Goal: Task Accomplishment & Management: Manage account settings

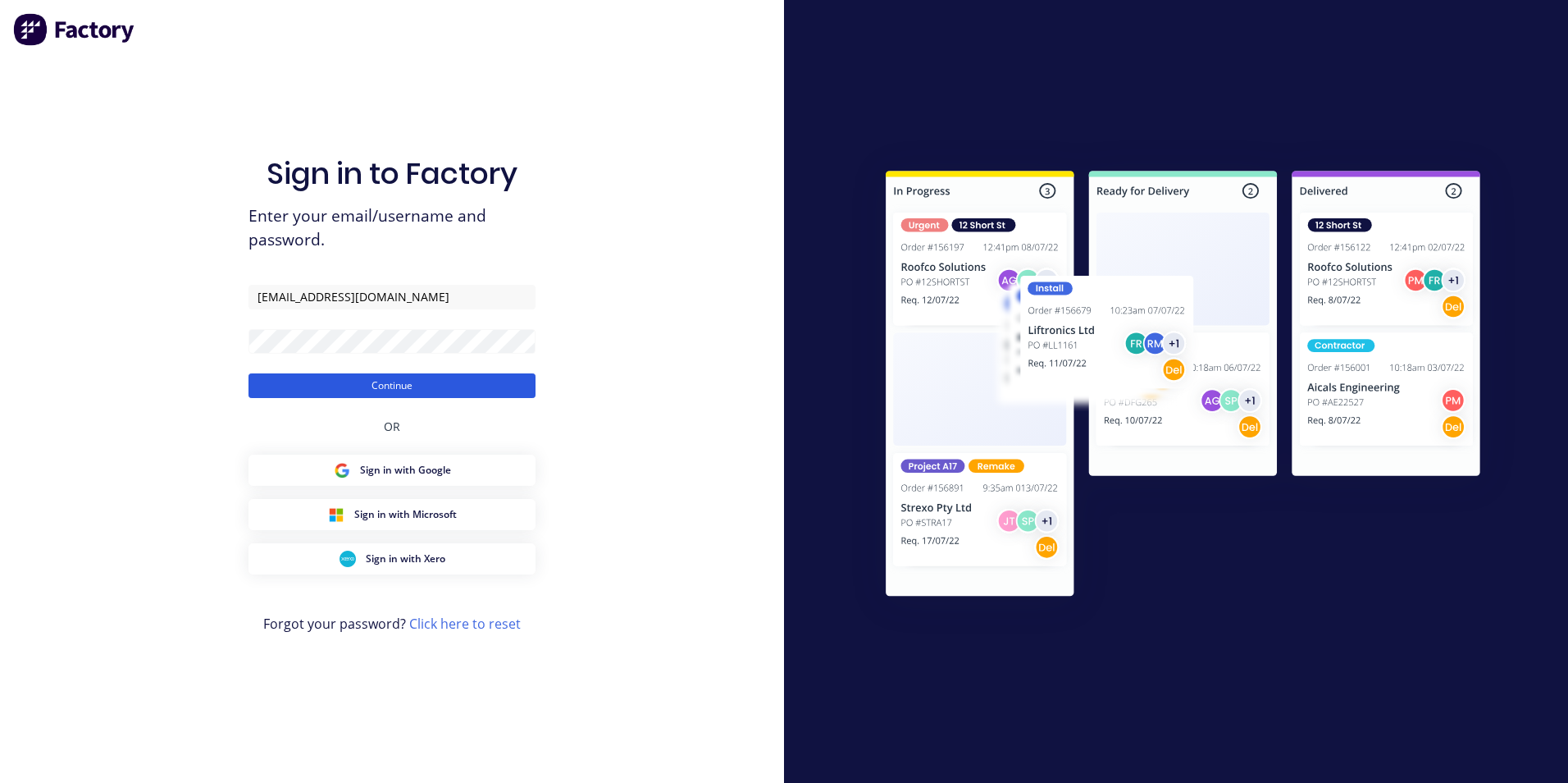
click at [375, 387] on button "Continue" at bounding box center [391, 386] width 287 height 25
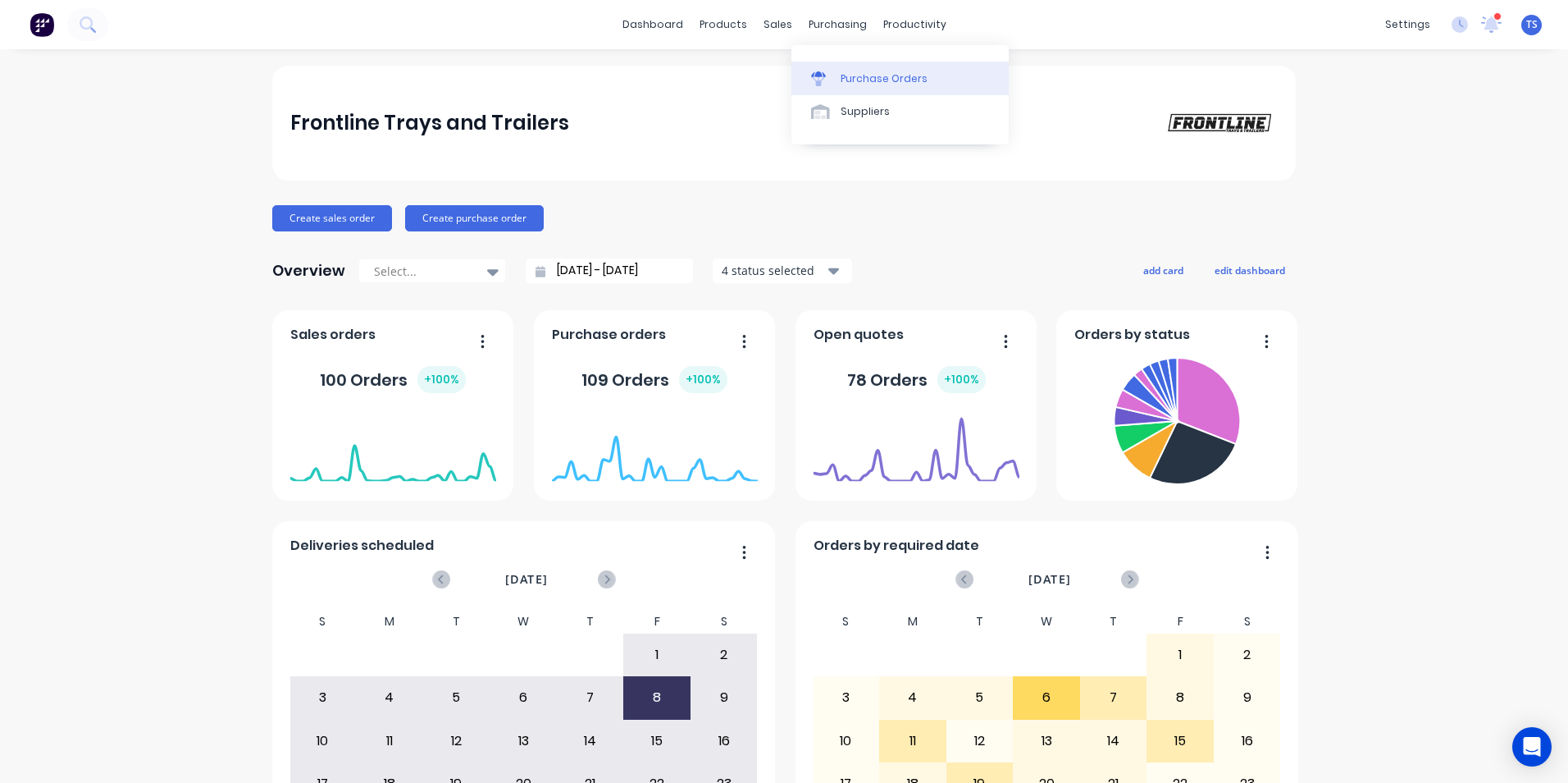
click at [881, 79] on div "Purchase Orders" at bounding box center [884, 79] width 87 height 15
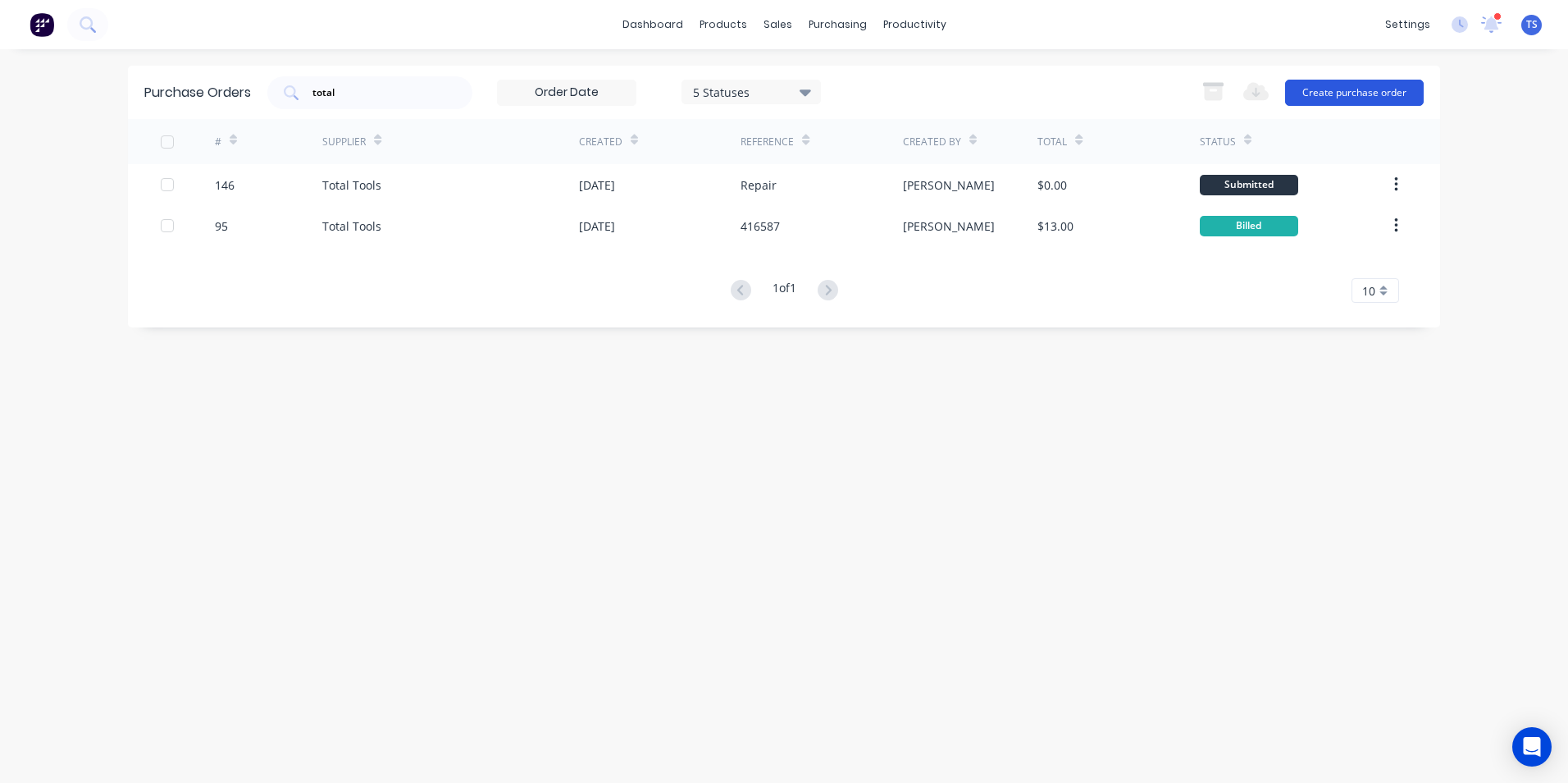
click at [1339, 92] on button "Create purchase order" at bounding box center [1355, 93] width 138 height 27
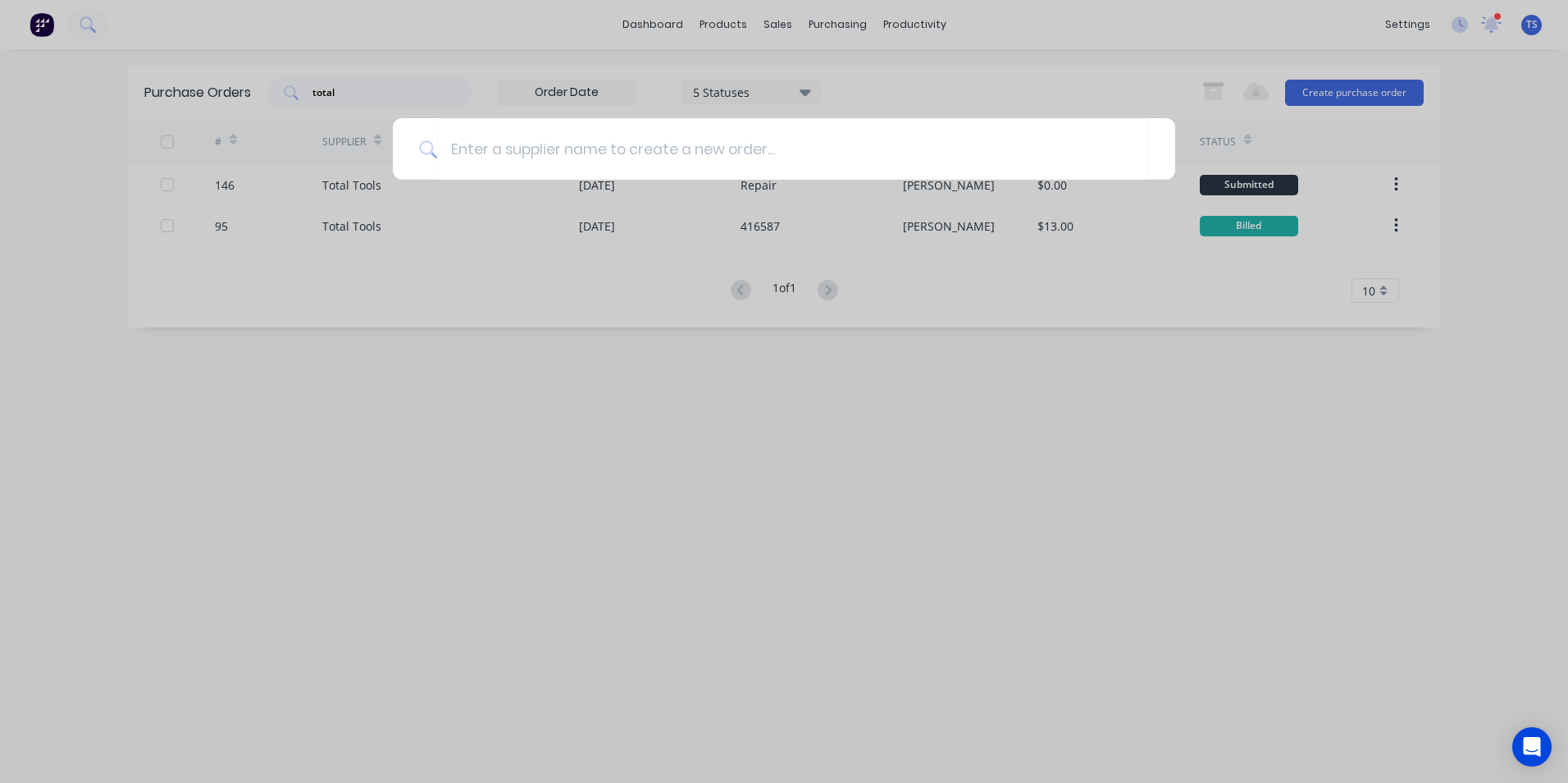
drag, startPoint x: 804, startPoint y: 568, endPoint x: 646, endPoint y: 481, distance: 180.4
click at [795, 566] on div at bounding box center [784, 392] width 1568 height 783
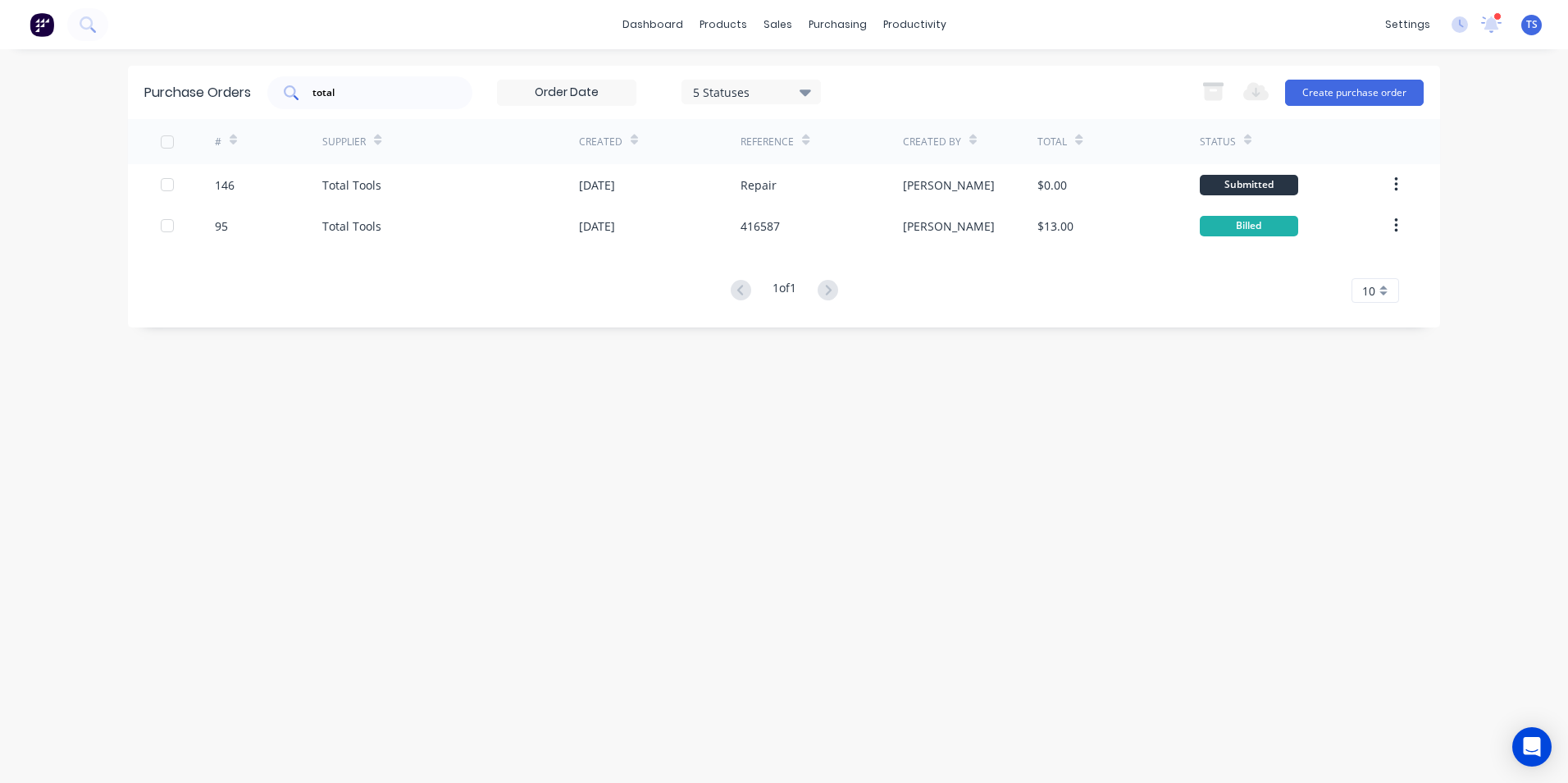
click at [349, 93] on input "total" at bounding box center [379, 92] width 137 height 17
type input "t"
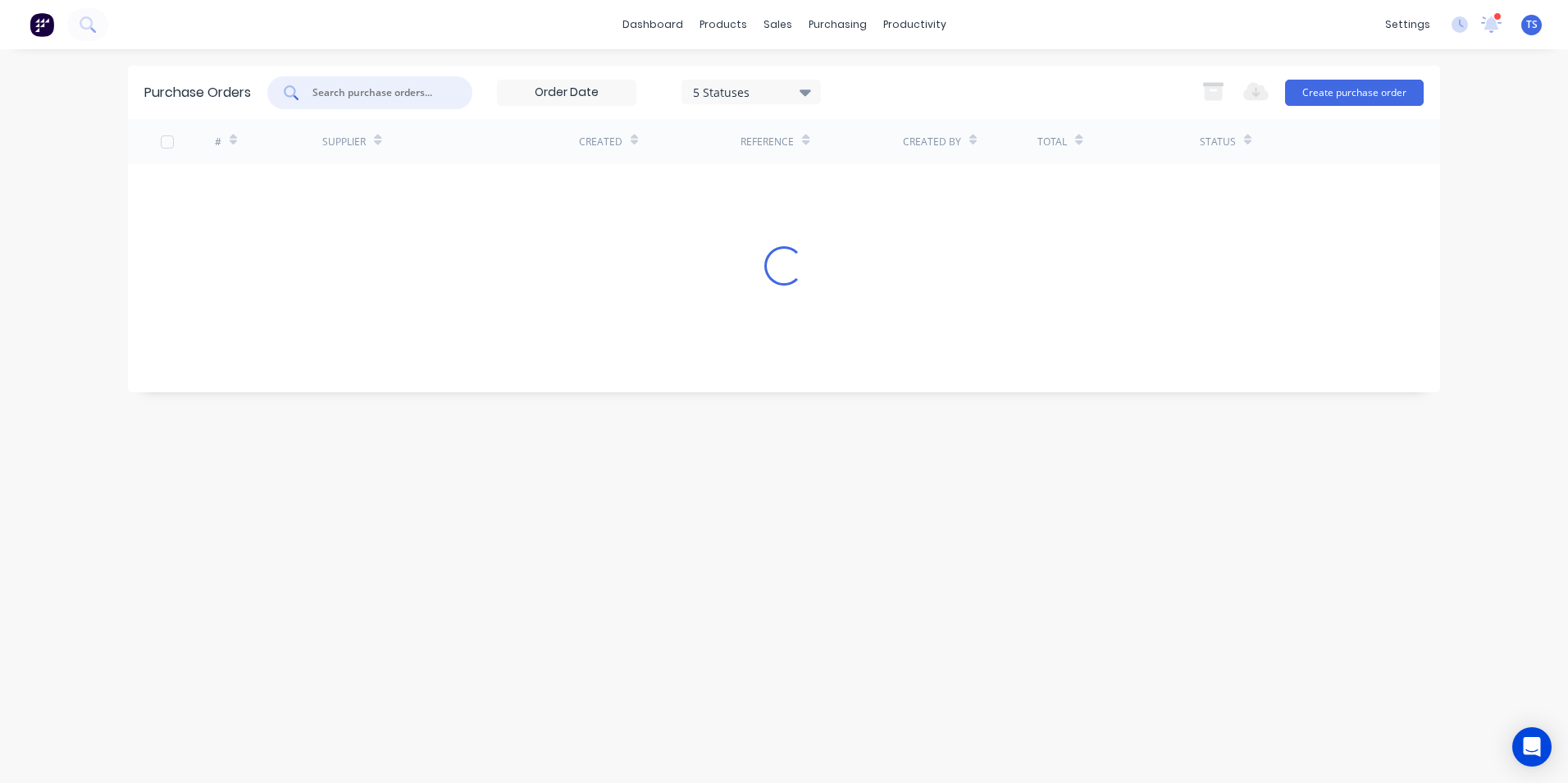
click at [1078, 675] on div "Purchase Orders 5 Statuses 5 Statuses Export to Excel (XLSX) Create purchase or…" at bounding box center [784, 416] width 1312 height 701
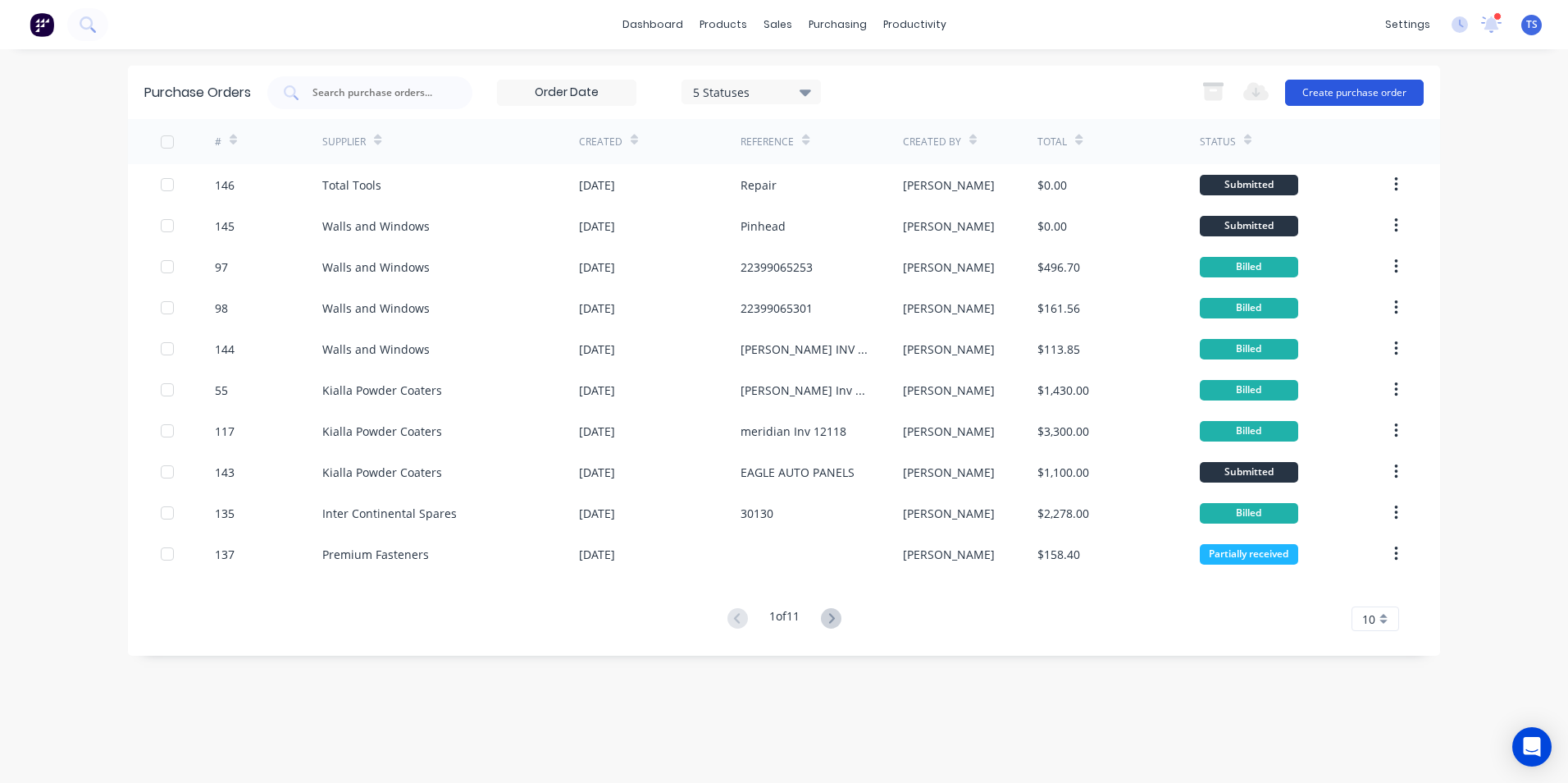
click at [1359, 93] on button "Create purchase order" at bounding box center [1355, 93] width 138 height 27
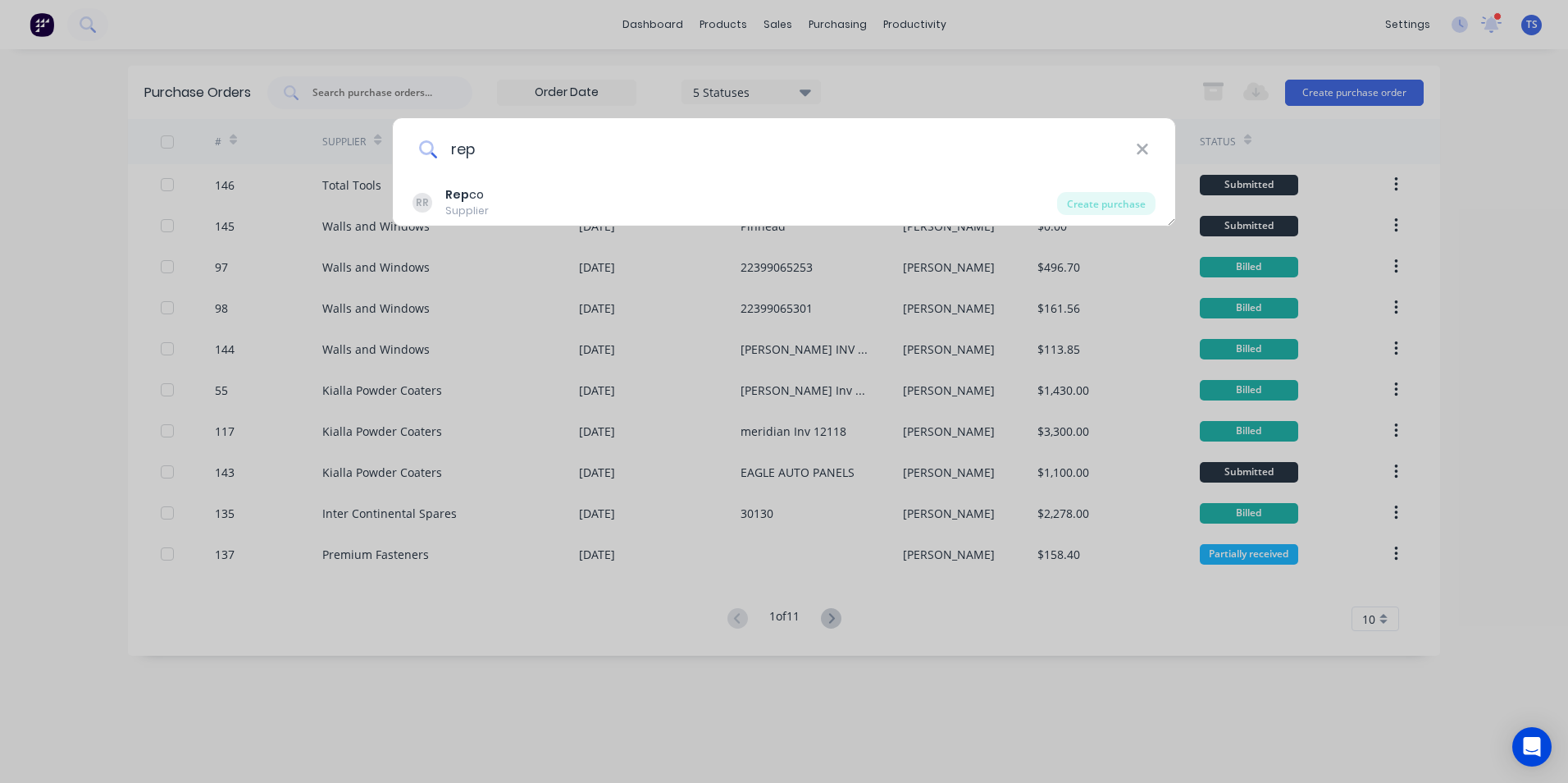
type input "repco"
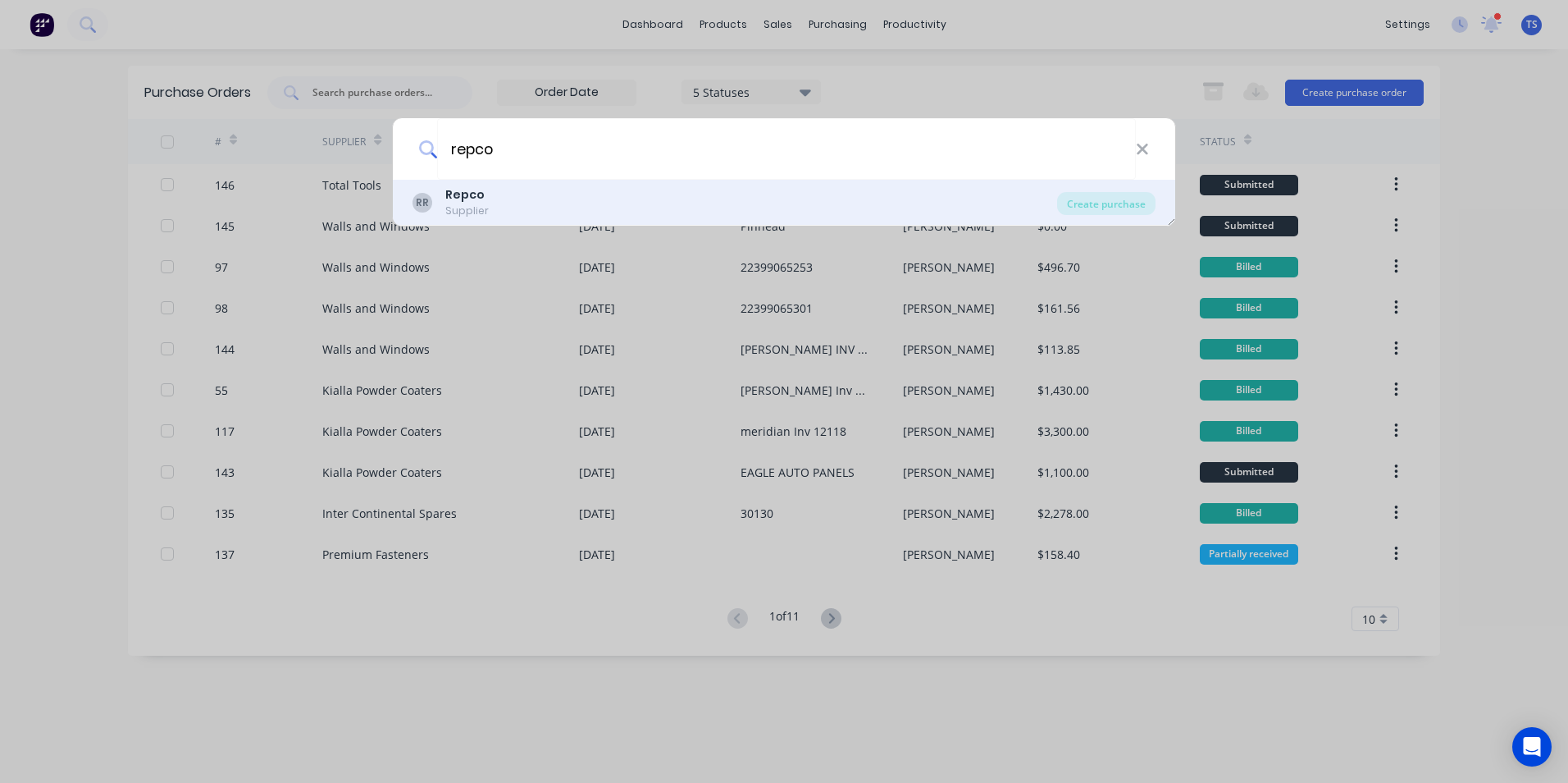
click at [510, 202] on div "RR Repco Supplier" at bounding box center [734, 202] width 645 height 32
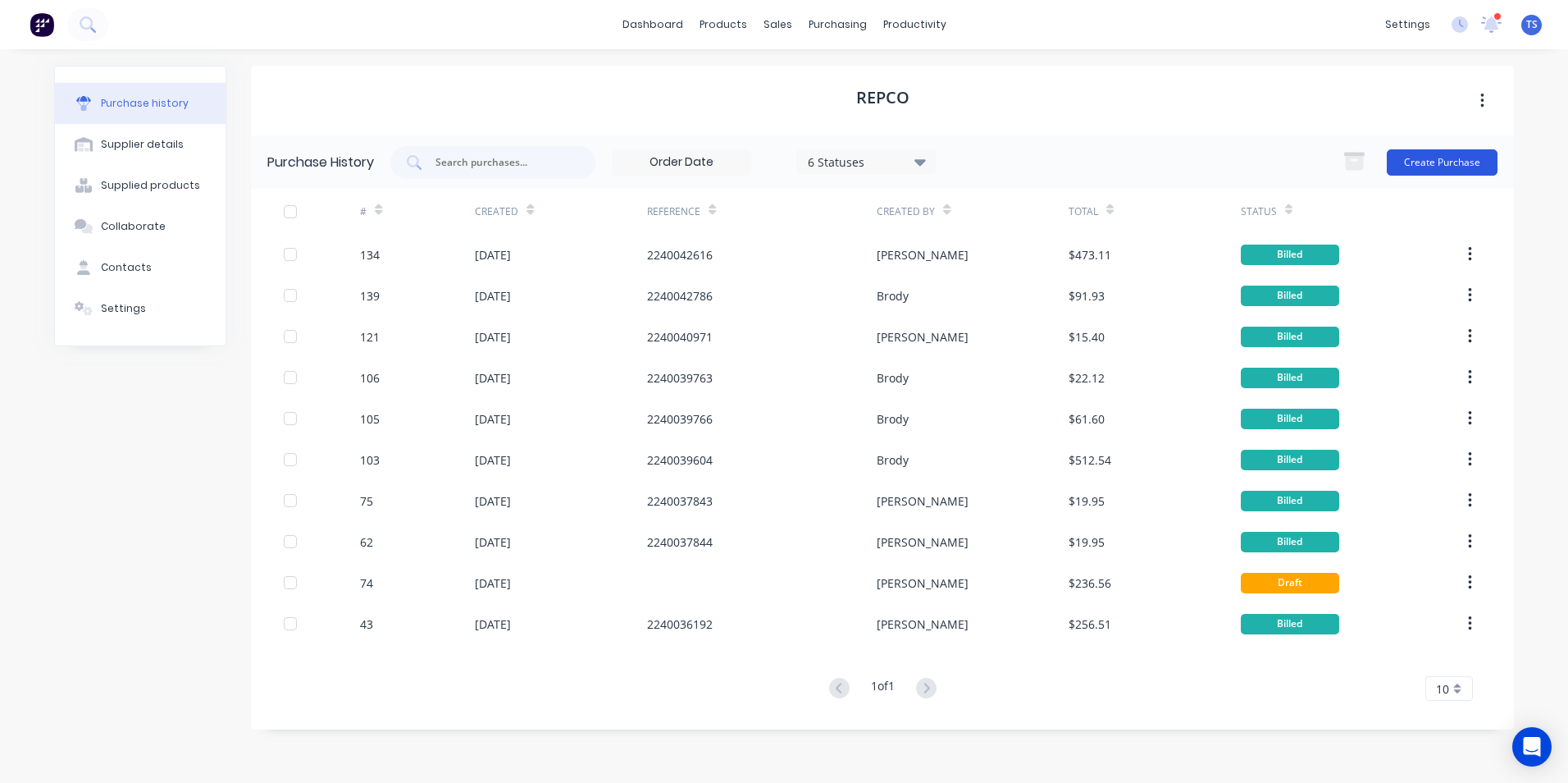
click at [1451, 162] on button "Create Purchase" at bounding box center [1442, 162] width 111 height 27
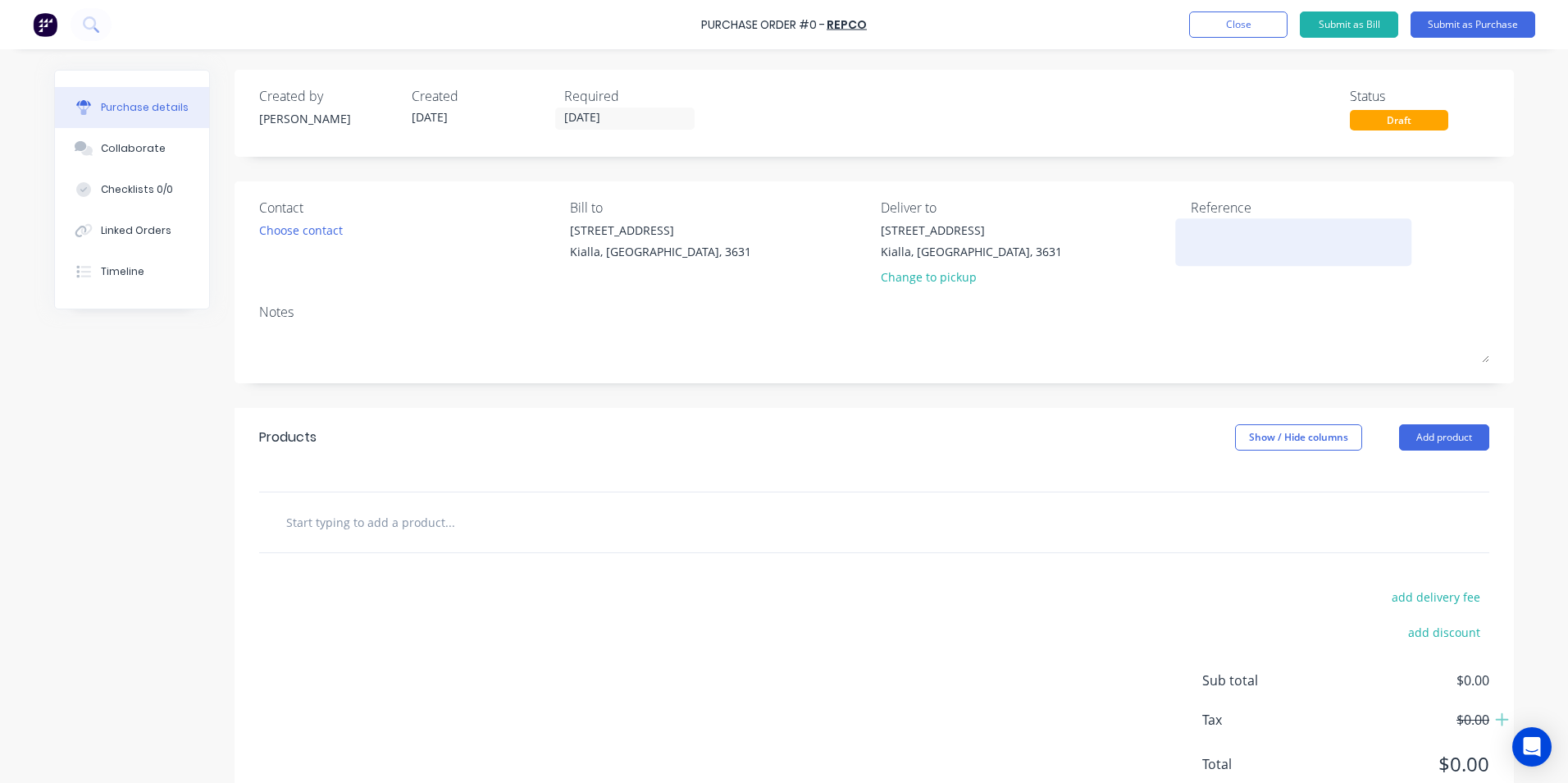
click at [1191, 237] on textarea at bounding box center [1293, 240] width 205 height 37
type textarea "Stock"
type textarea "x"
type textarea "Stock"
click at [294, 521] on input "text" at bounding box center [450, 521] width 328 height 32
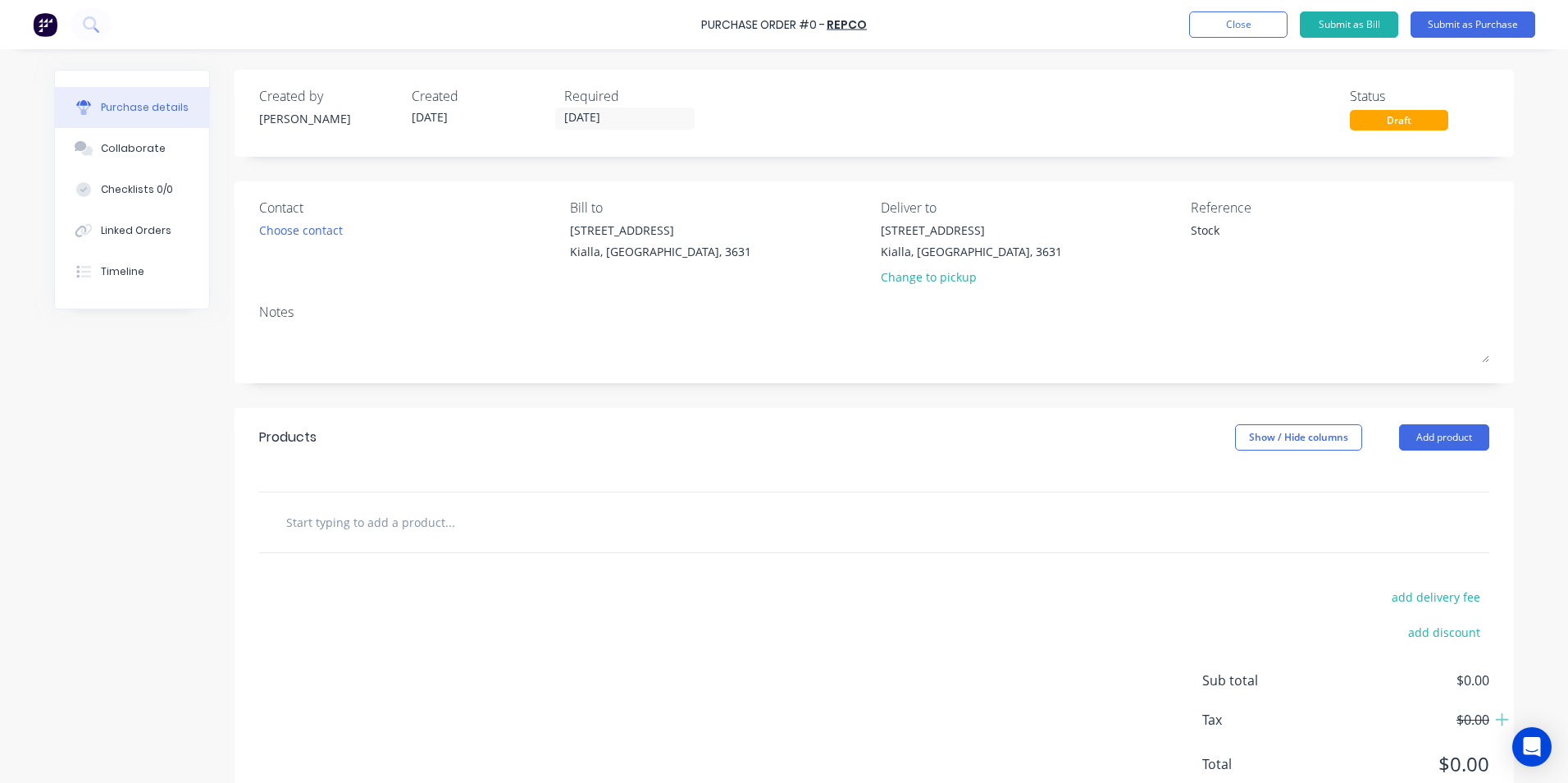
type textarea "x"
type input "B"
type textarea "x"
type input "BO"
type textarea "x"
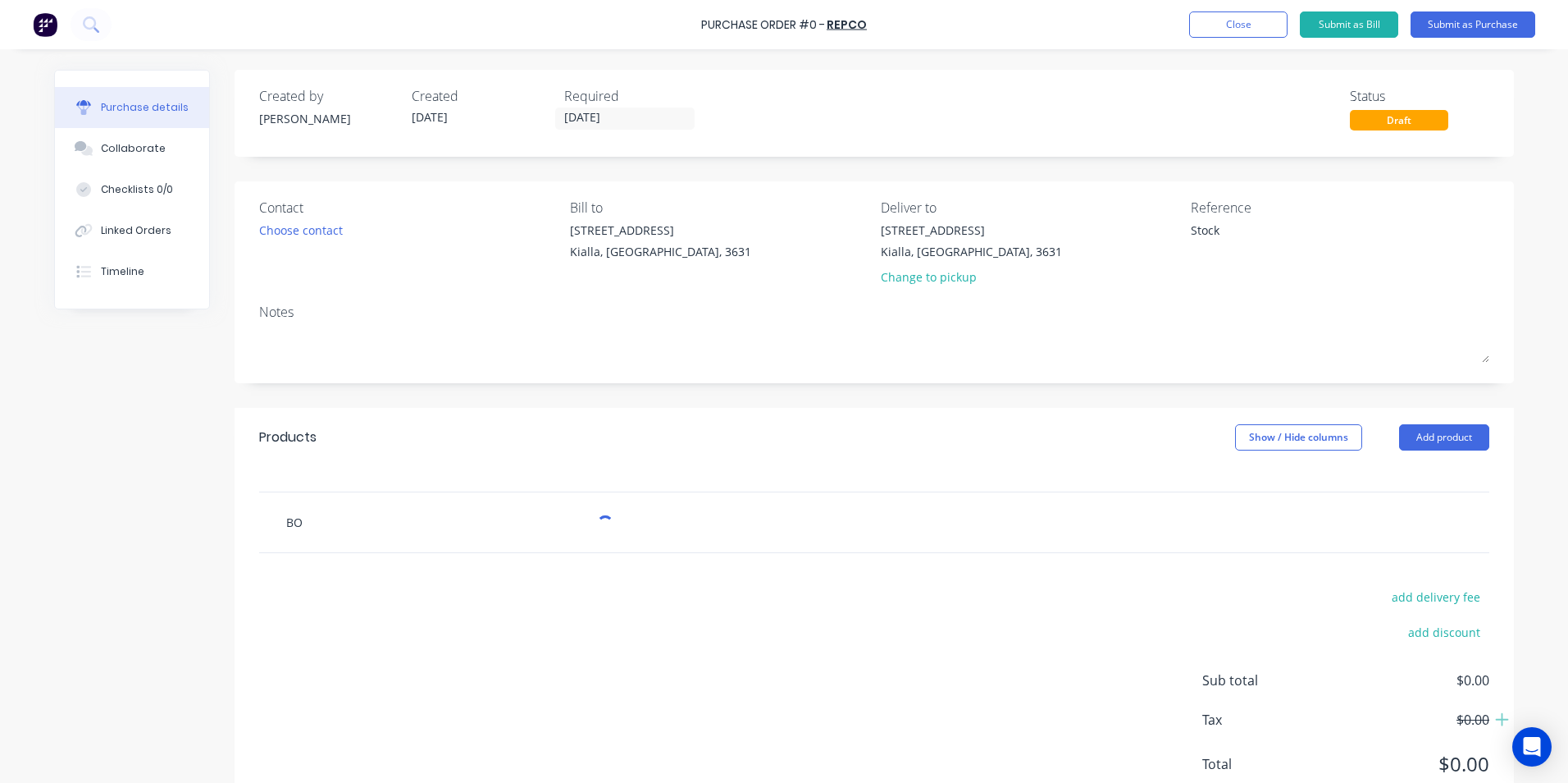
type input "BOA"
type textarea "x"
type input "BOAB"
type textarea "x"
type input "BOABD"
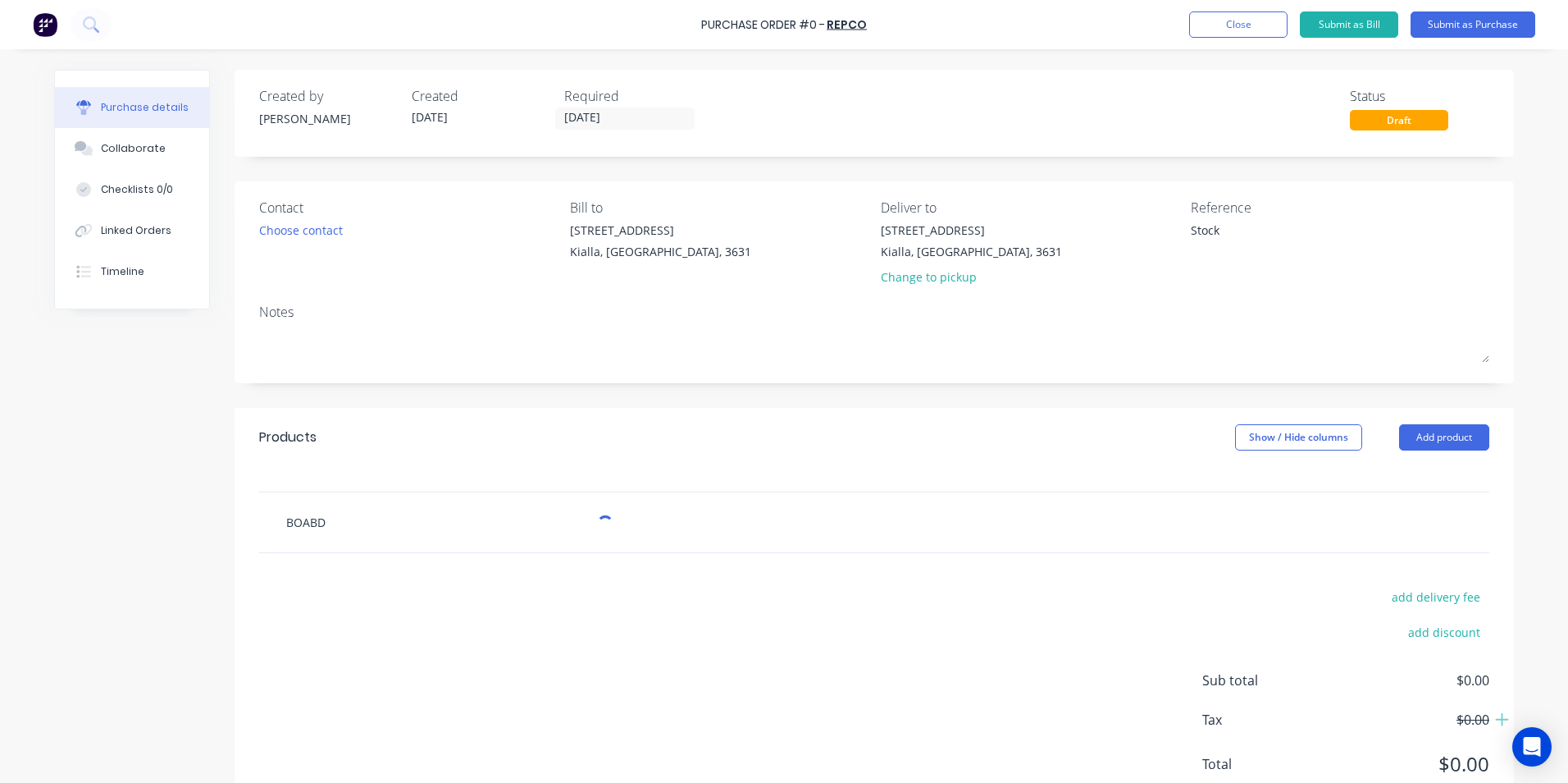
type textarea "x"
type input "BOABD\"
type textarea "x"
type input "BOAB"
type textarea "x"
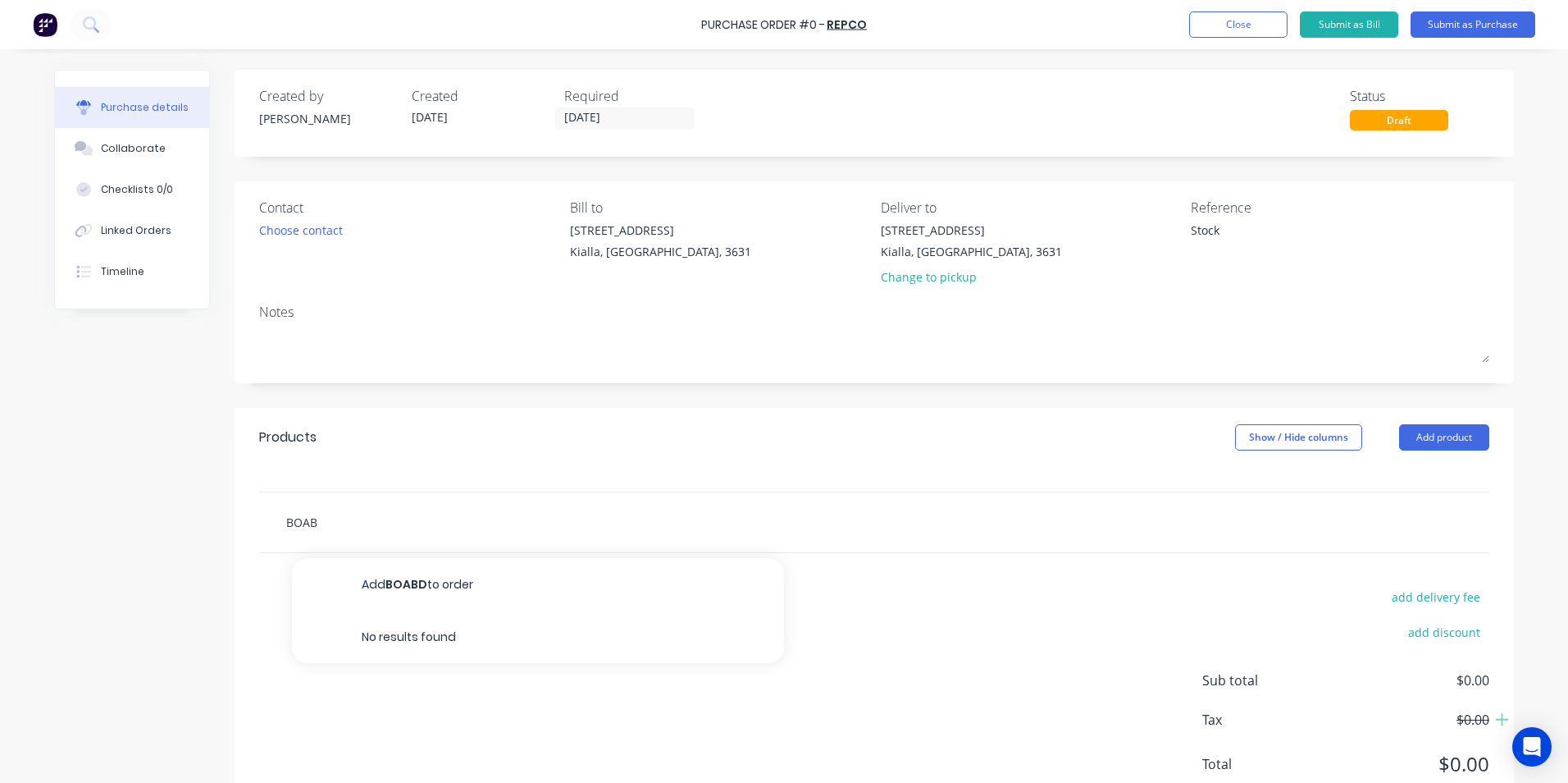
type input "BOAB\"
type textarea "x"
type input "BOAB"
type textarea "x"
type input "BOA"
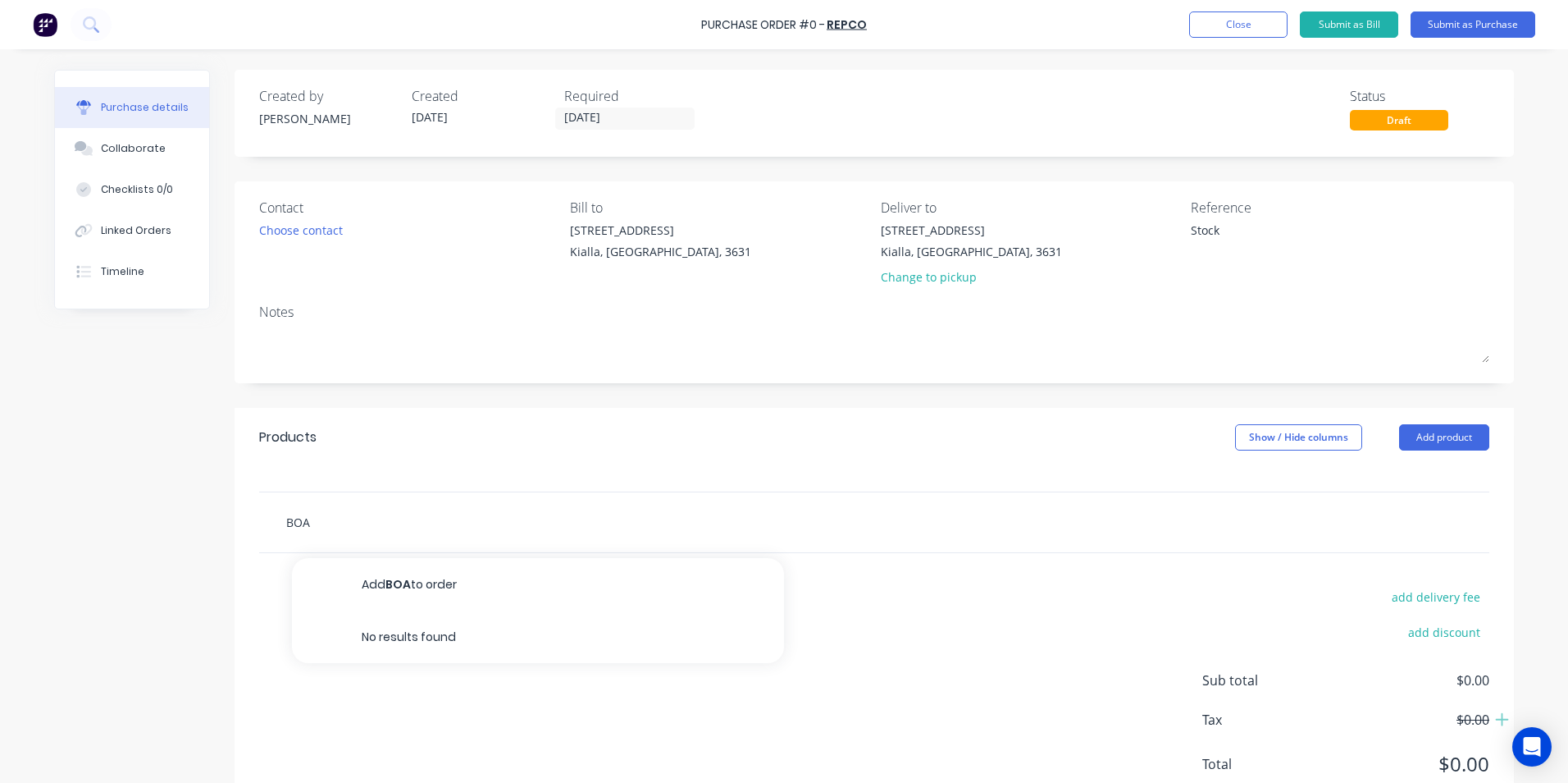
type textarea "x"
type input "BO"
type textarea "x"
type input "B"
type textarea "x"
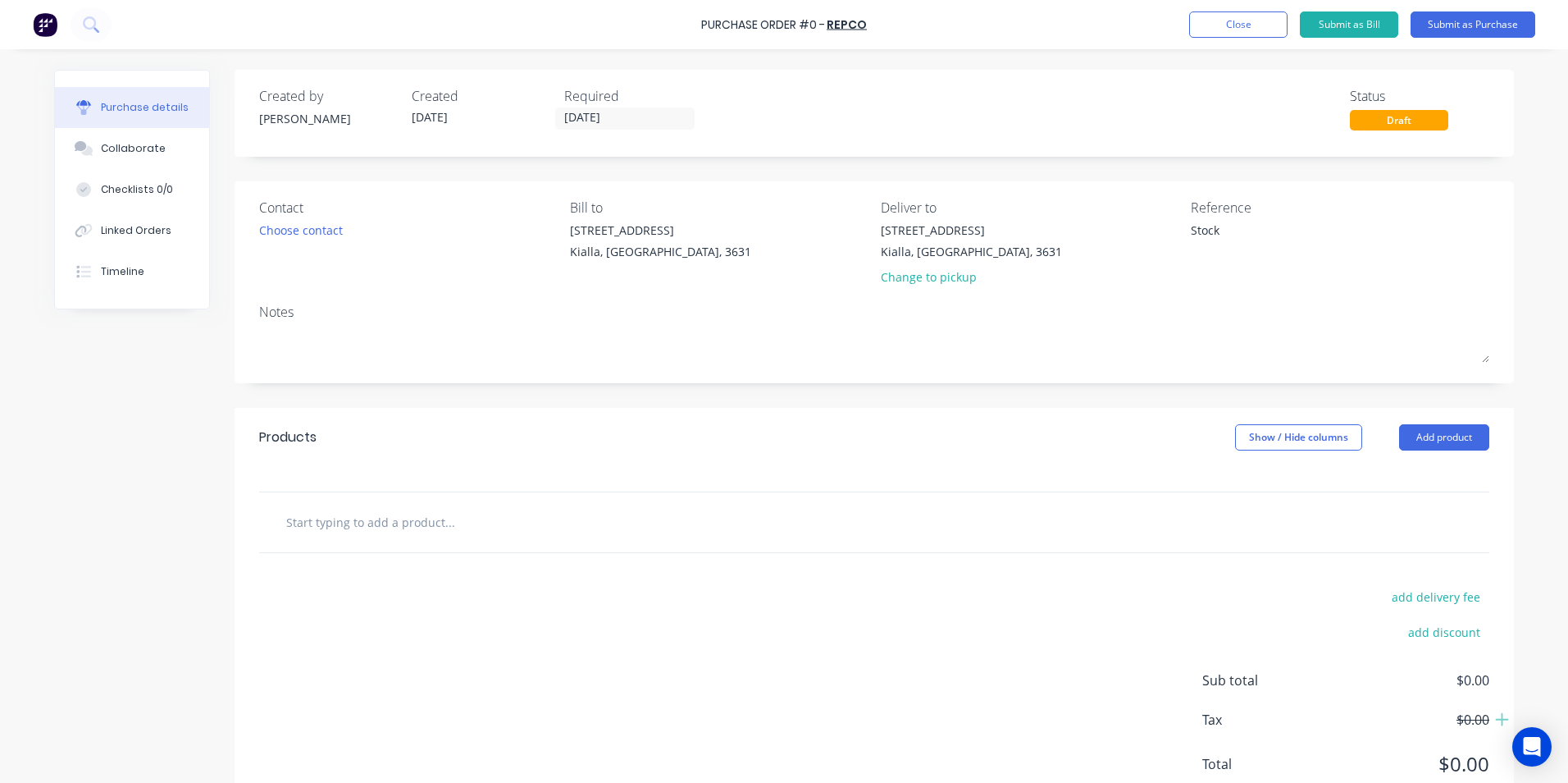
type textarea "x"
type input "B"
type textarea "x"
type input "Bo"
type textarea "x"
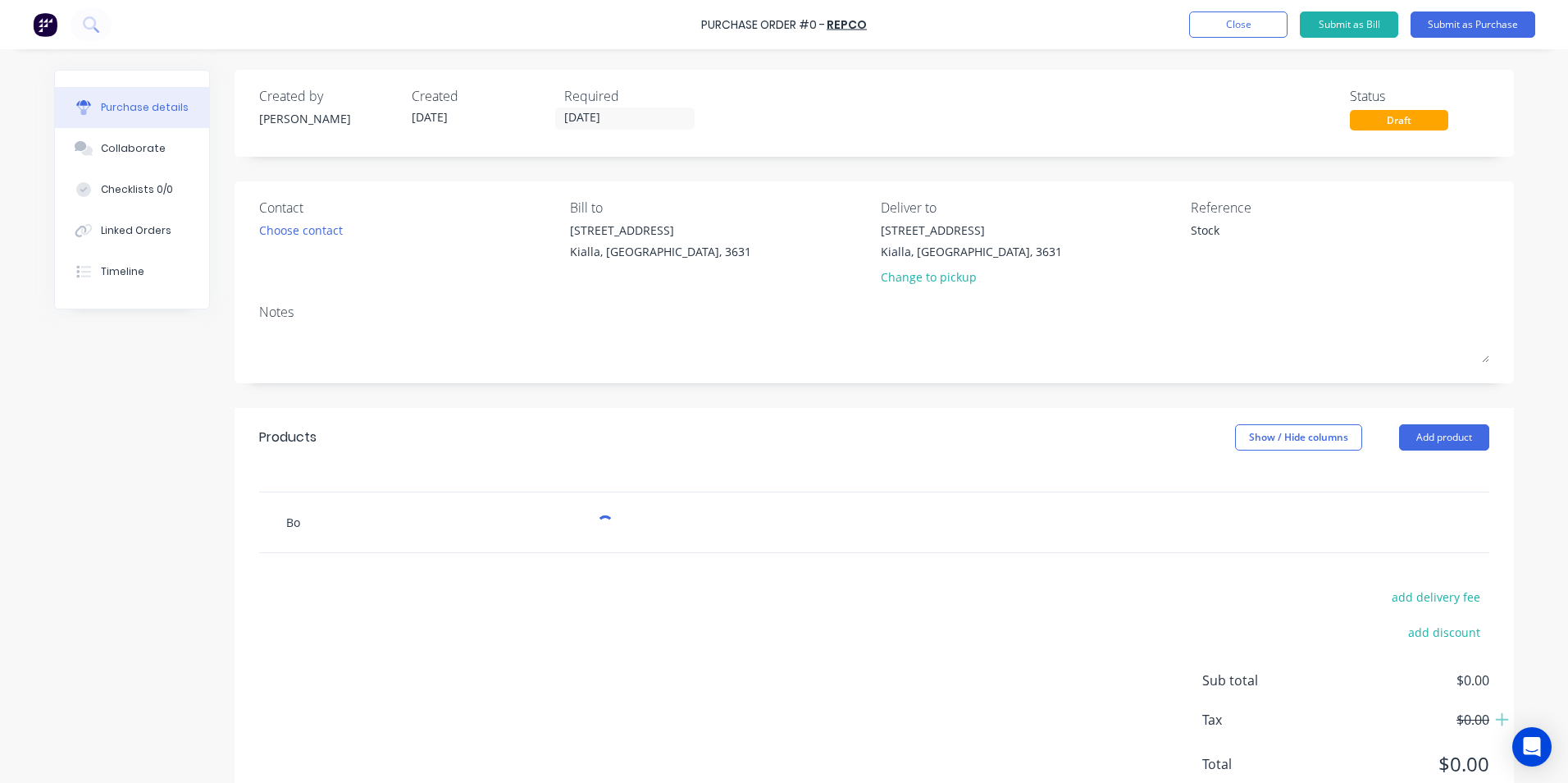
type input "Bow"
type textarea "x"
type input "Bowd"
type textarea "x"
type input "Bowde"
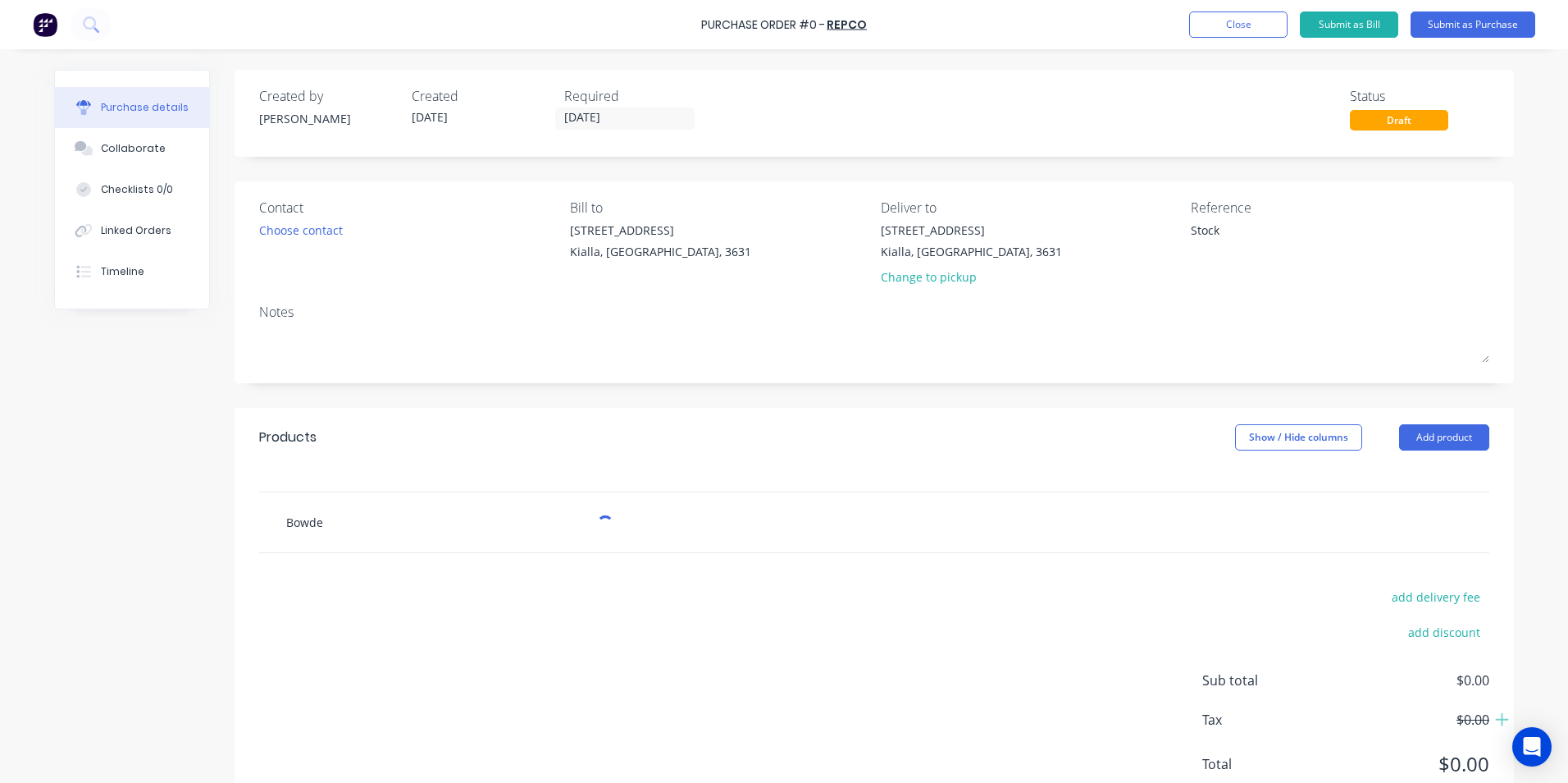
type textarea "x"
type input "[PERSON_NAME]"
type textarea "x"
type input "Bowde"
type textarea "x"
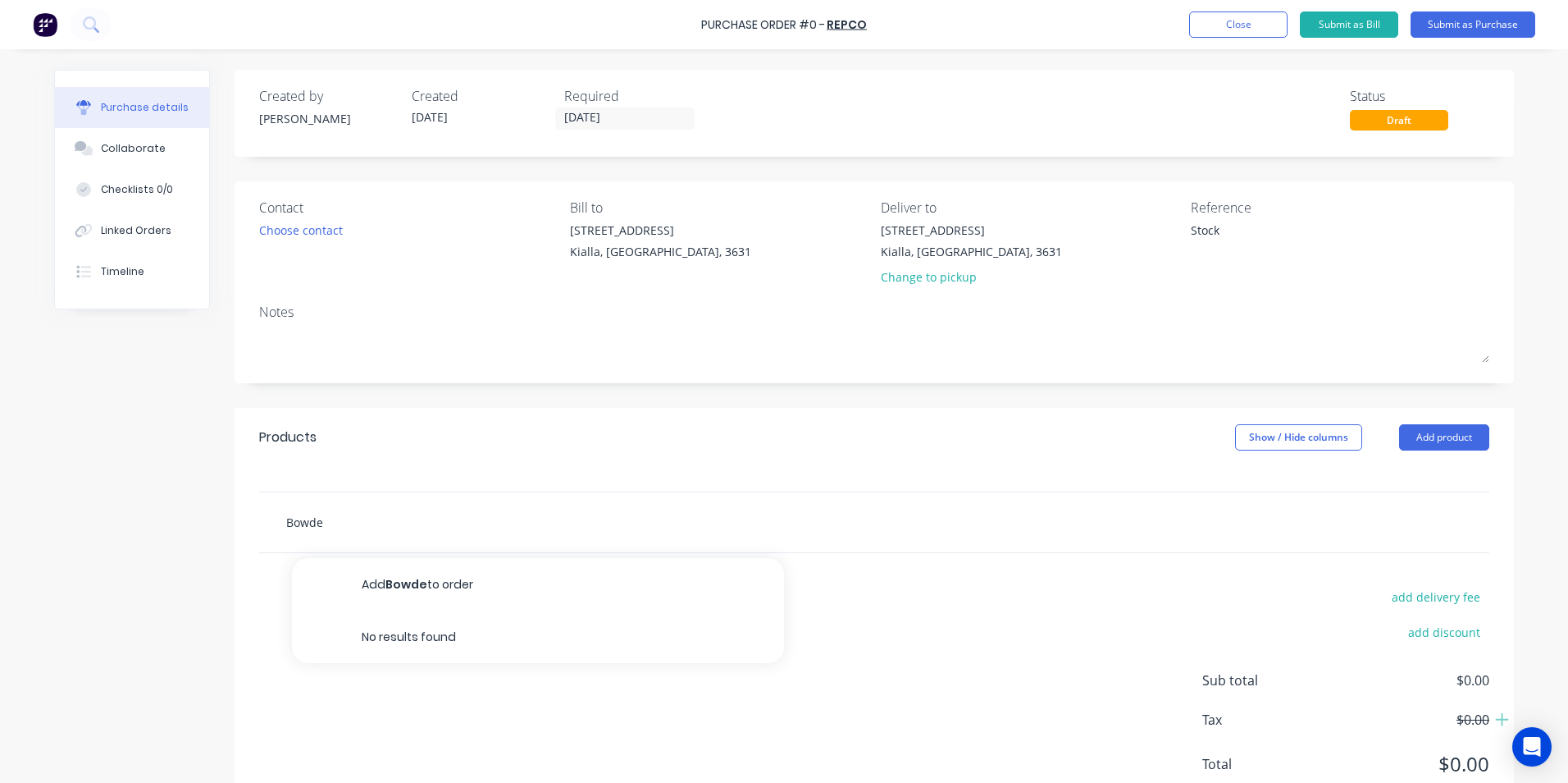
type input "[PERSON_NAME]"
type textarea "x"
type input "[PERSON_NAME]'"
type textarea "x"
type input "[PERSON_NAME]"
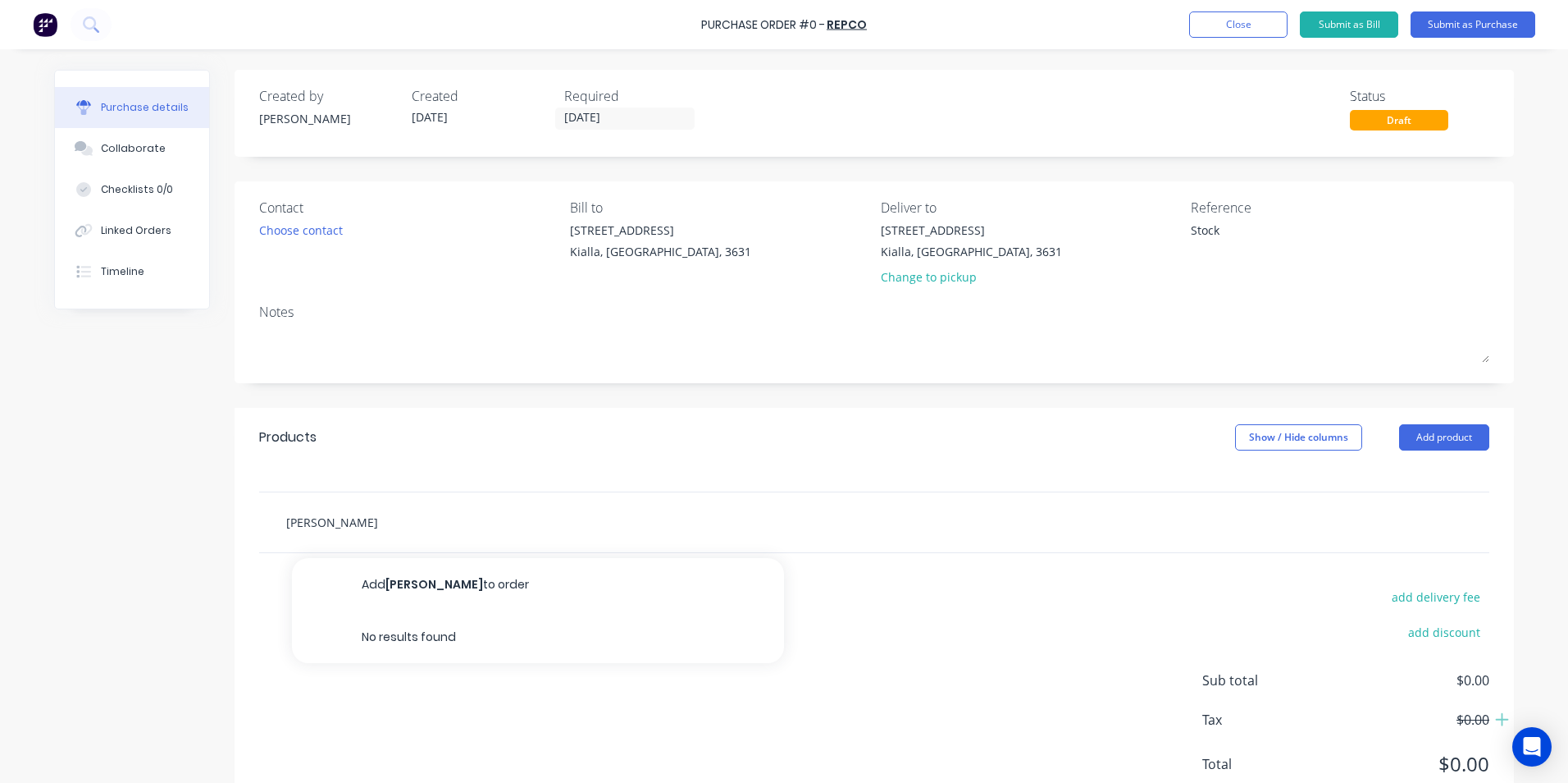
type textarea "x"
type input "[PERSON_NAME]"
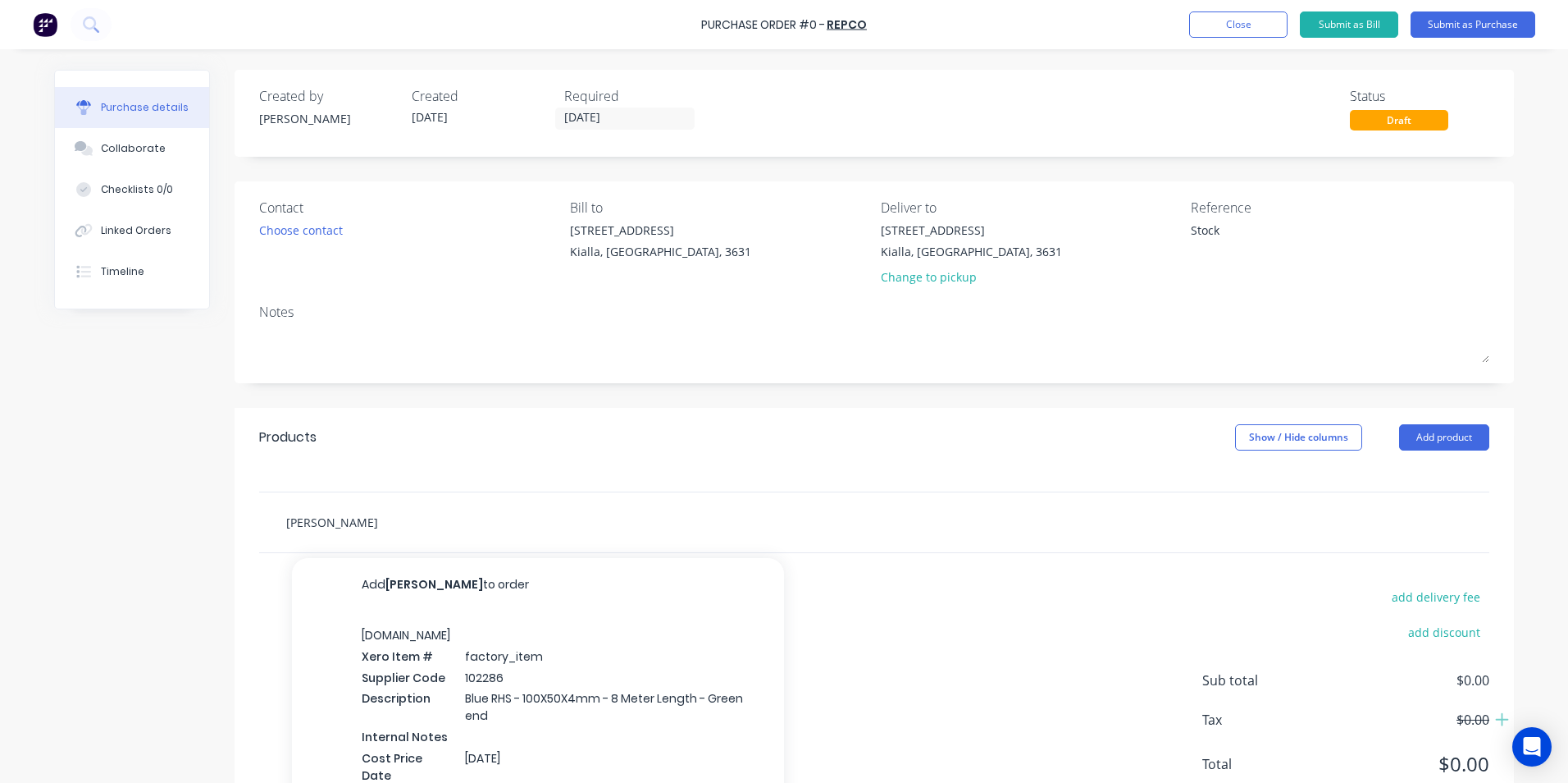
type textarea "x"
type input "[PERSON_NAME] O"
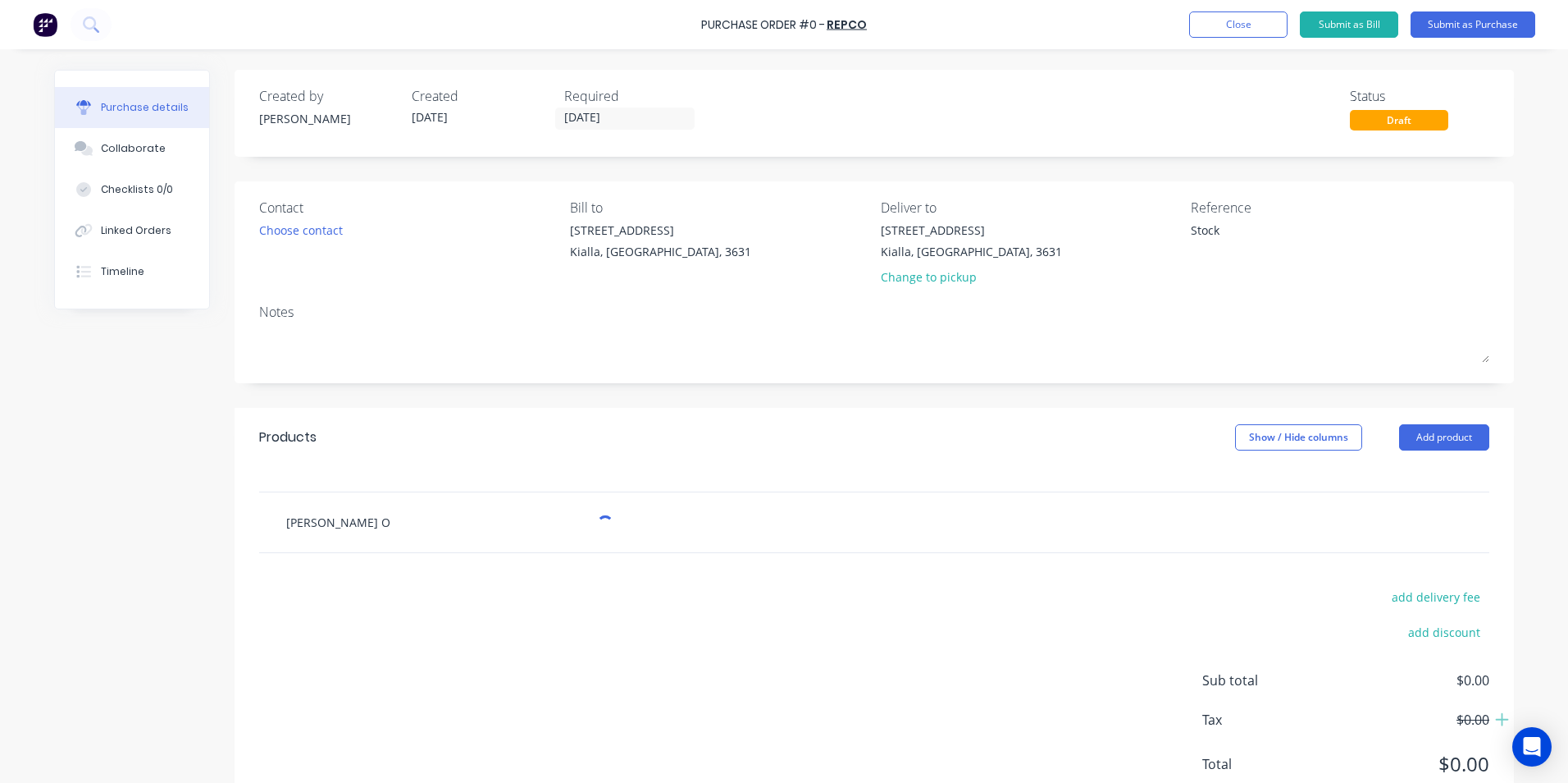
type textarea "x"
type input "[PERSON_NAME]"
type textarea "x"
type input "[PERSON_NAME] Own"
type textarea "x"
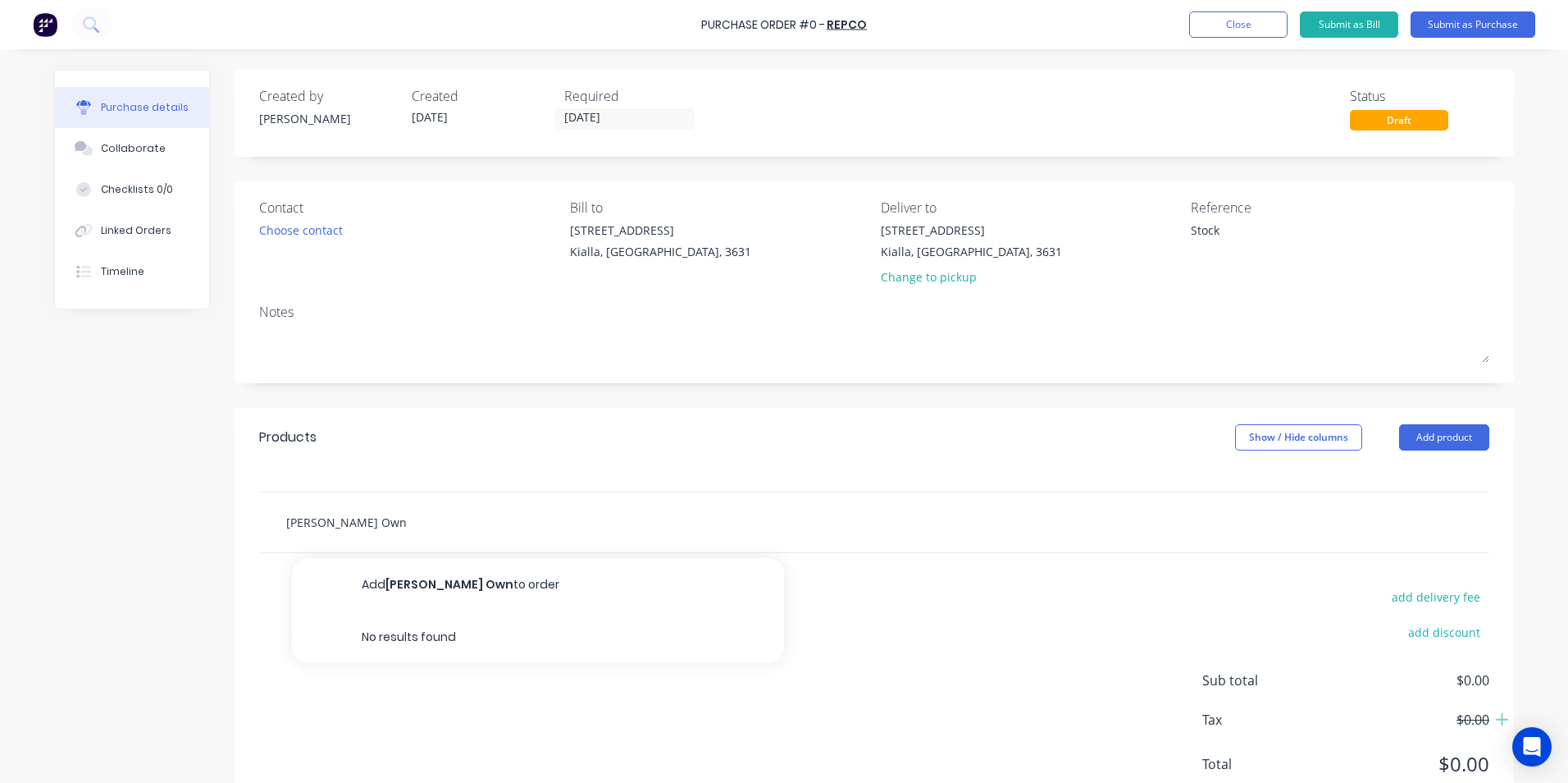
type input "[PERSON_NAME] Own"
type textarea "x"
type input "[PERSON_NAME] Own C"
type textarea "x"
type input "[PERSON_NAME] Own Cl"
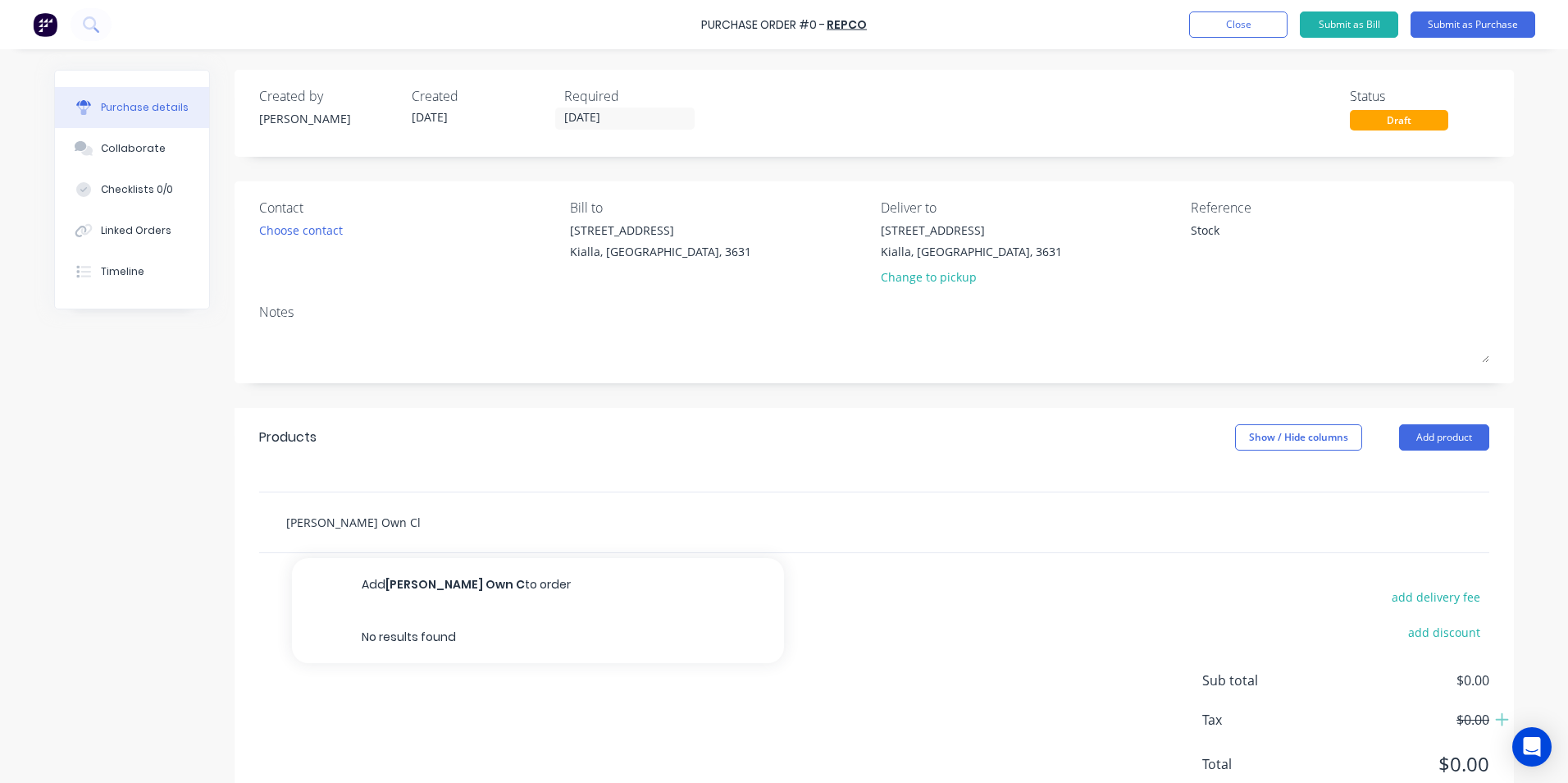
type textarea "x"
type input "[PERSON_NAME] Own Cle"
type textarea "x"
type input "[PERSON_NAME] Own Clea"
type textarea "x"
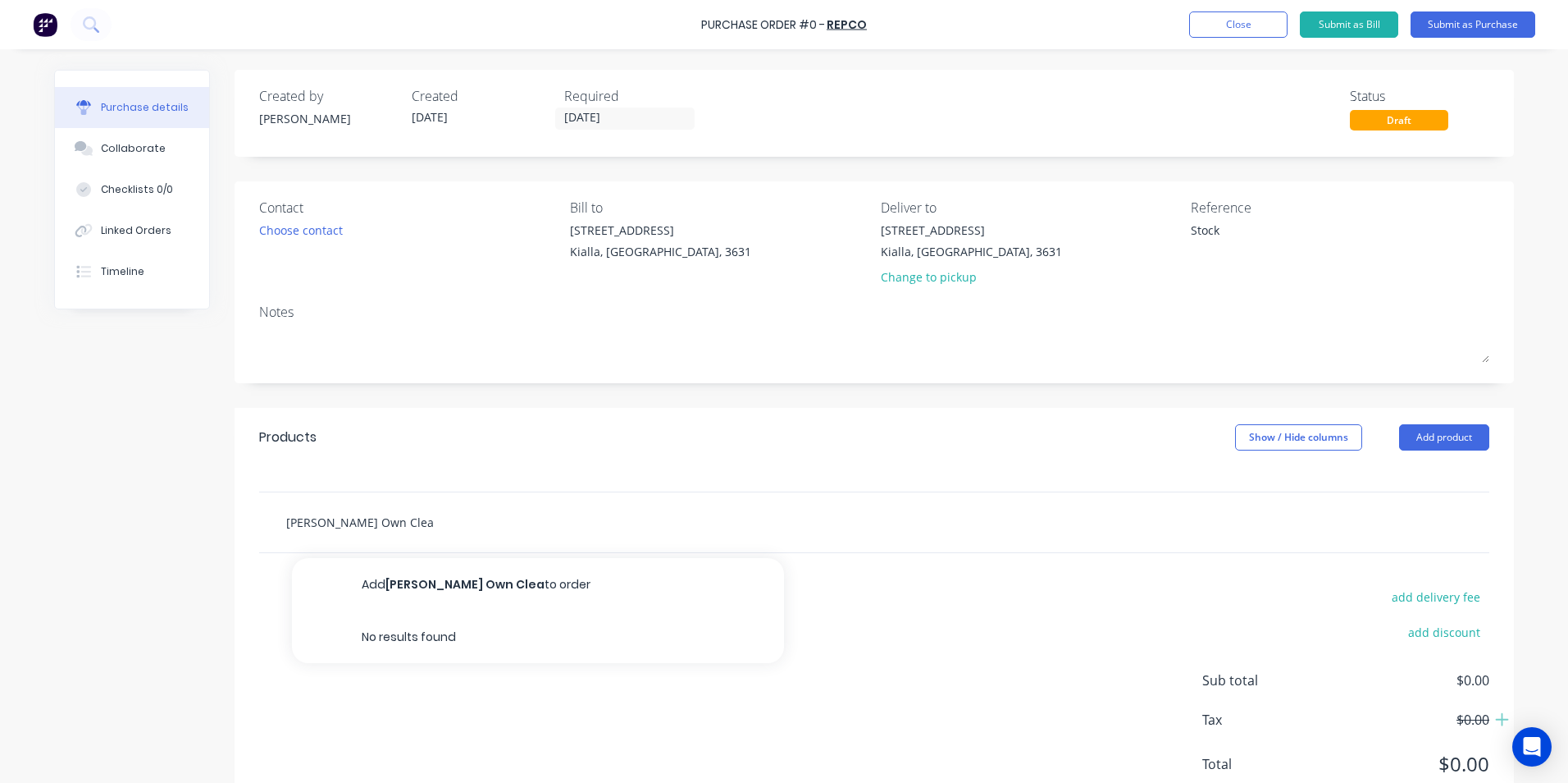
type input "[PERSON_NAME] Own Clean"
type textarea "x"
type input "[PERSON_NAME] Own Clean"
type textarea "x"
type input "[PERSON_NAME] Own Clean D"
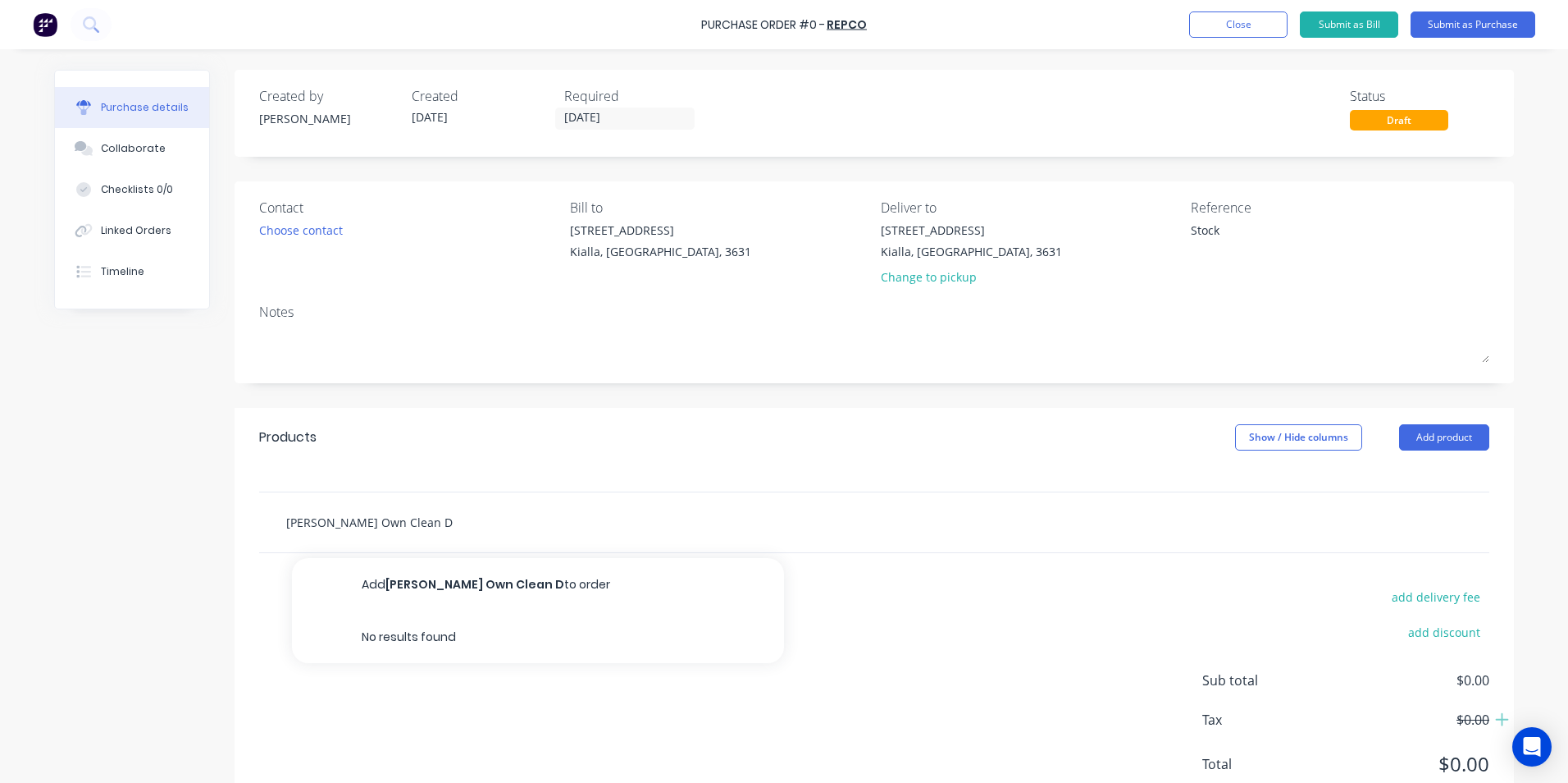
type textarea "x"
type input "[PERSON_NAME] Own Clean De"
type textarea "x"
type input "[PERSON_NAME] Own Clean Det"
type textarea "x"
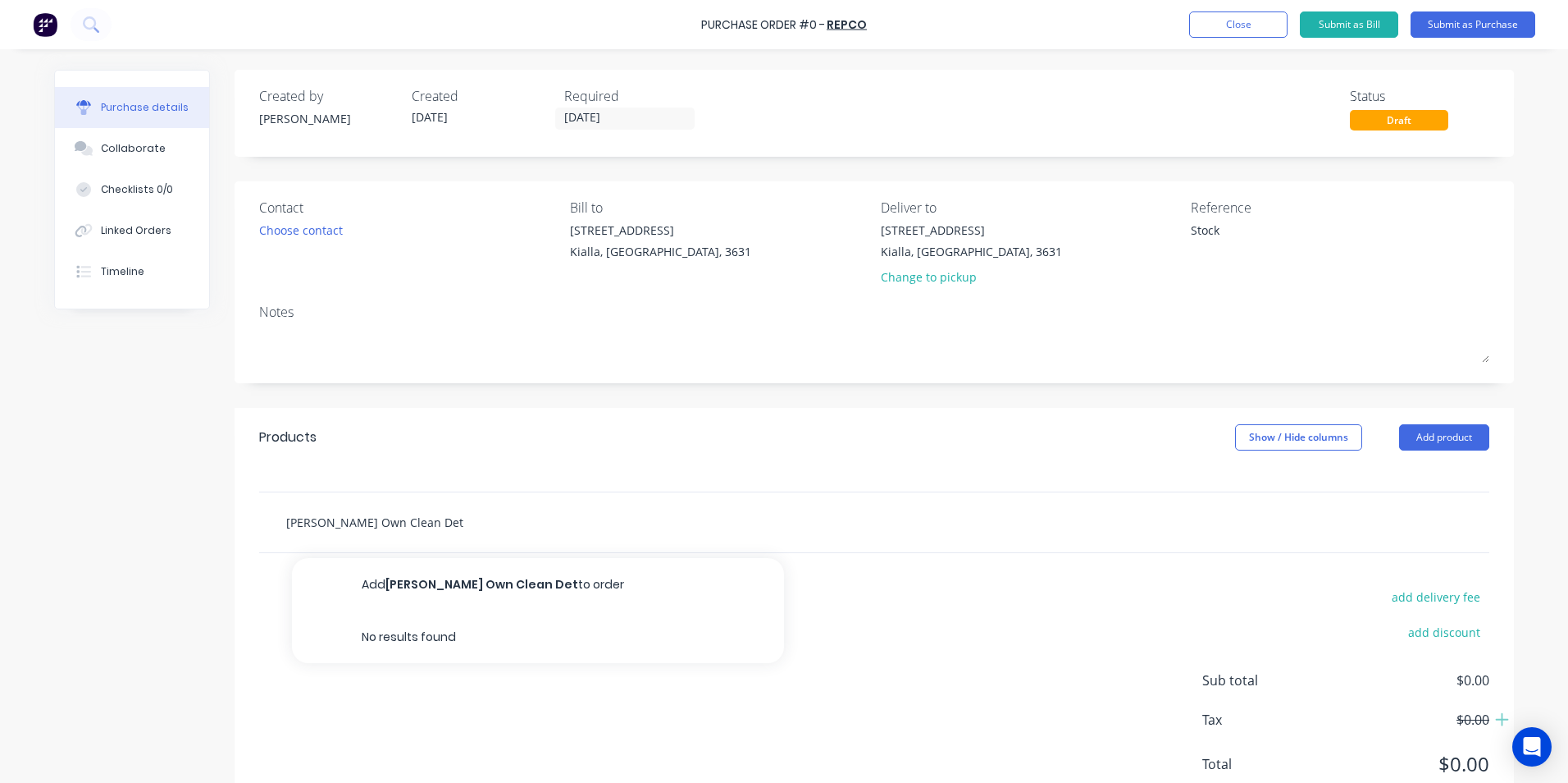
type input "[PERSON_NAME] Own Clean Deta"
type textarea "x"
type input "[PERSON_NAME] Own Clean Detai"
type textarea "x"
type input "[PERSON_NAME] Own Clean Detail"
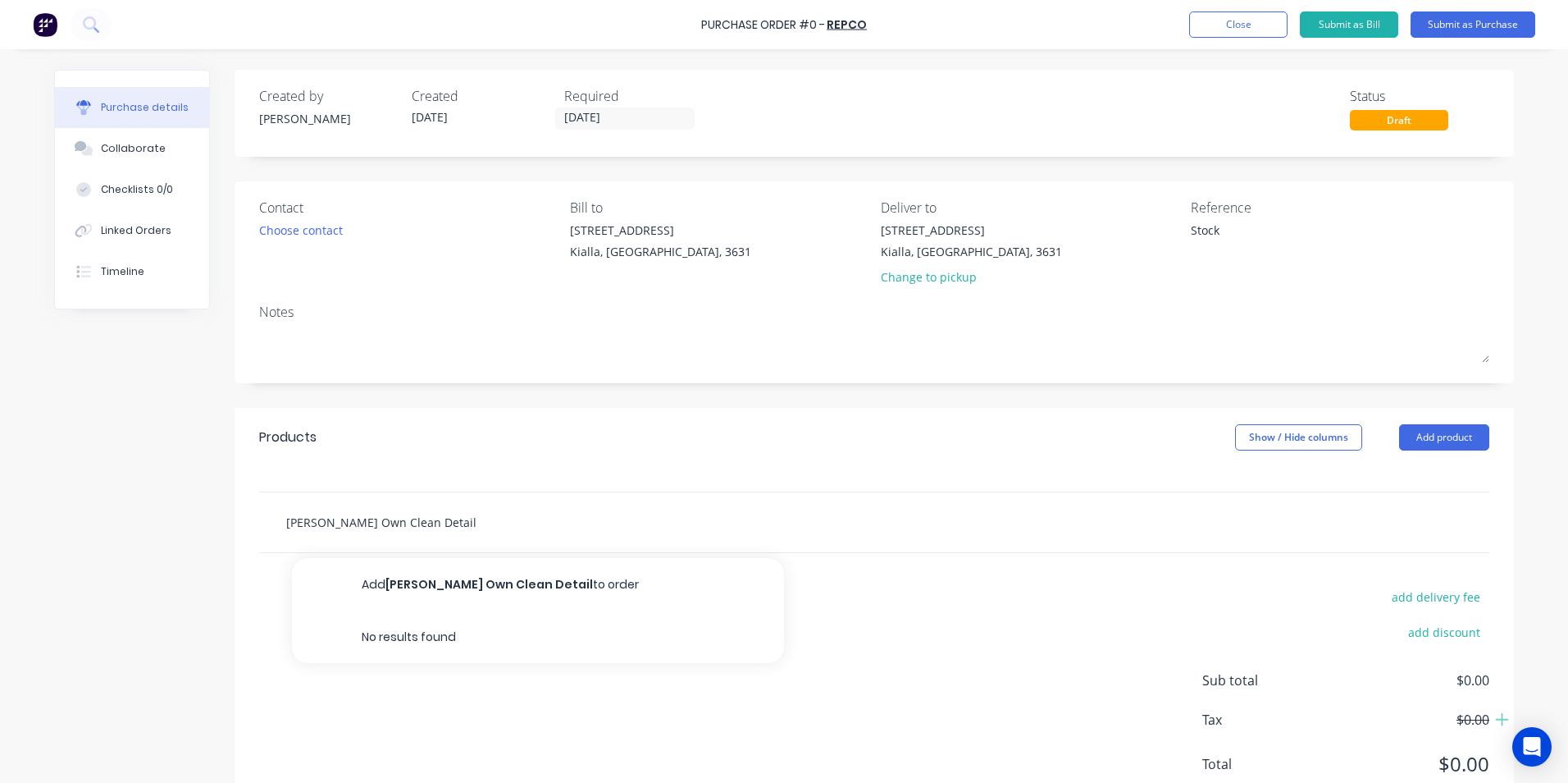
type textarea "x"
type input "[PERSON_NAME] Own Clean Detail"
type textarea "x"
type input "[PERSON_NAME] Own Clean Detail 7"
type textarea "x"
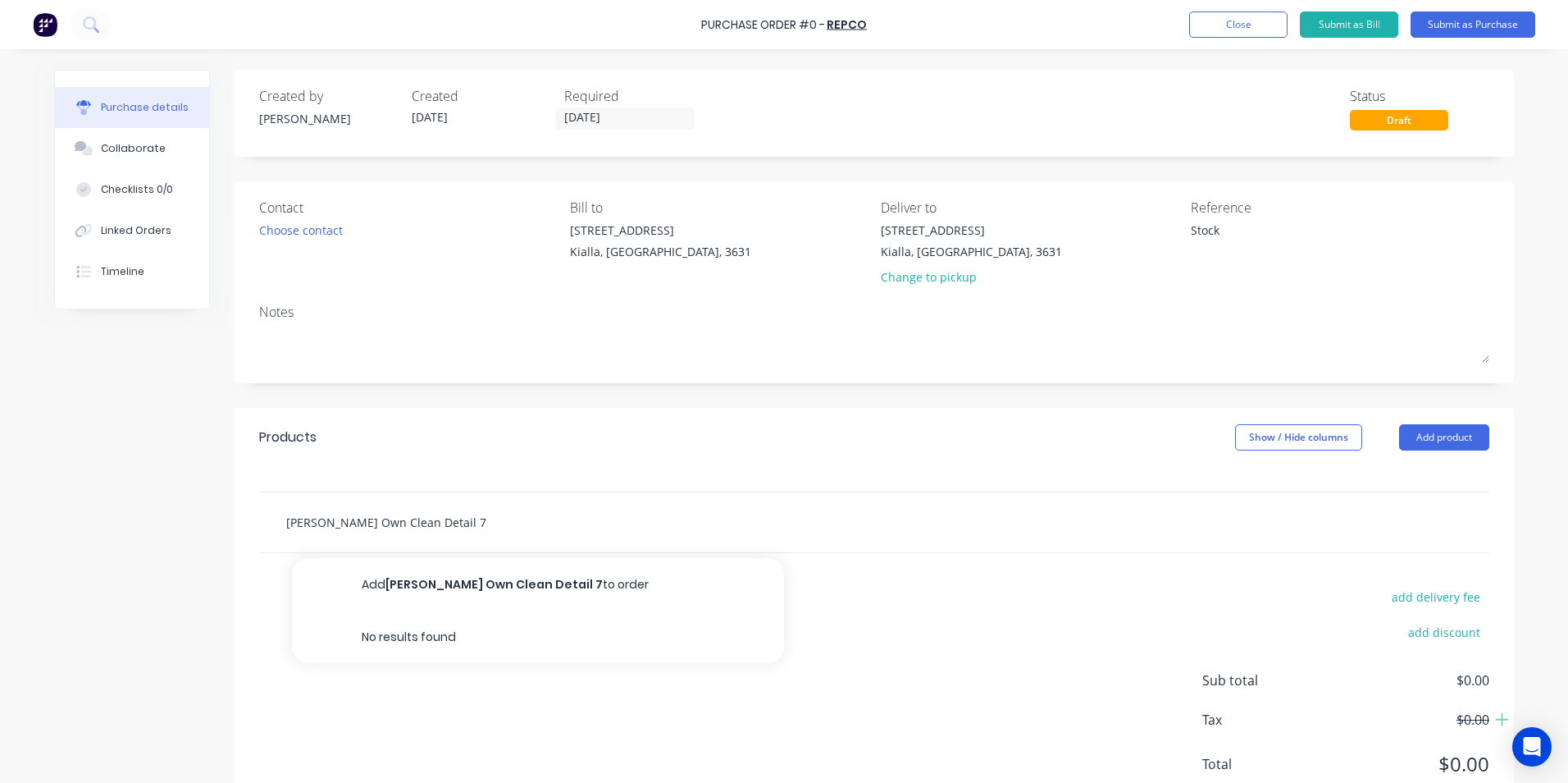
type input "[PERSON_NAME] Own Clean Detail 75"
type textarea "x"
type input "[PERSON_NAME] Own Clean Detail 750"
type textarea "x"
type input "[PERSON_NAME] Own Clean Detail 750m"
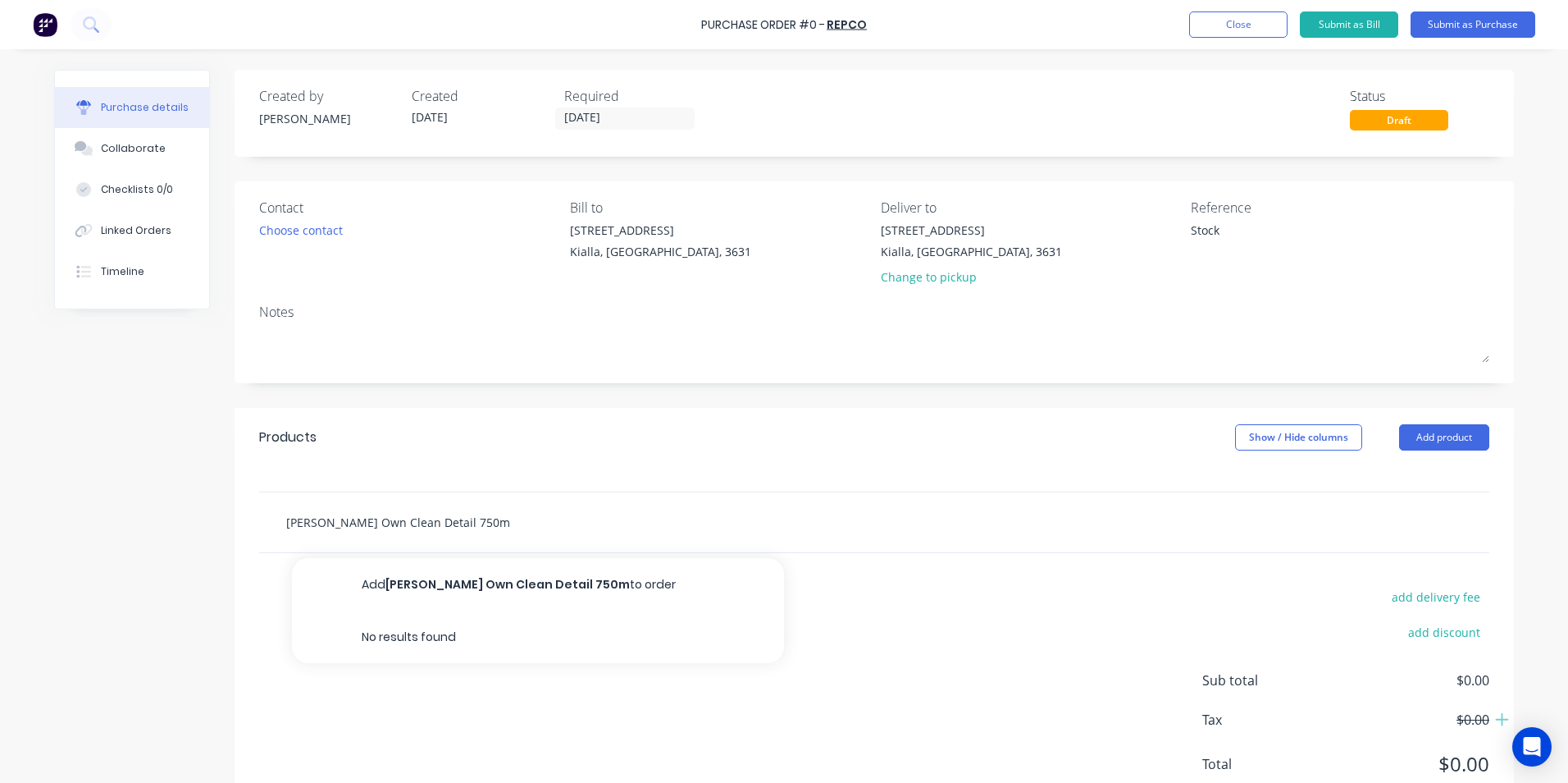
type textarea "x"
type input "[PERSON_NAME] Own Clean Detail 750ml"
type textarea "x"
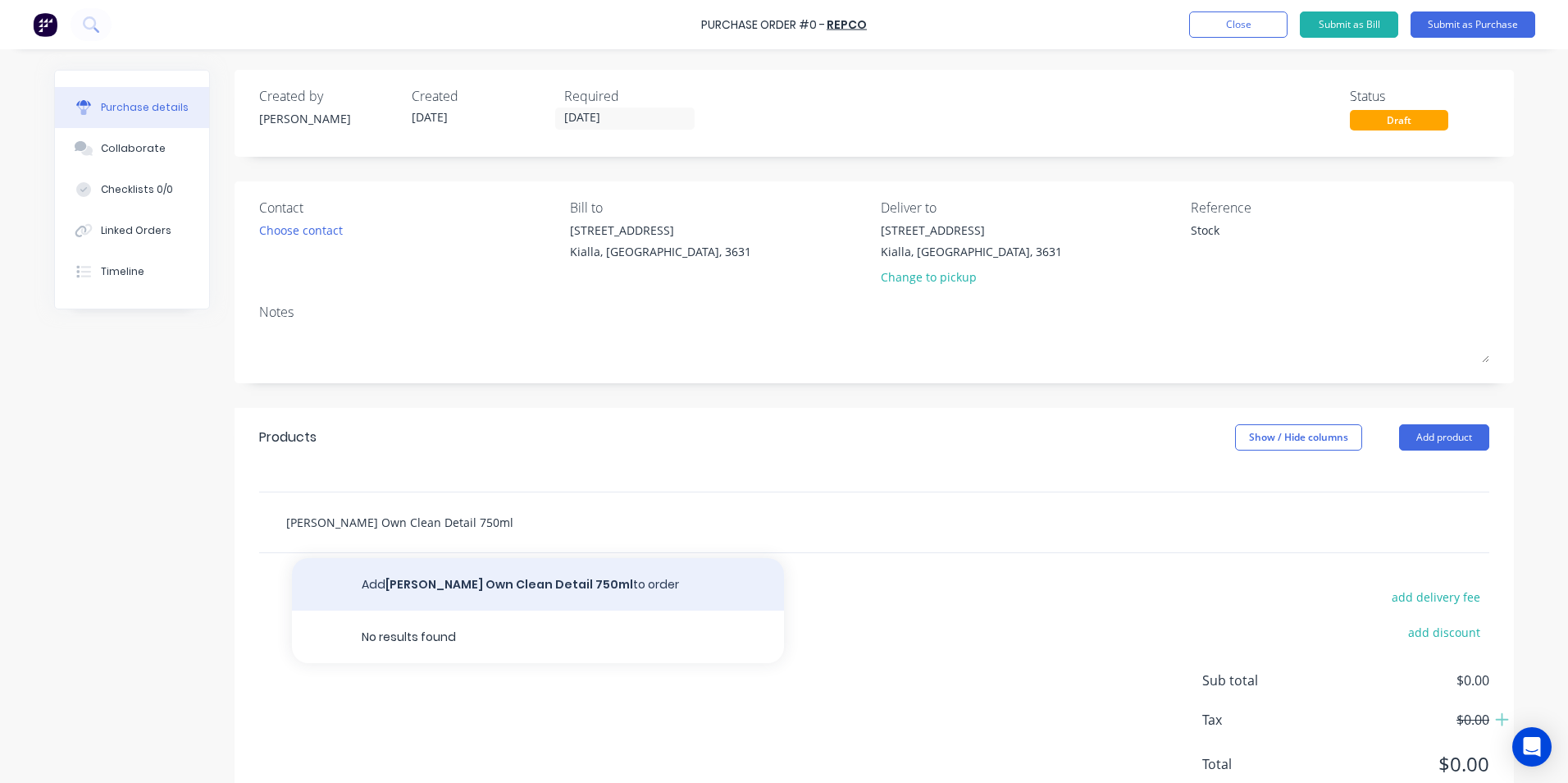
type input "[PERSON_NAME] Own Clean Detail 750ml"
click at [467, 584] on button "Add [PERSON_NAME] Own Clean Detail 750ml to order" at bounding box center [538, 584] width 492 height 52
type textarea "x"
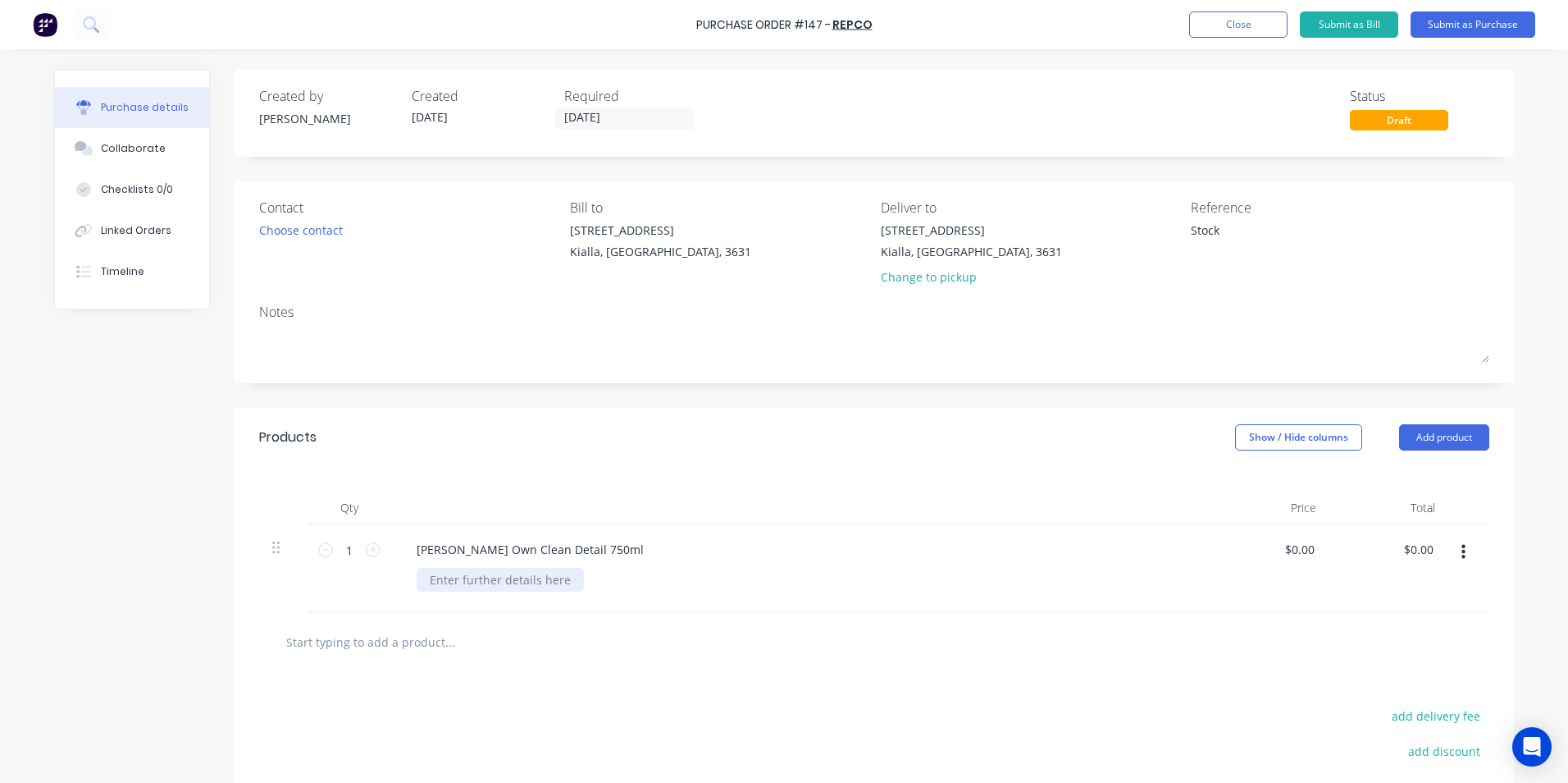
type textarea "x"
click at [436, 577] on div at bounding box center [500, 580] width 167 height 24
type textarea "x"
type input "0.0000"
drag, startPoint x: 1311, startPoint y: 550, endPoint x: 1247, endPoint y: 551, distance: 64.0
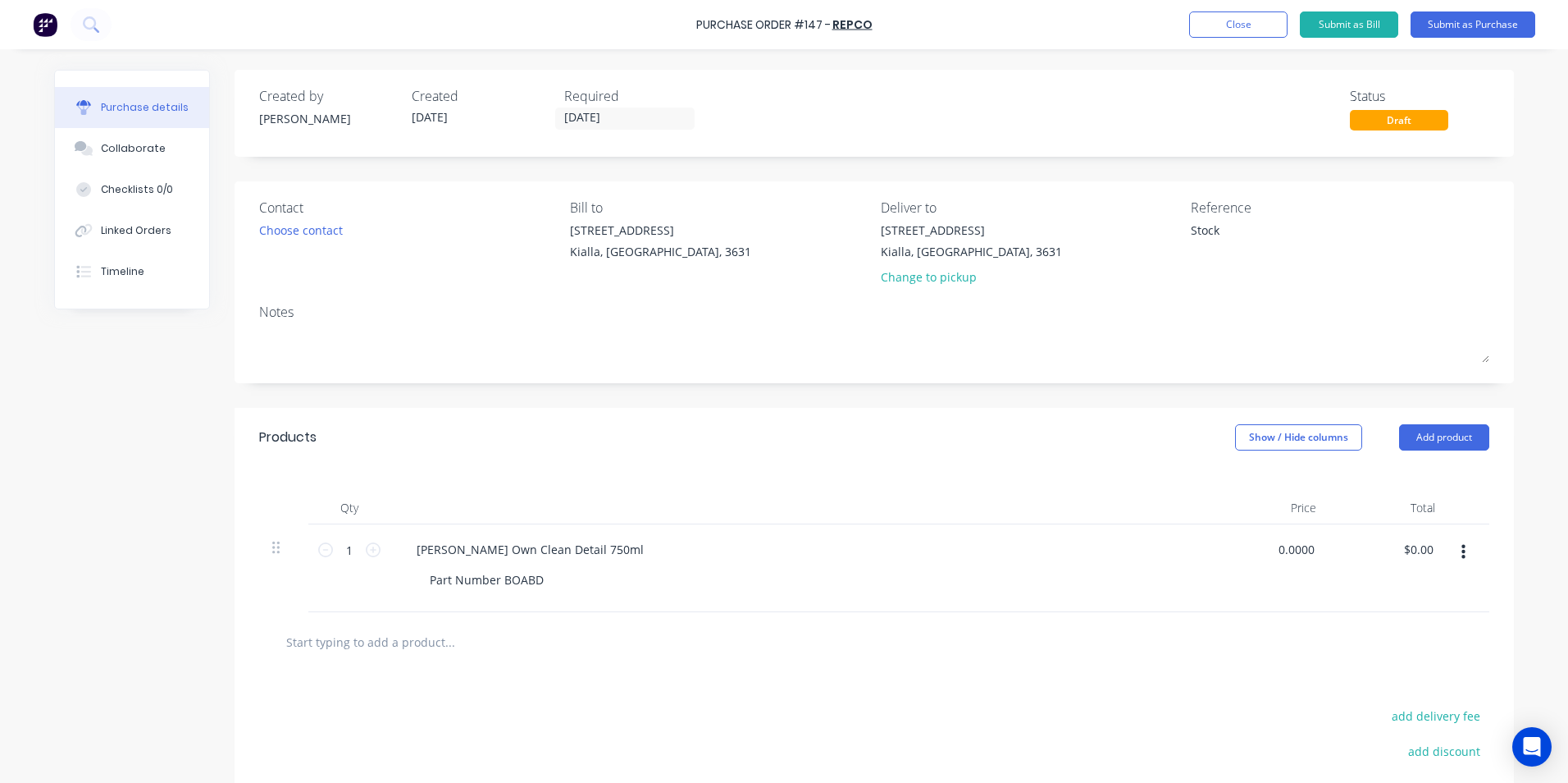
click at [1247, 551] on div "0.0000 0.0000" at bounding box center [1270, 567] width 119 height 87
type textarea "x"
type input "0"
type textarea "x"
type input "$0.00"
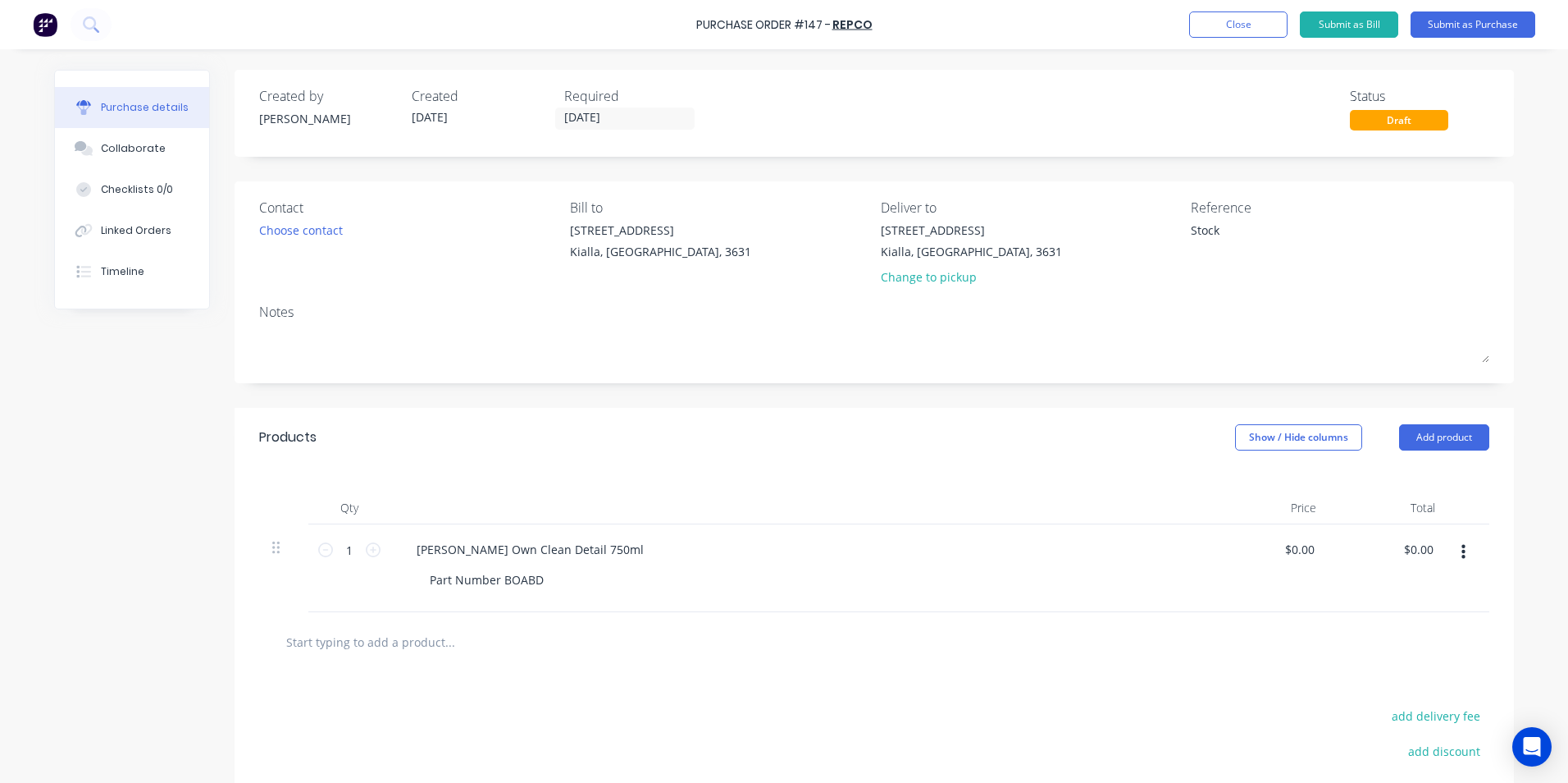
drag, startPoint x: 1313, startPoint y: 541, endPoint x: 1265, endPoint y: 554, distance: 49.7
click at [1265, 554] on div "$0.00 $0.00" at bounding box center [1270, 567] width 119 height 87
click at [1313, 555] on div "$0.00 $0.00" at bounding box center [1302, 549] width 44 height 24
click at [1313, 548] on div "$0.00 $0.00" at bounding box center [1302, 549] width 44 height 24
type textarea "x"
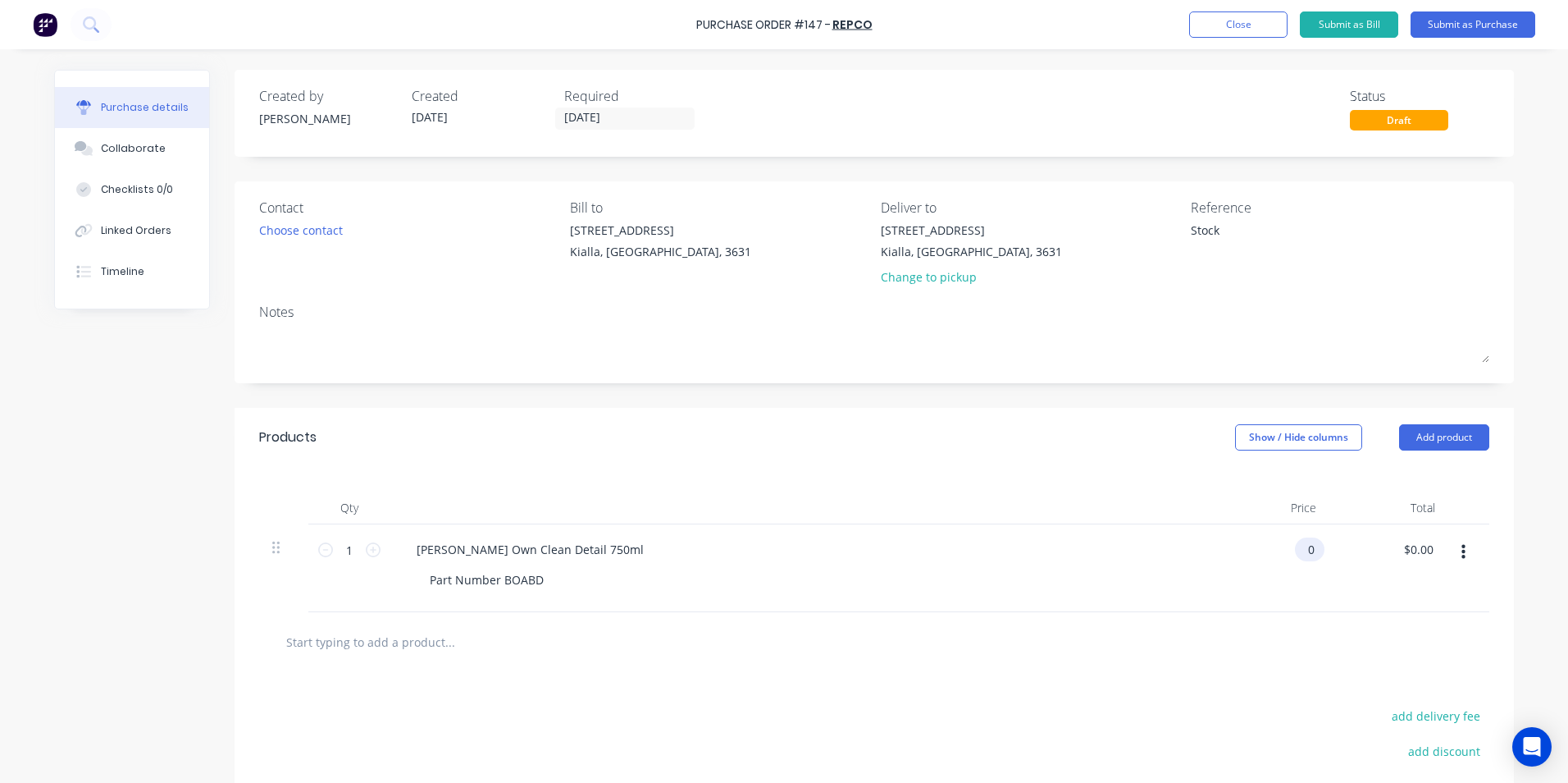
drag, startPoint x: 1278, startPoint y: 544, endPoint x: 1313, endPoint y: 547, distance: 35.1
click at [1313, 547] on div "0 0" at bounding box center [1309, 549] width 29 height 24
type input "17.73"
type textarea "x"
type input "$17.73"
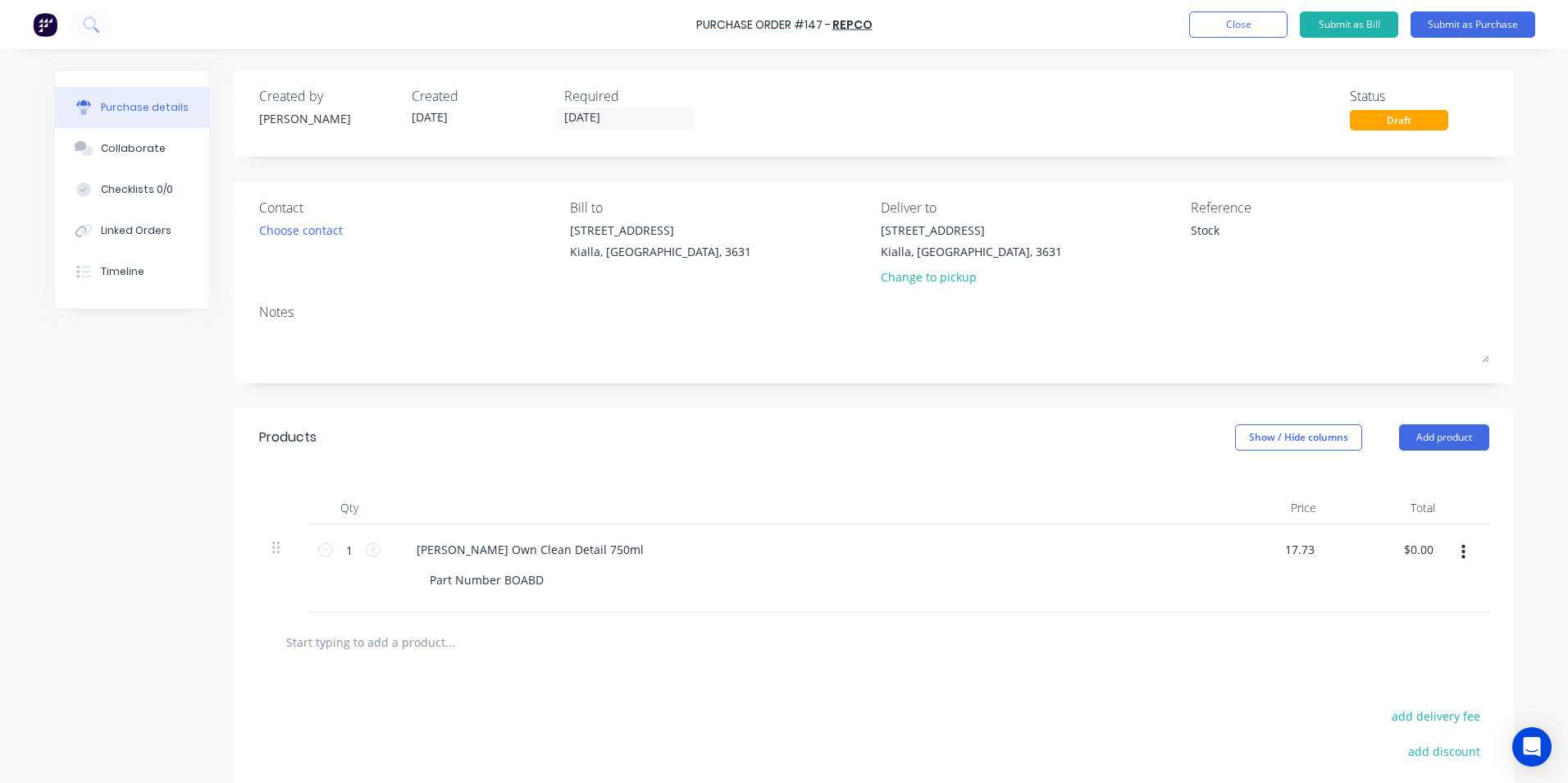
type input "$17.73"
click at [1366, 576] on div "$17.73 $0.00" at bounding box center [1389, 567] width 119 height 87
click at [362, 641] on input "text" at bounding box center [450, 641] width 328 height 32
click at [367, 551] on icon at bounding box center [373, 550] width 15 height 15
type textarea "x"
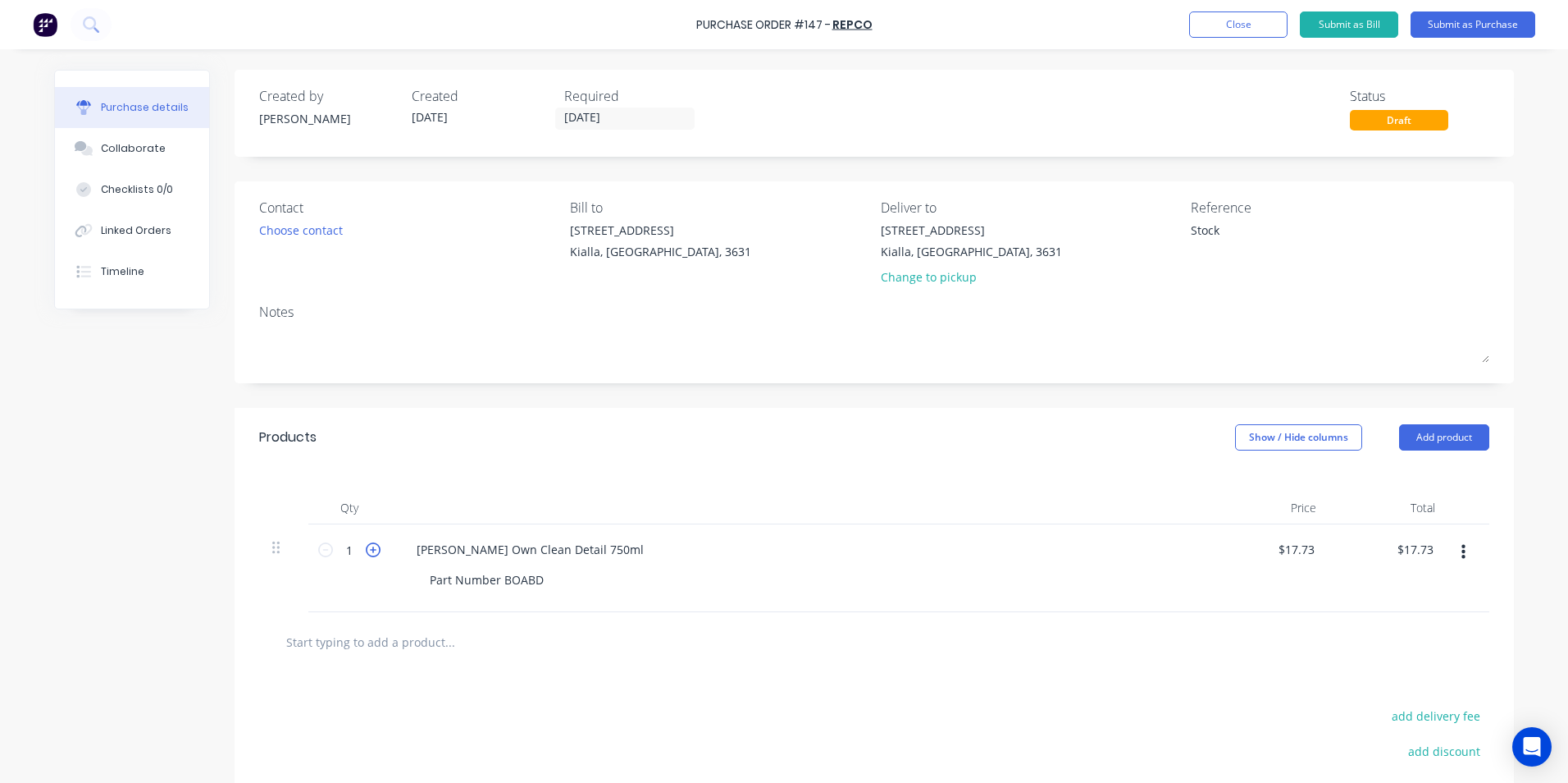
type input "2"
type input "$35.46"
click at [367, 551] on icon at bounding box center [373, 550] width 15 height 15
type textarea "x"
type input "3"
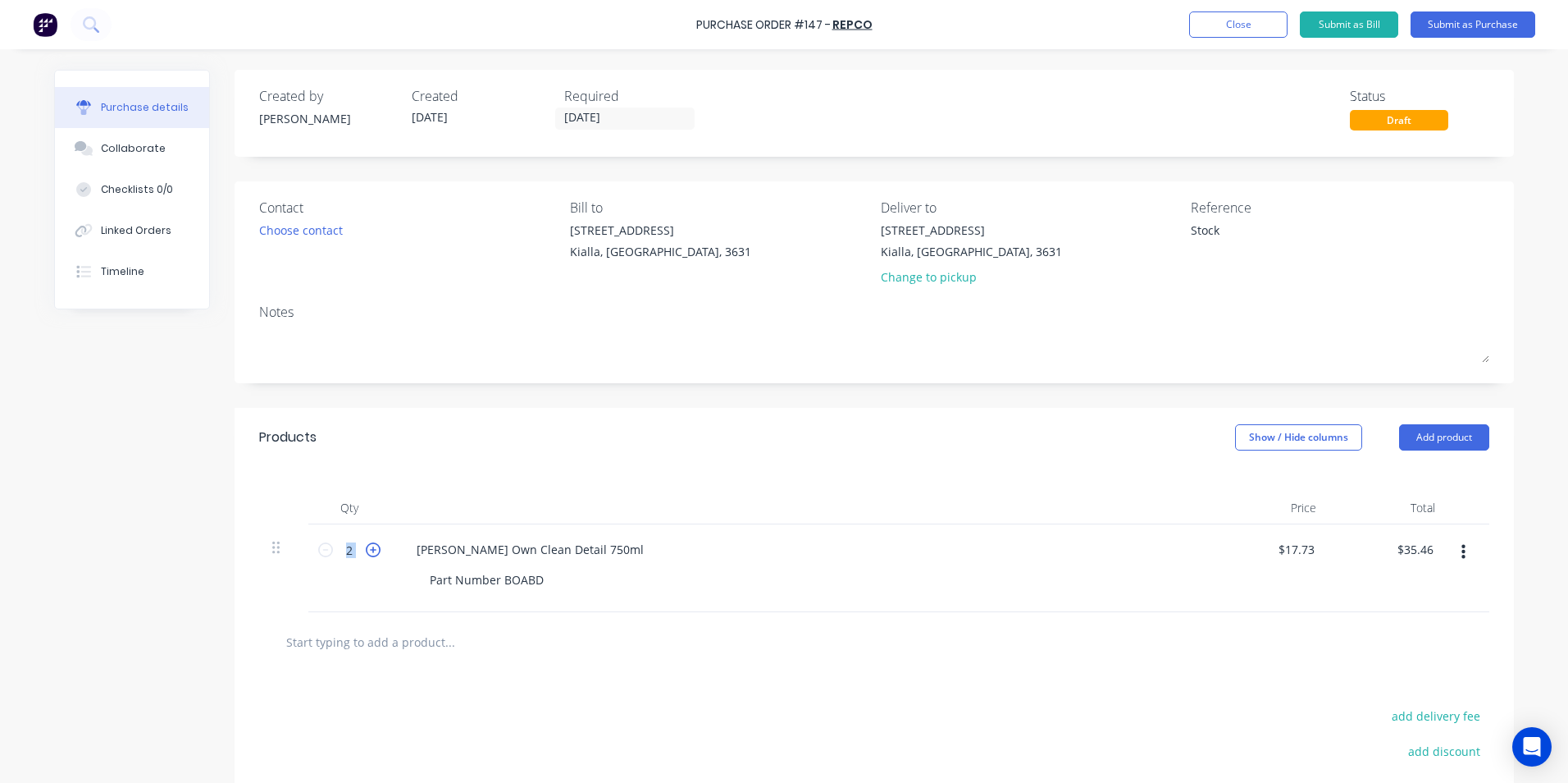
type input "$53.19"
click at [367, 551] on icon at bounding box center [373, 550] width 15 height 15
type textarea "x"
type input "4"
type input "$70.92"
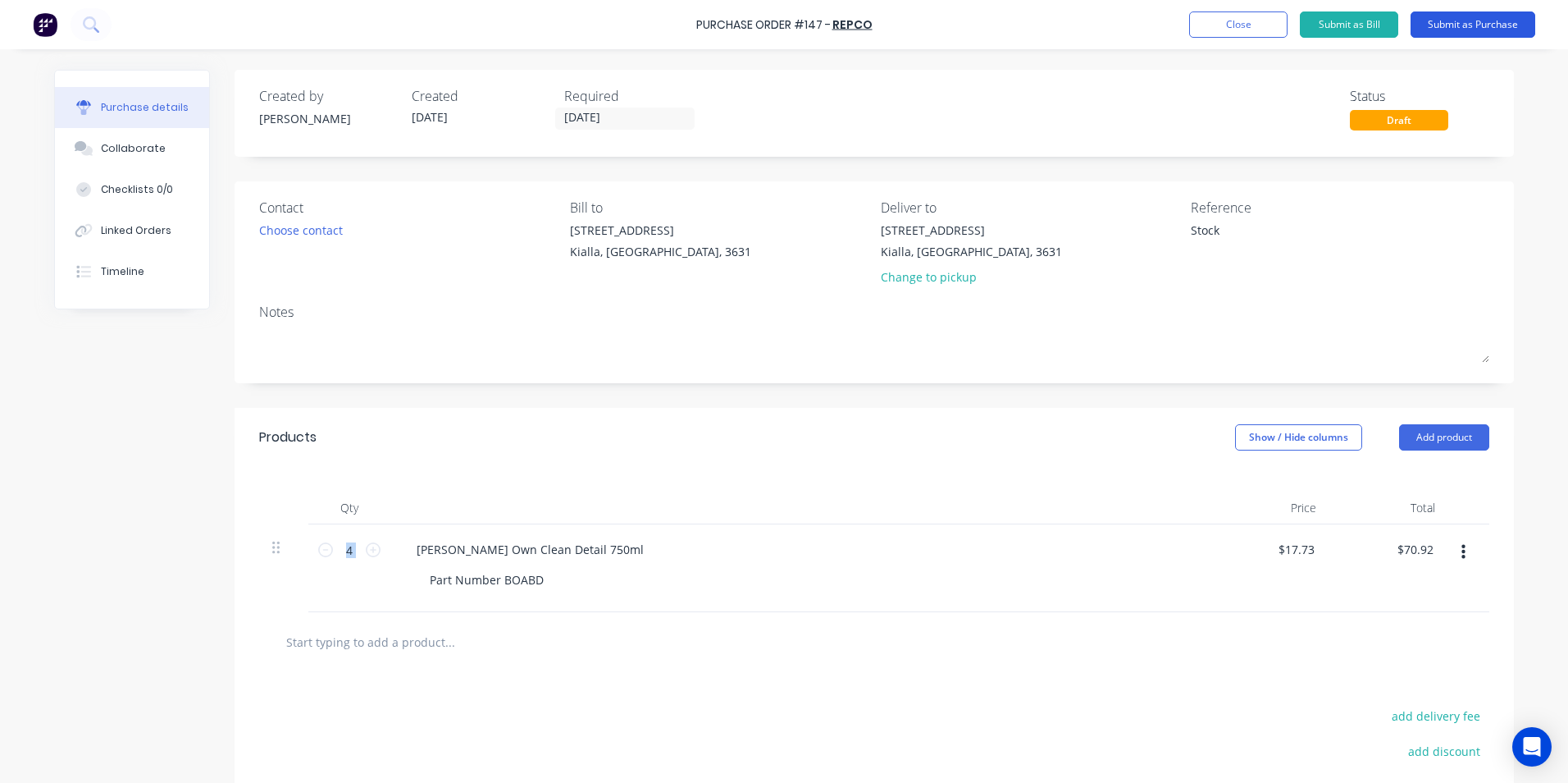
click at [1479, 26] on button "Submit as Purchase" at bounding box center [1473, 25] width 125 height 27
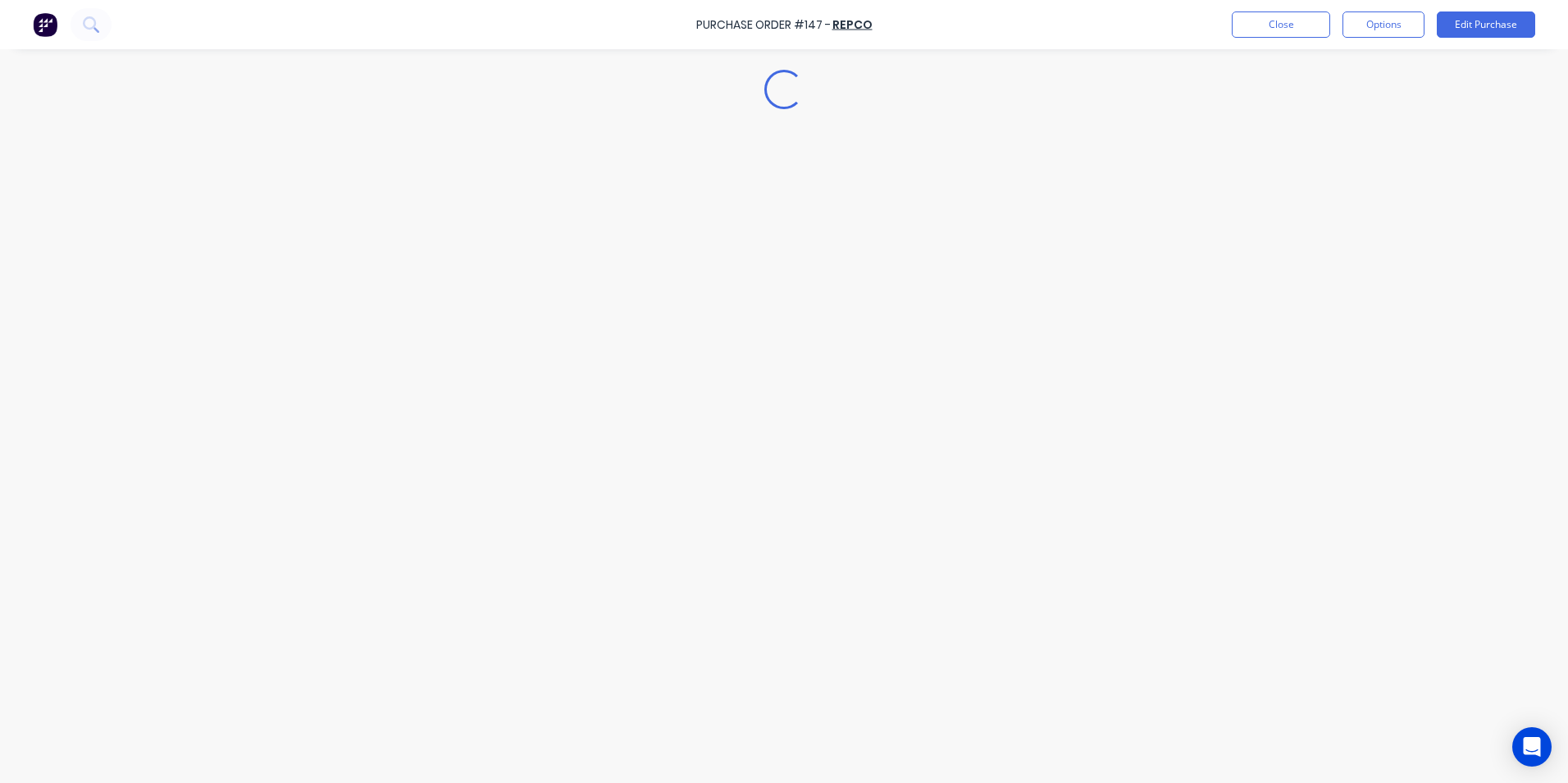
type textarea "x"
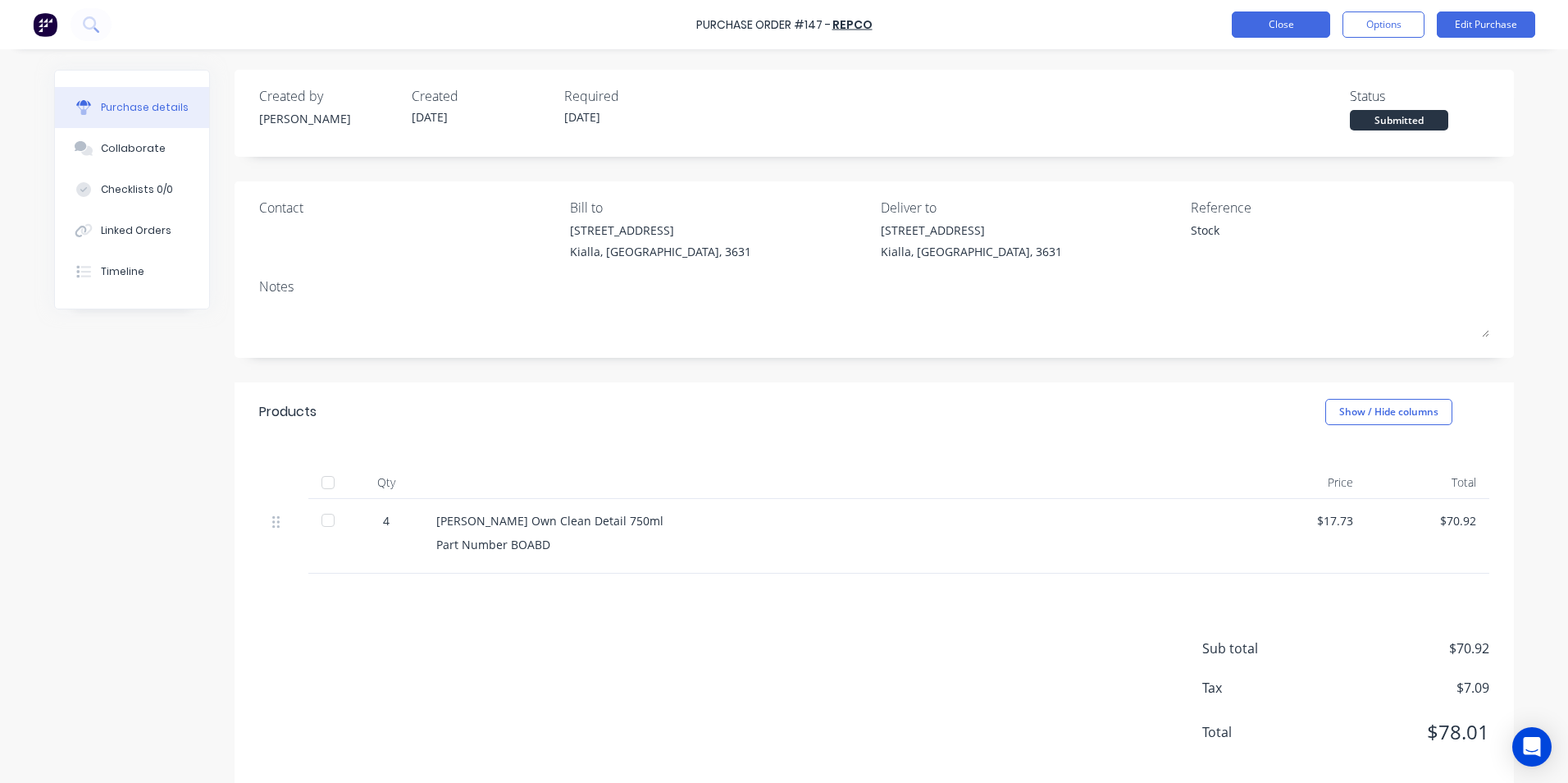
click at [1285, 27] on button "Close" at bounding box center [1282, 25] width 98 height 27
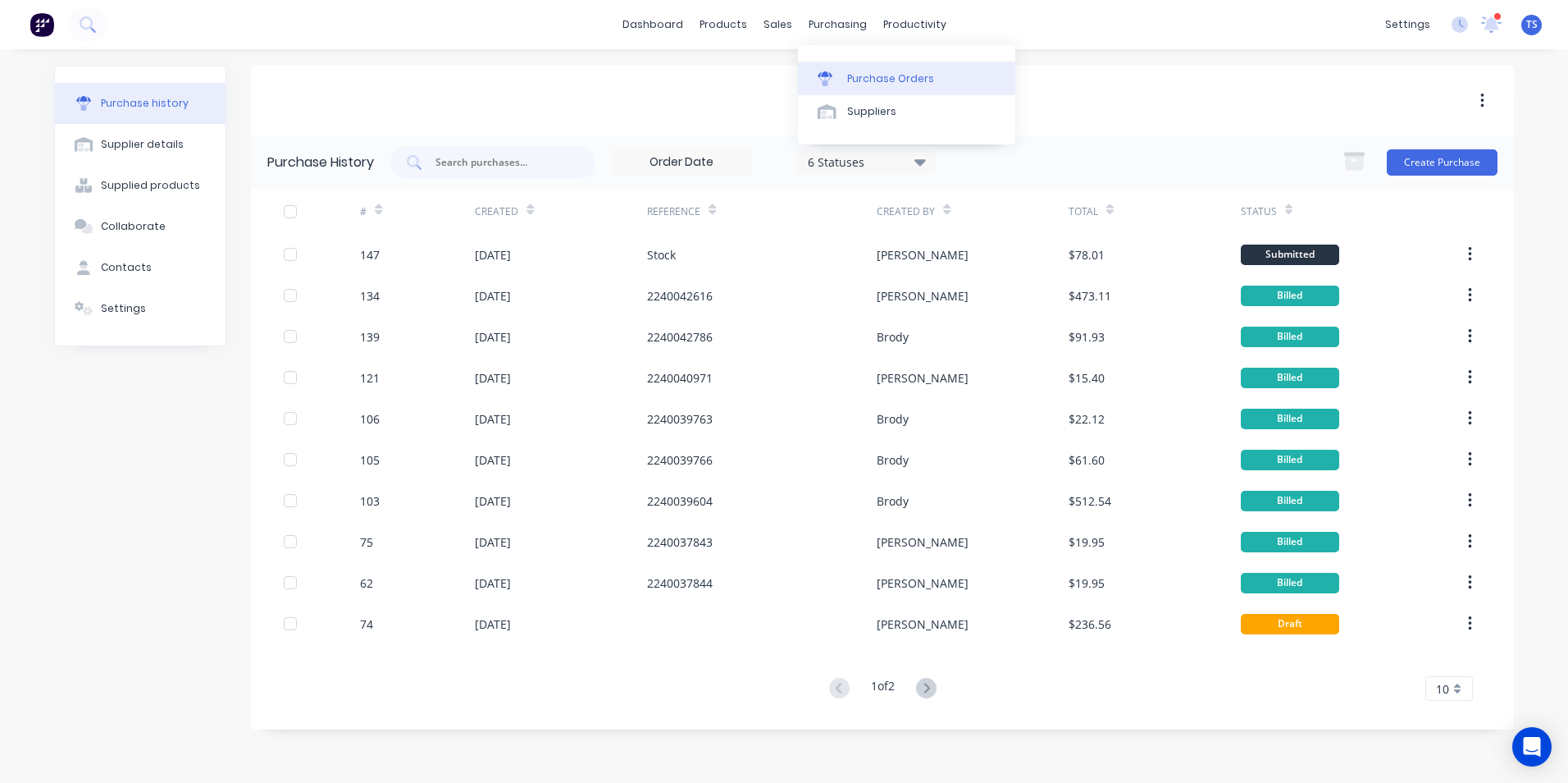
click at [856, 73] on div "Purchase Orders" at bounding box center [891, 79] width 87 height 15
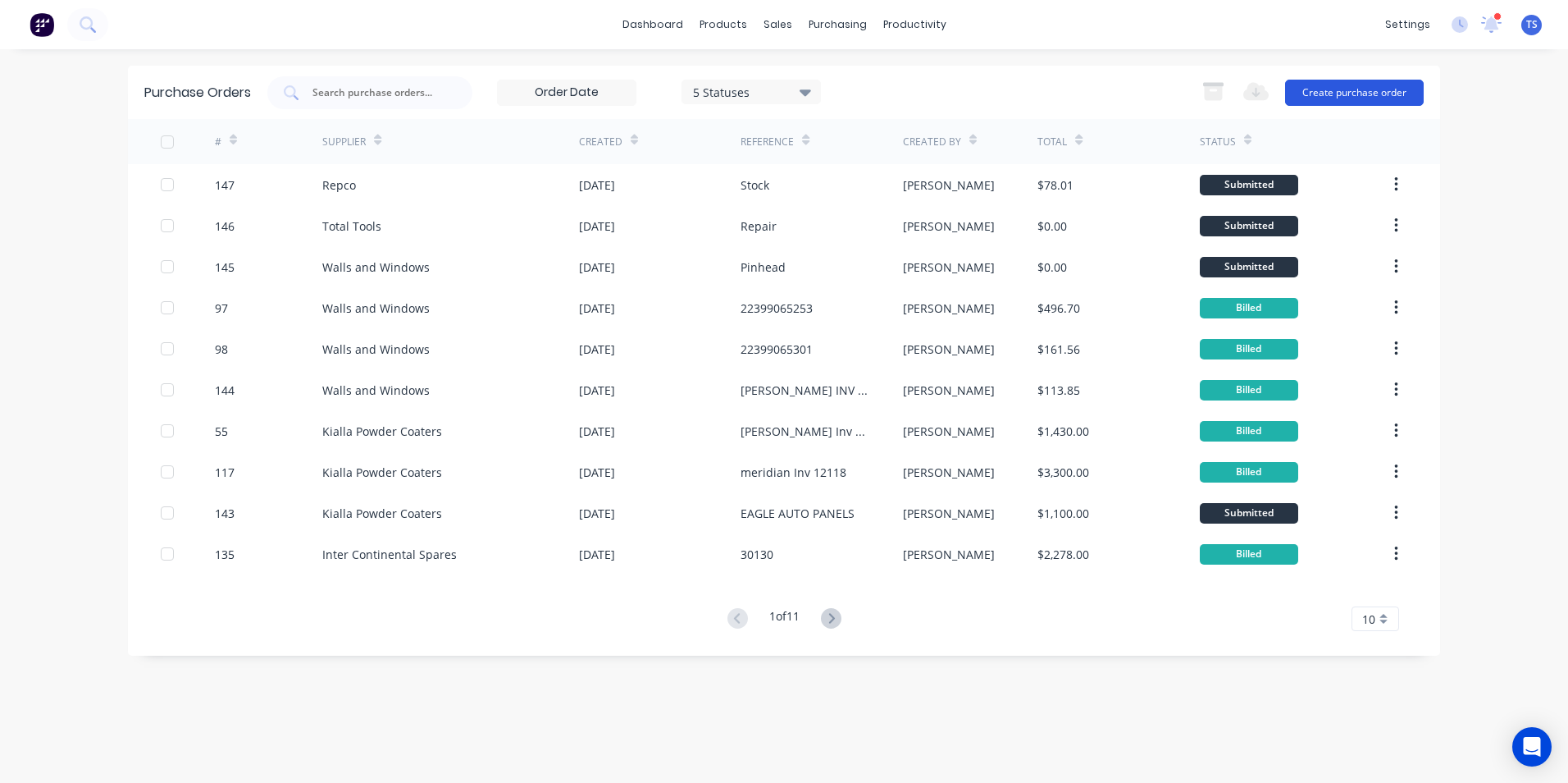
click at [1374, 91] on button "Create purchase order" at bounding box center [1355, 93] width 138 height 27
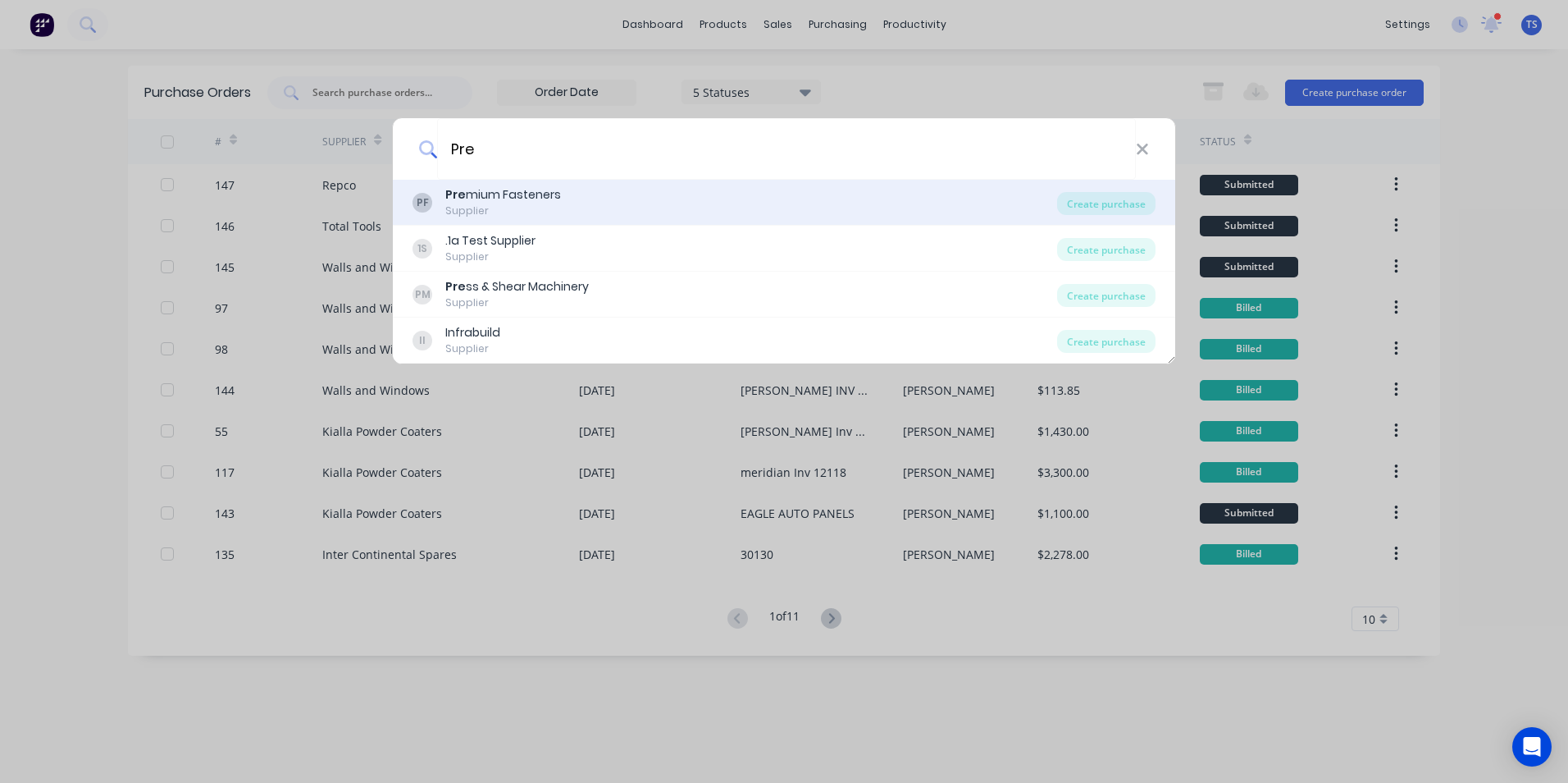
type input "Pre"
click at [451, 205] on div "Supplier" at bounding box center [503, 211] width 116 height 15
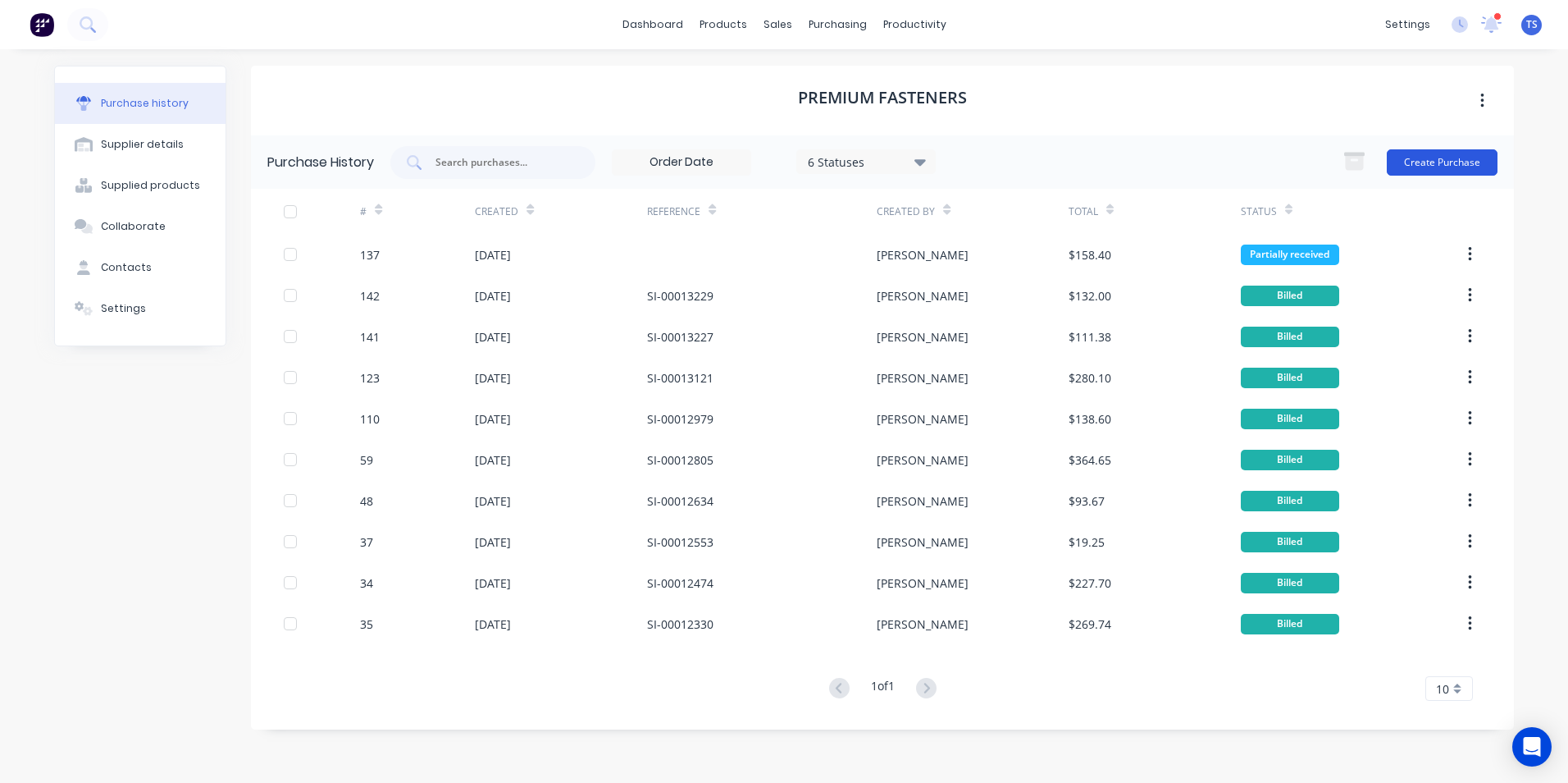
click at [1433, 162] on button "Create Purchase" at bounding box center [1442, 162] width 111 height 27
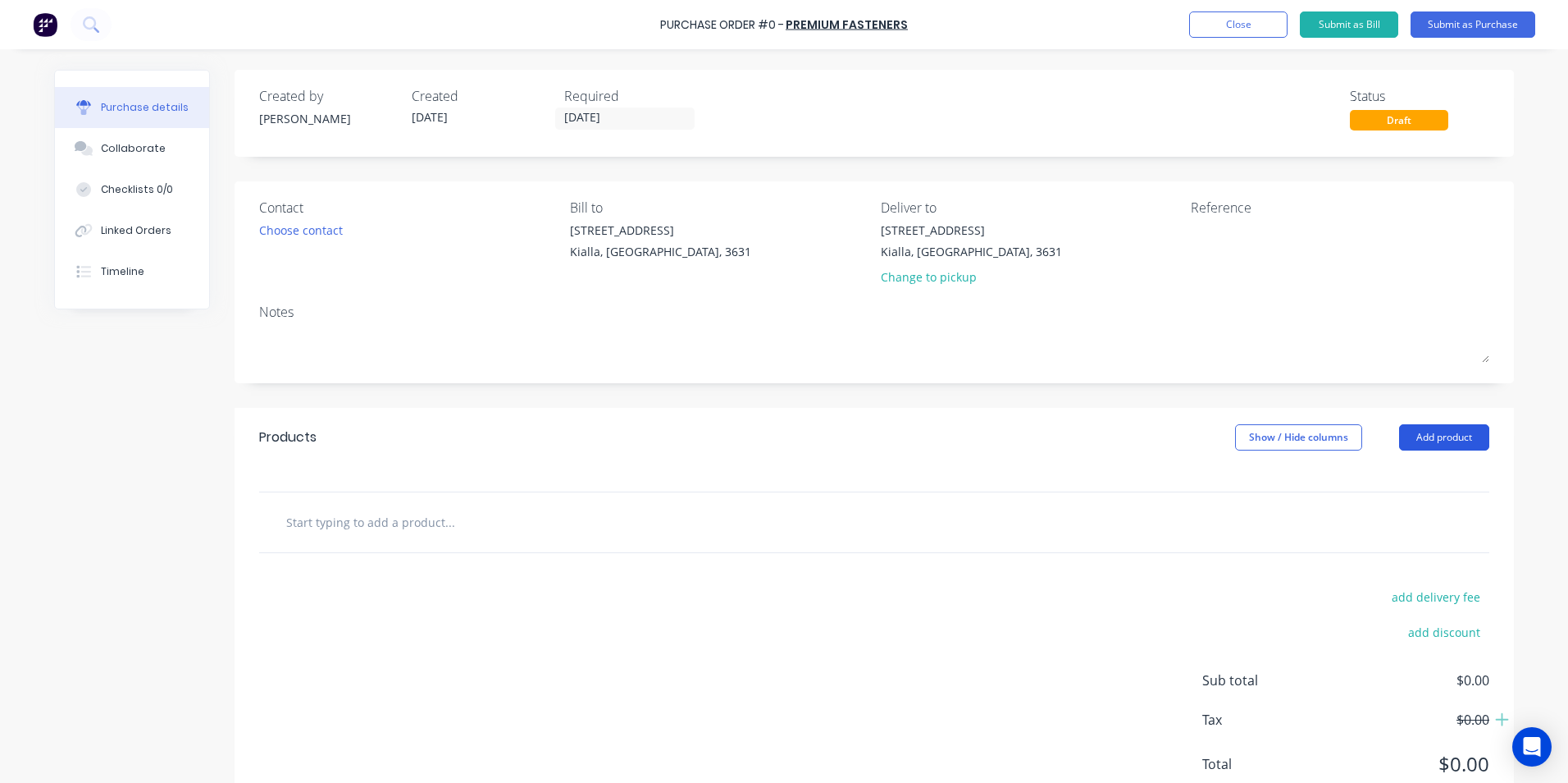
click at [1436, 439] on button "Add product" at bounding box center [1445, 437] width 90 height 27
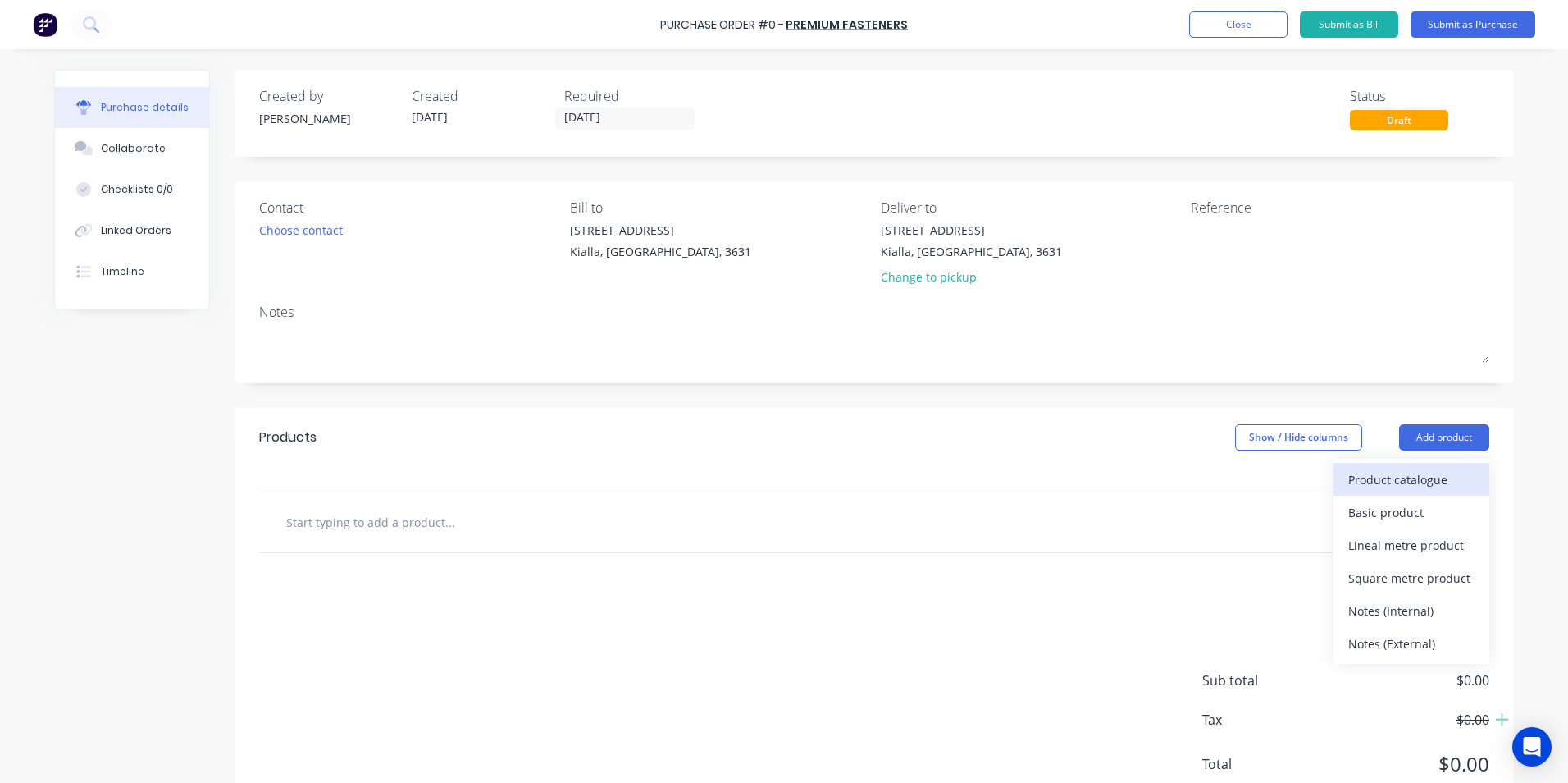
click at [1351, 475] on div "Product catalogue" at bounding box center [1411, 479] width 127 height 24
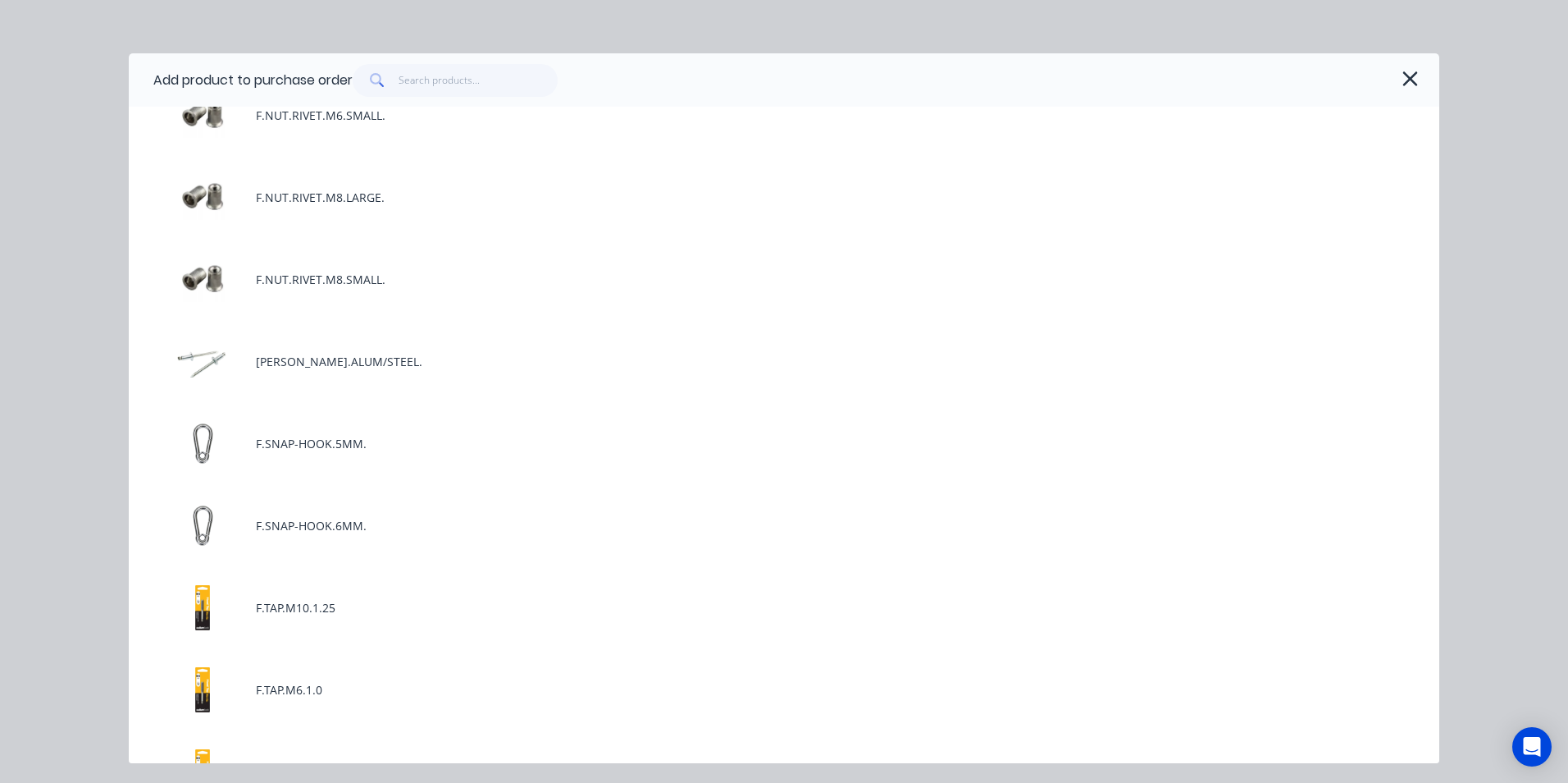
scroll to position [4267, 0]
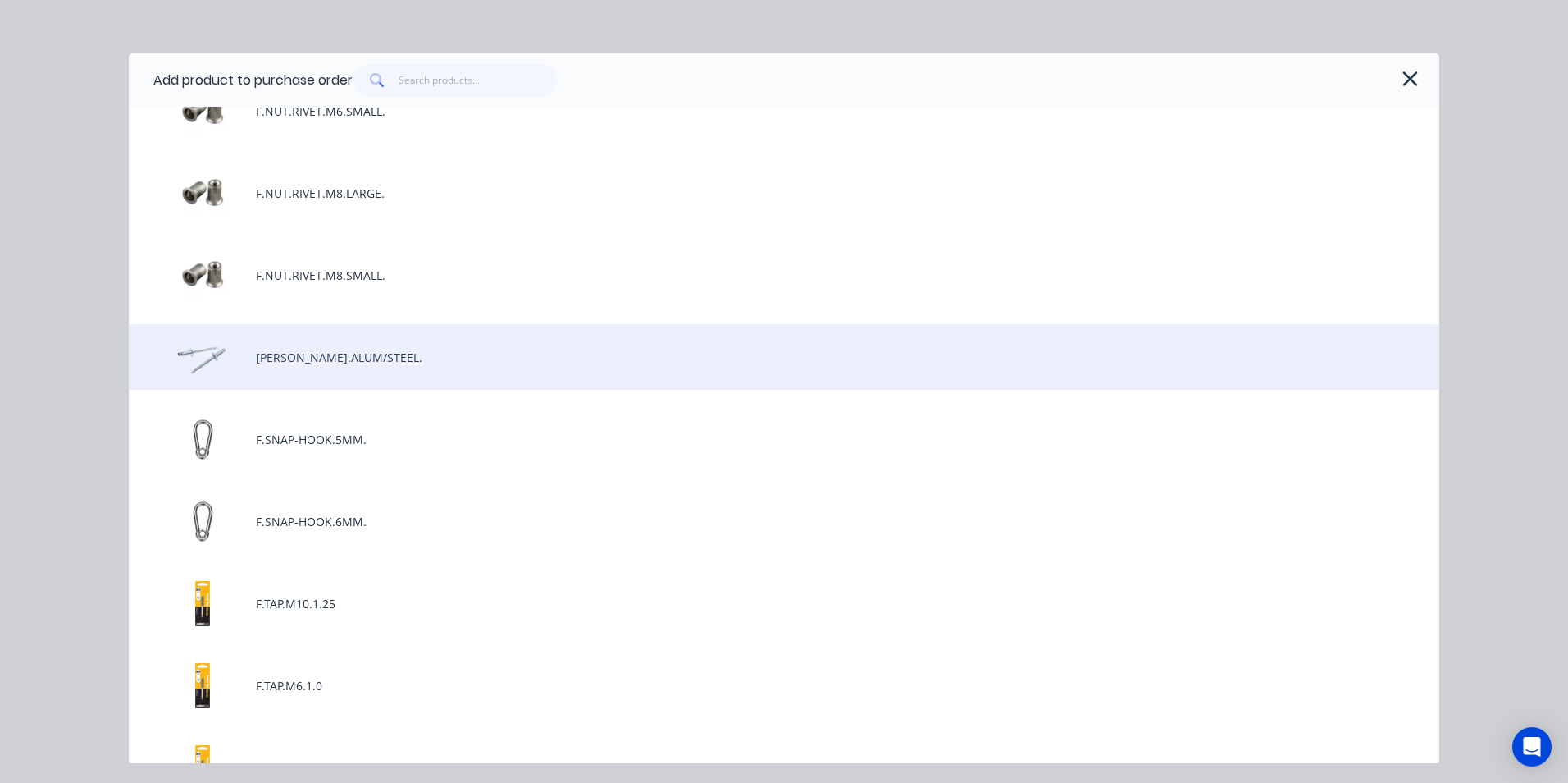
click at [331, 360] on div "[PERSON_NAME].ALUM/STEEL." at bounding box center [784, 357] width 1311 height 66
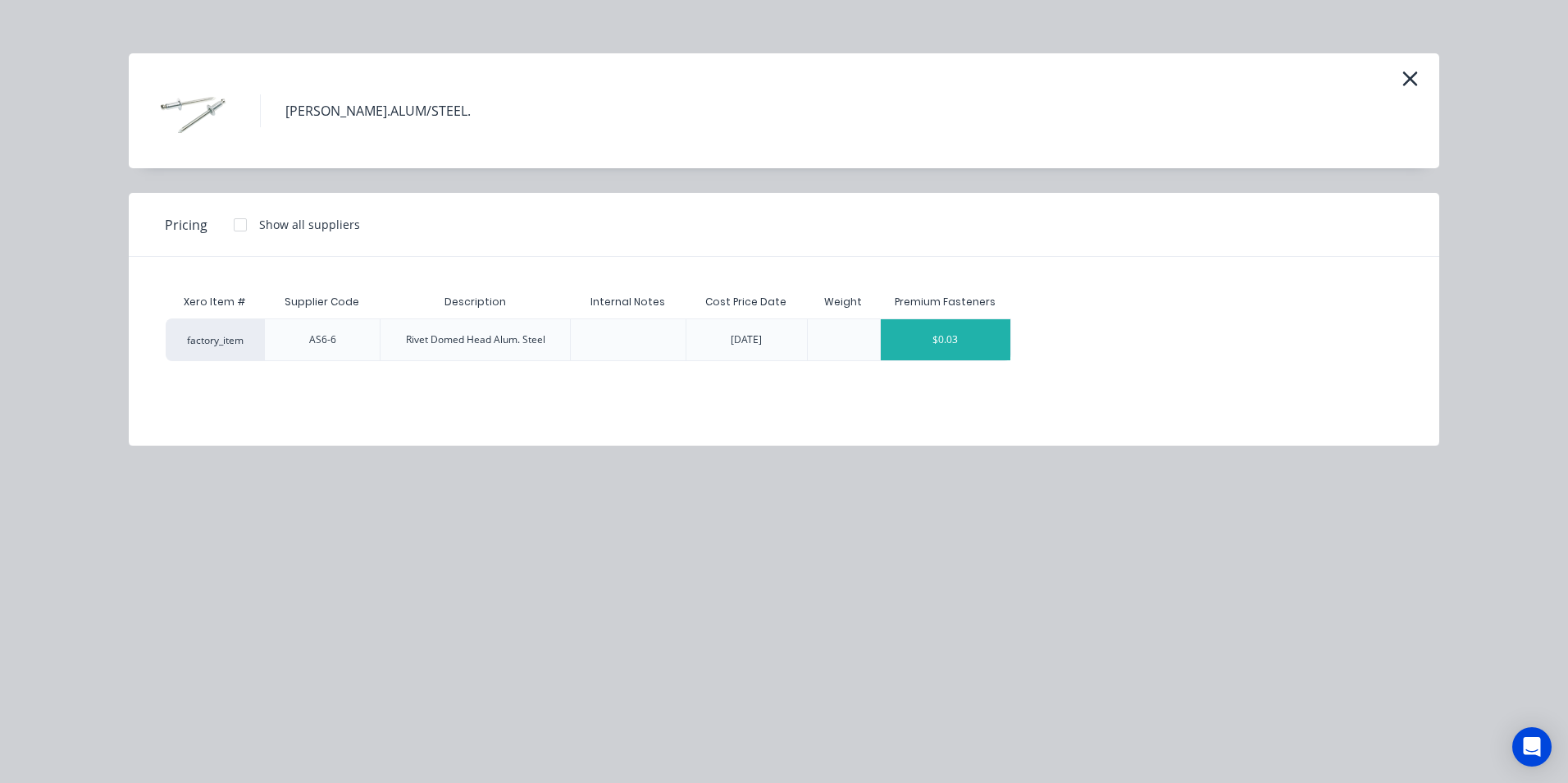
click at [988, 344] on div "$0.03" at bounding box center [946, 339] width 131 height 41
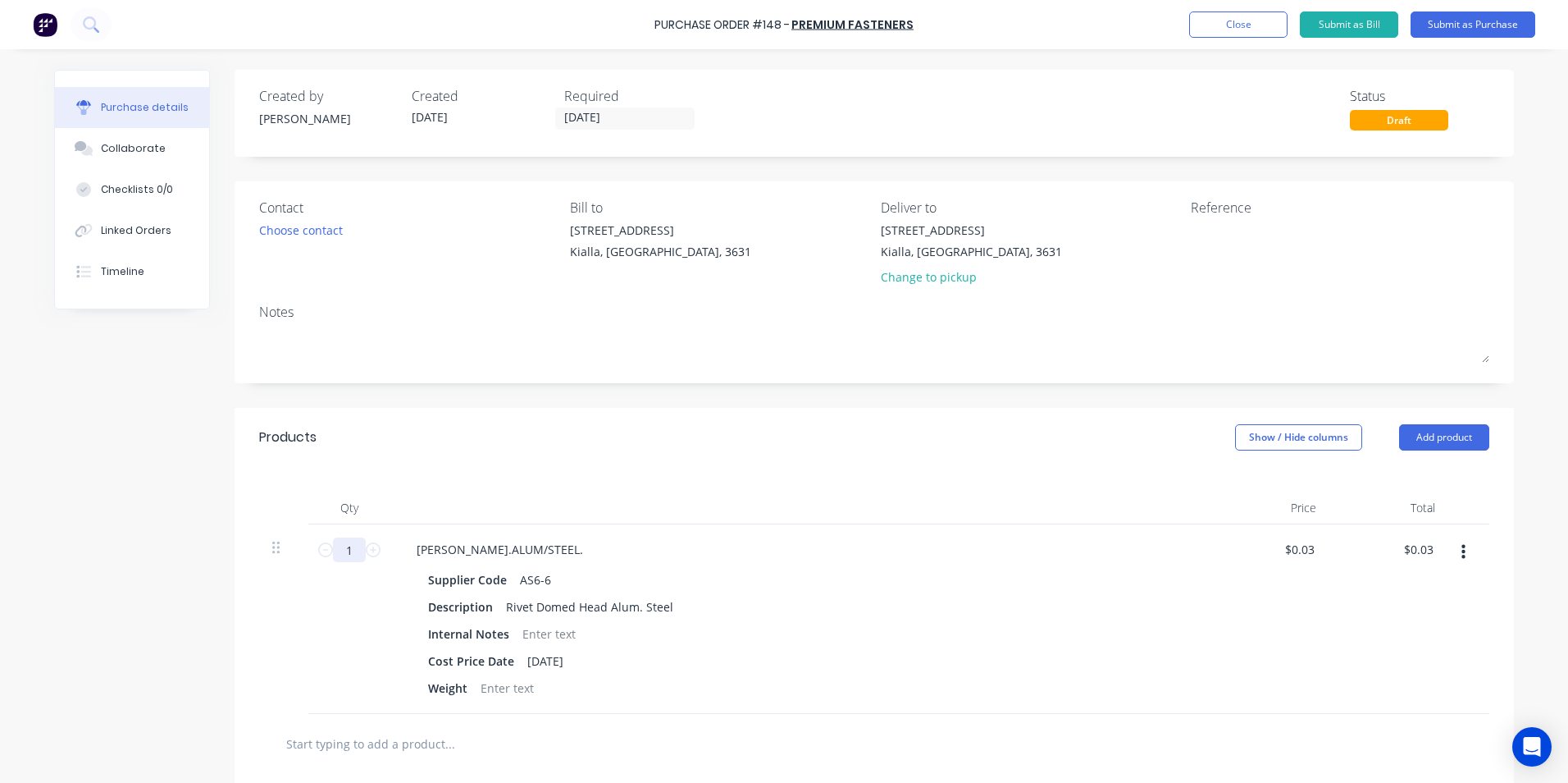
click at [346, 551] on input "1" at bounding box center [349, 550] width 32 height 25
type input "2"
type input "$0.06"
type input "20"
type input "$0.60"
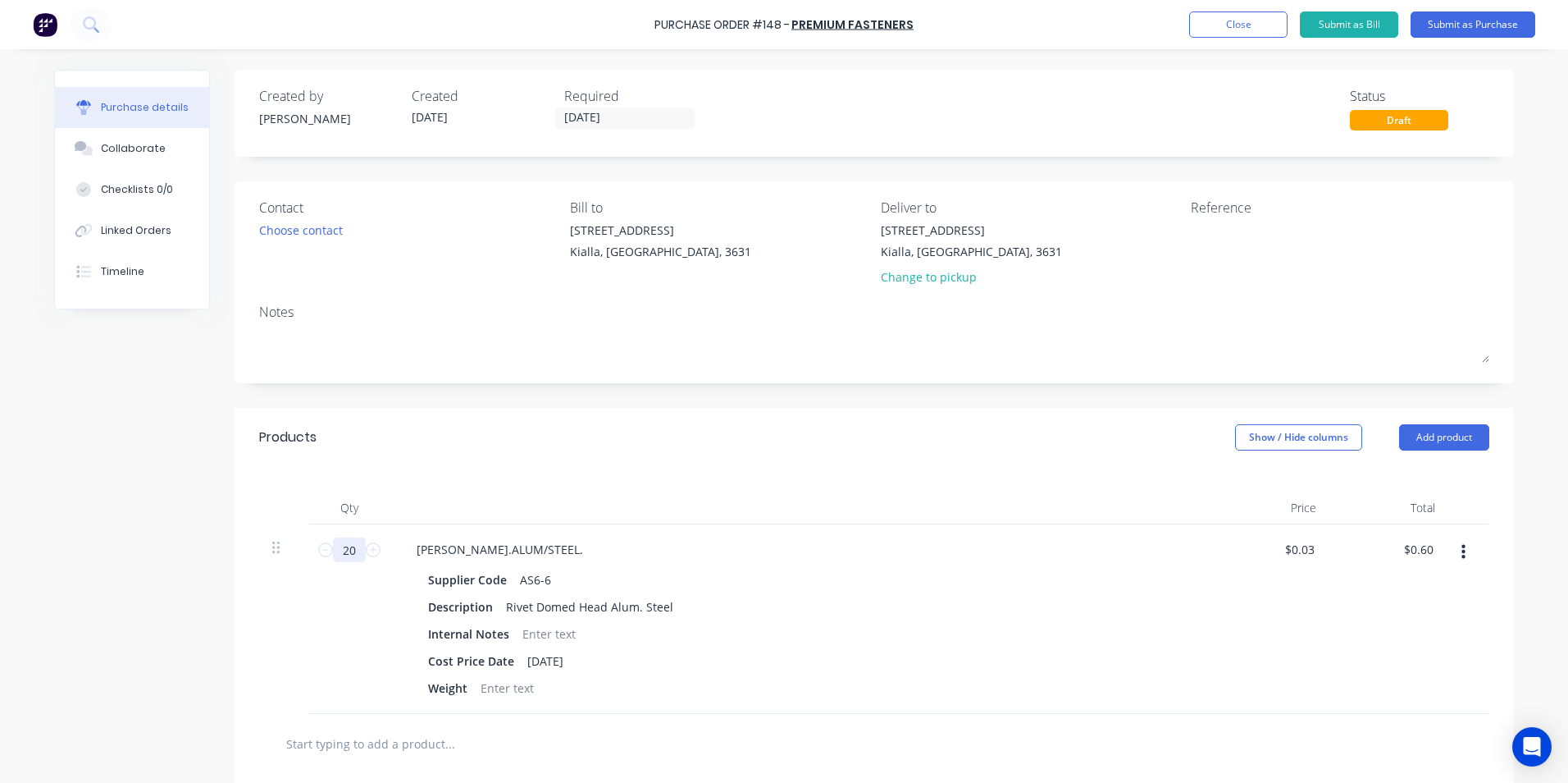
type input "200"
type input "$6.00"
type input "2000"
type input "$60.00"
type input "2000"
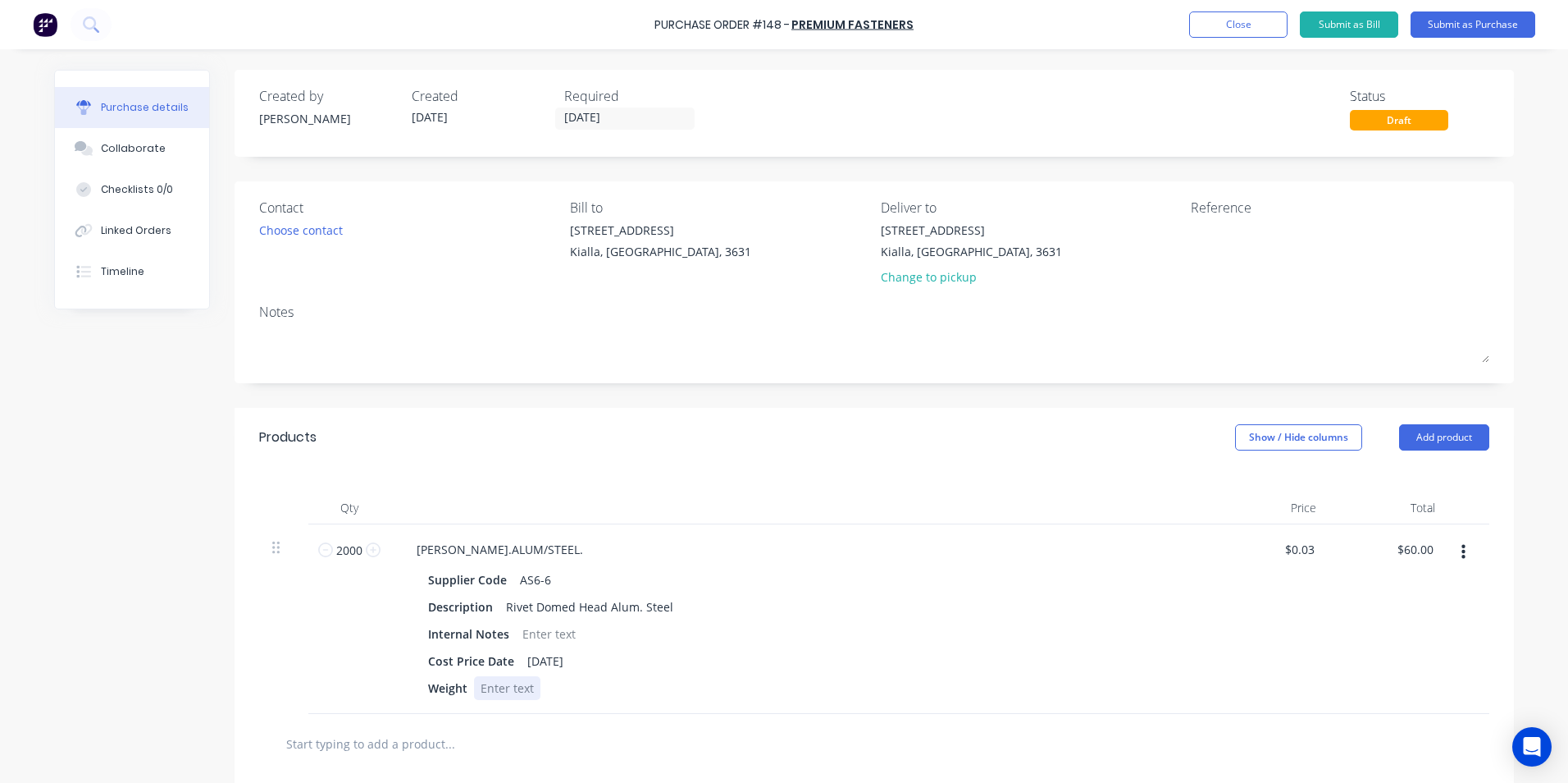
click at [715, 676] on div "Supplier Code AS6-6 Description Rivet Domed Head Alum. Steel Internal Notes Cos…" at bounding box center [801, 634] width 794 height 132
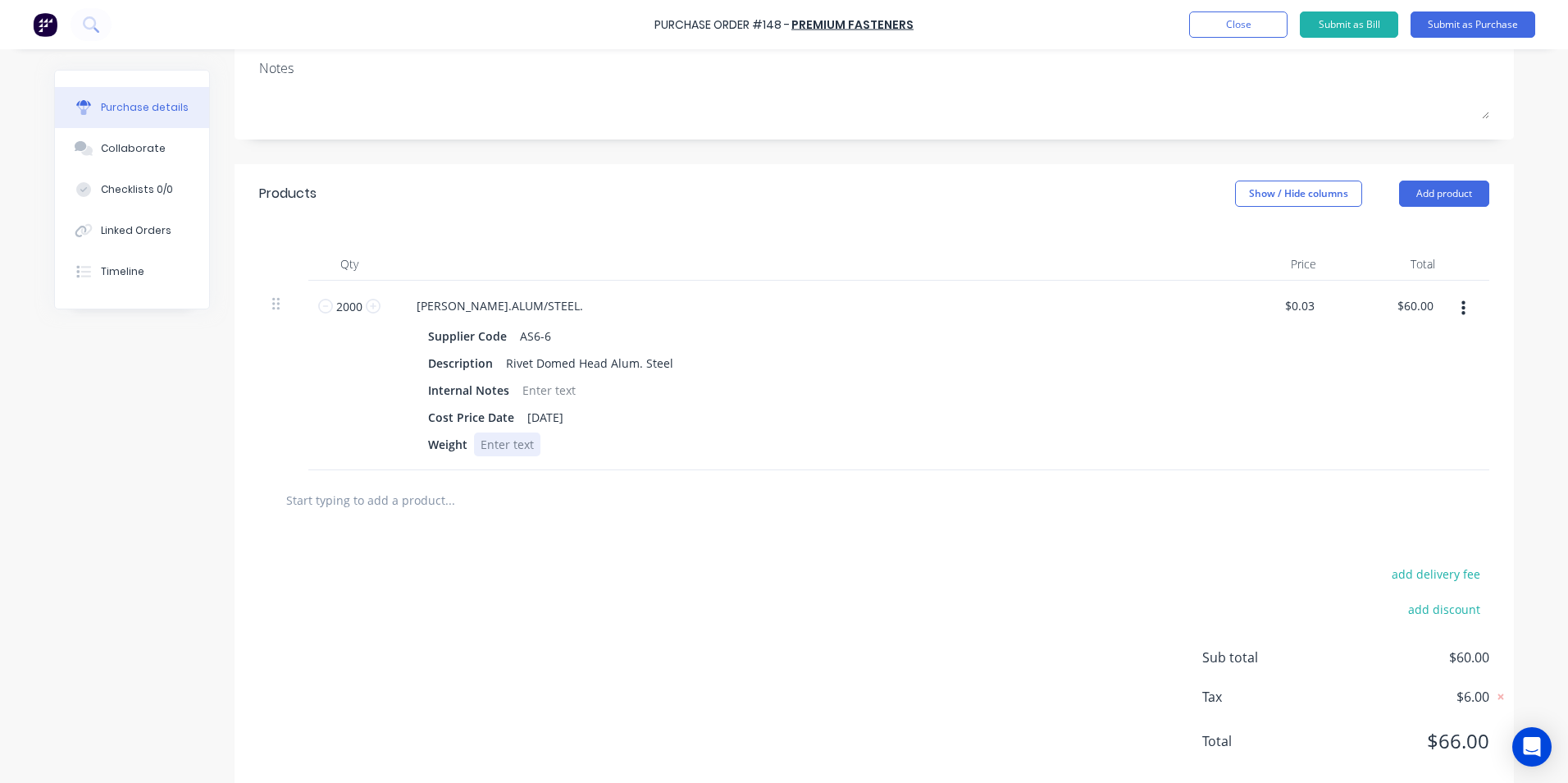
scroll to position [247, 0]
click at [332, 496] on input "text" at bounding box center [450, 496] width 328 height 32
click at [1437, 188] on button "Add product" at bounding box center [1445, 192] width 90 height 27
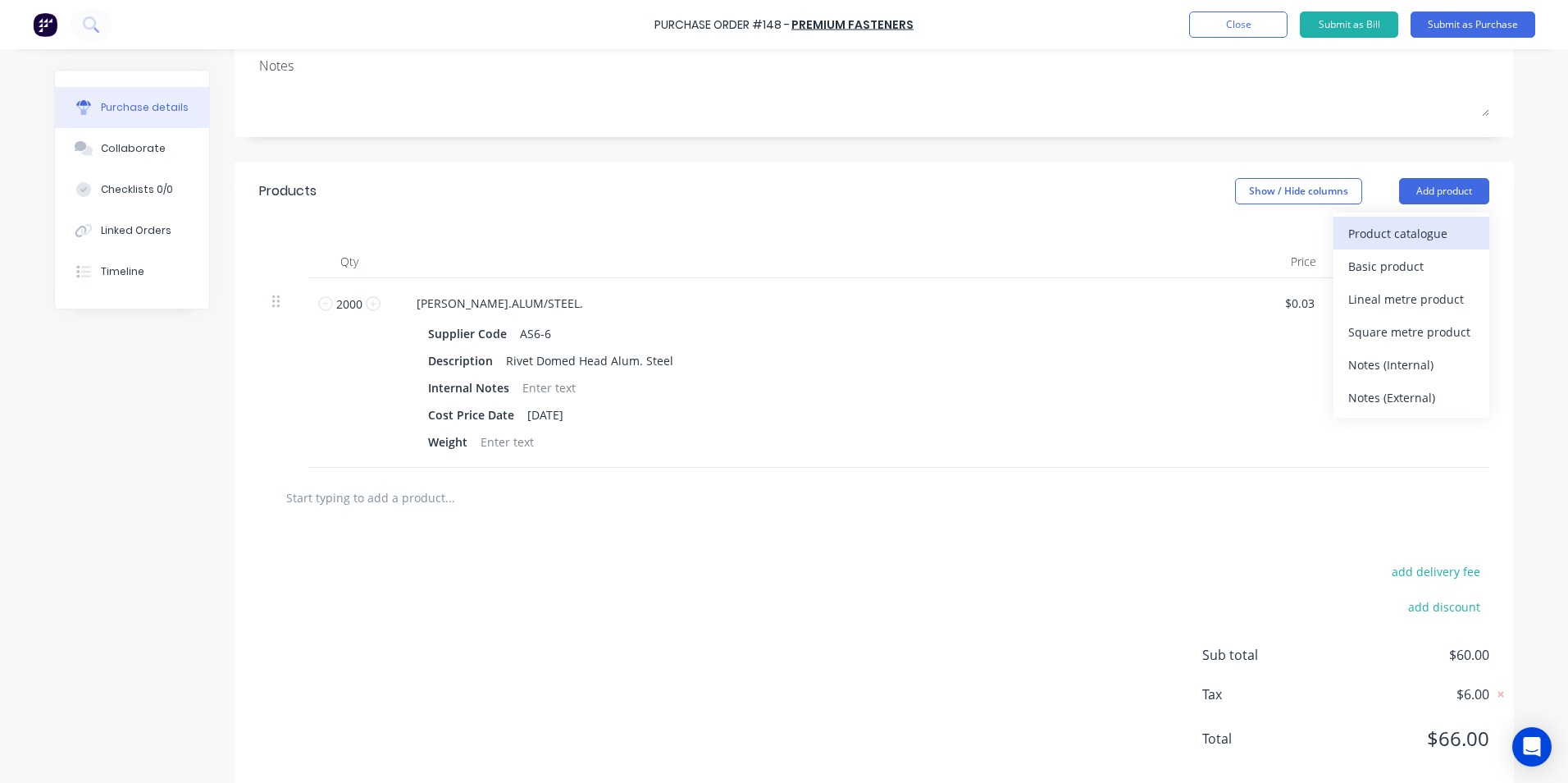
click at [1419, 238] on div "Product catalogue" at bounding box center [1411, 233] width 127 height 24
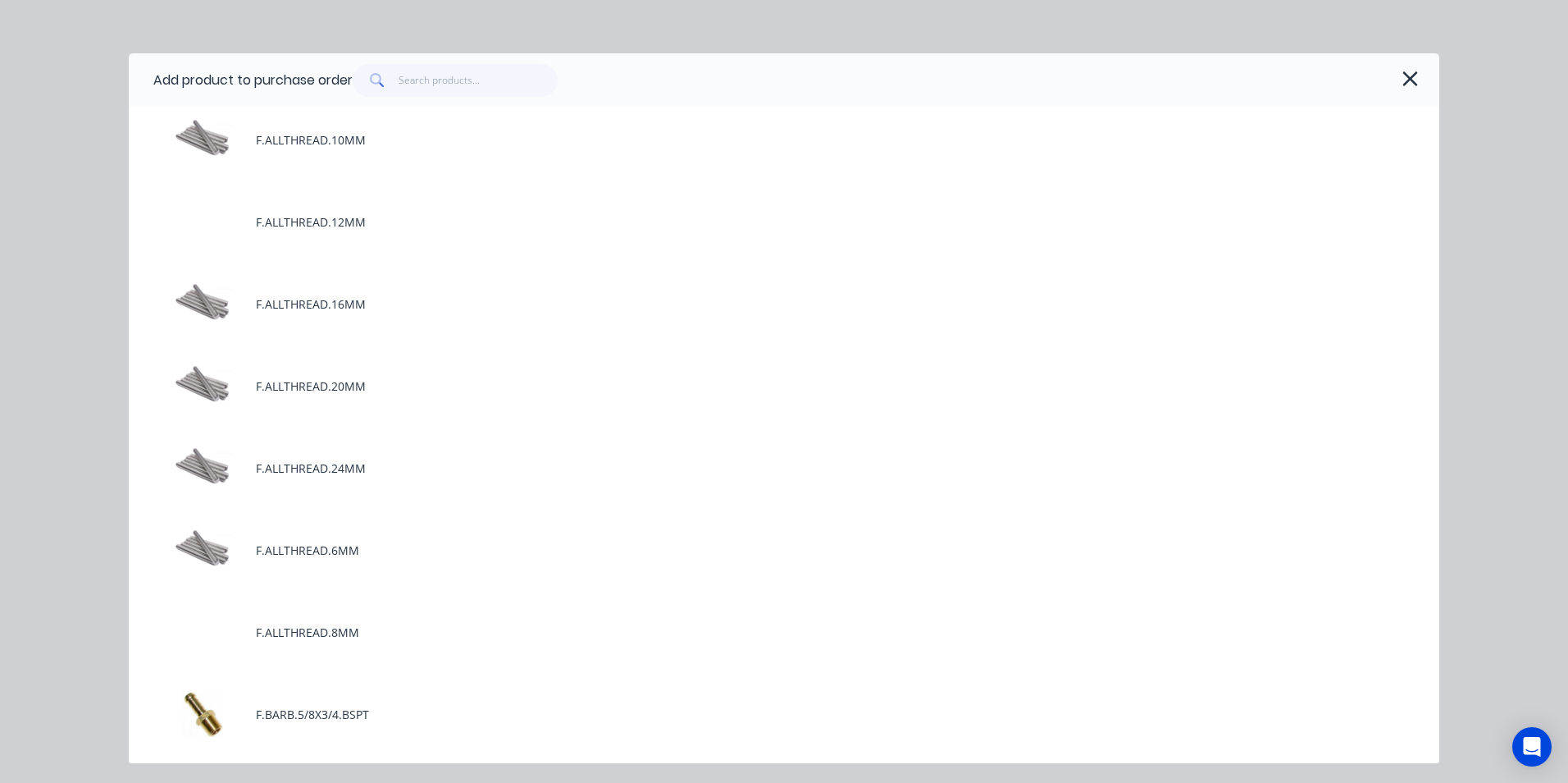
scroll to position [82, 0]
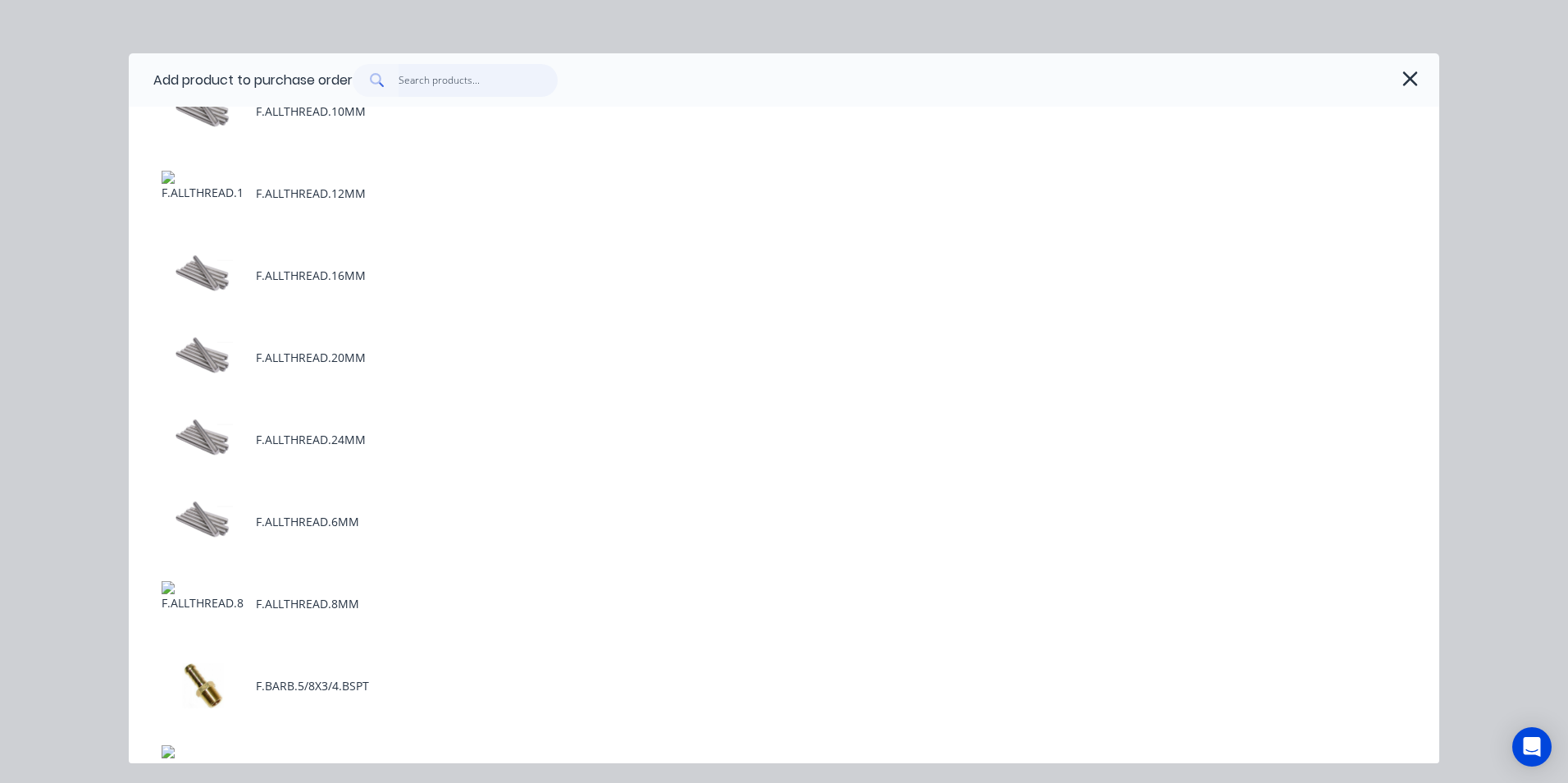
click at [416, 79] on input "text" at bounding box center [479, 80] width 160 height 32
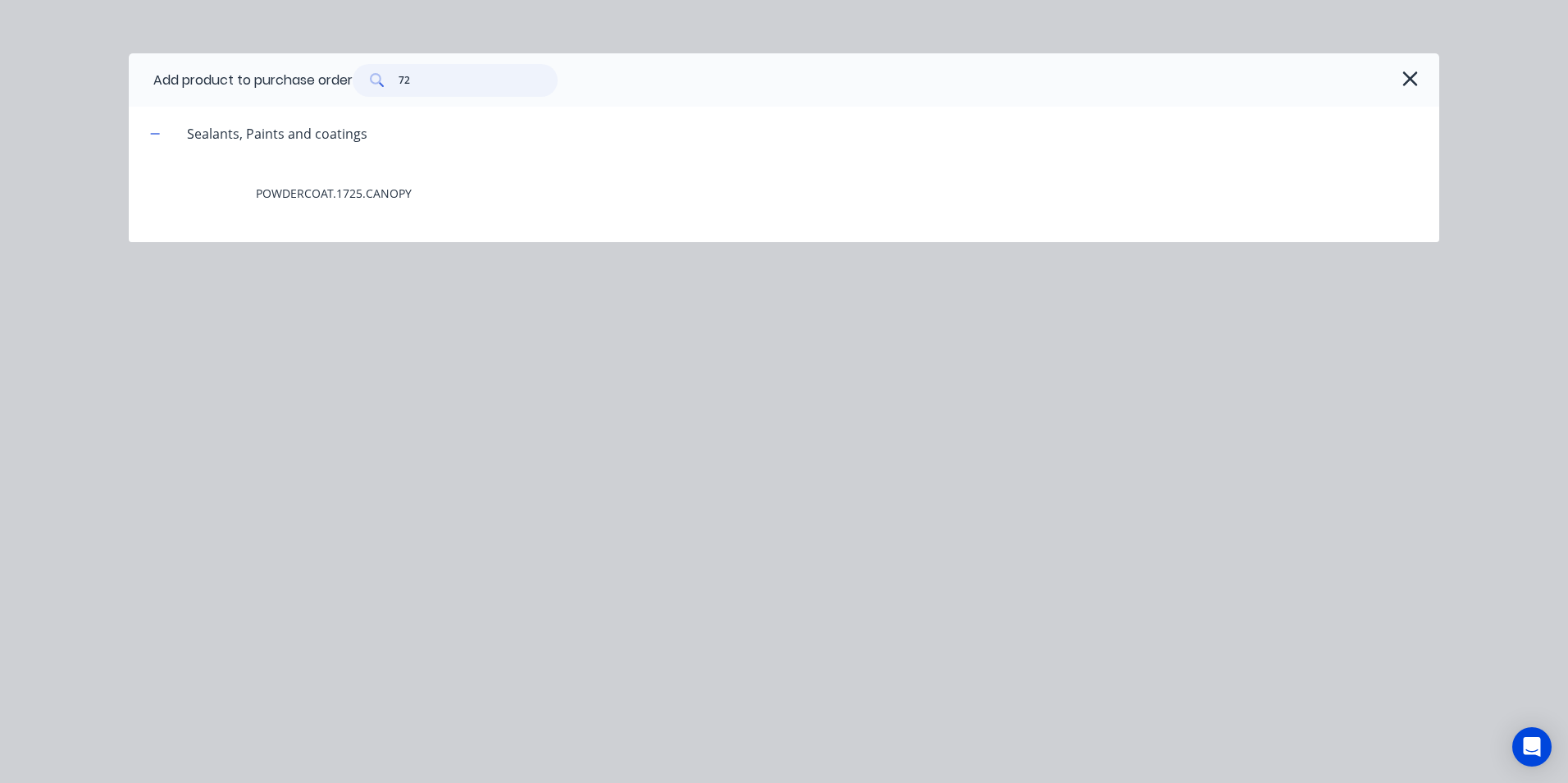
type input "7"
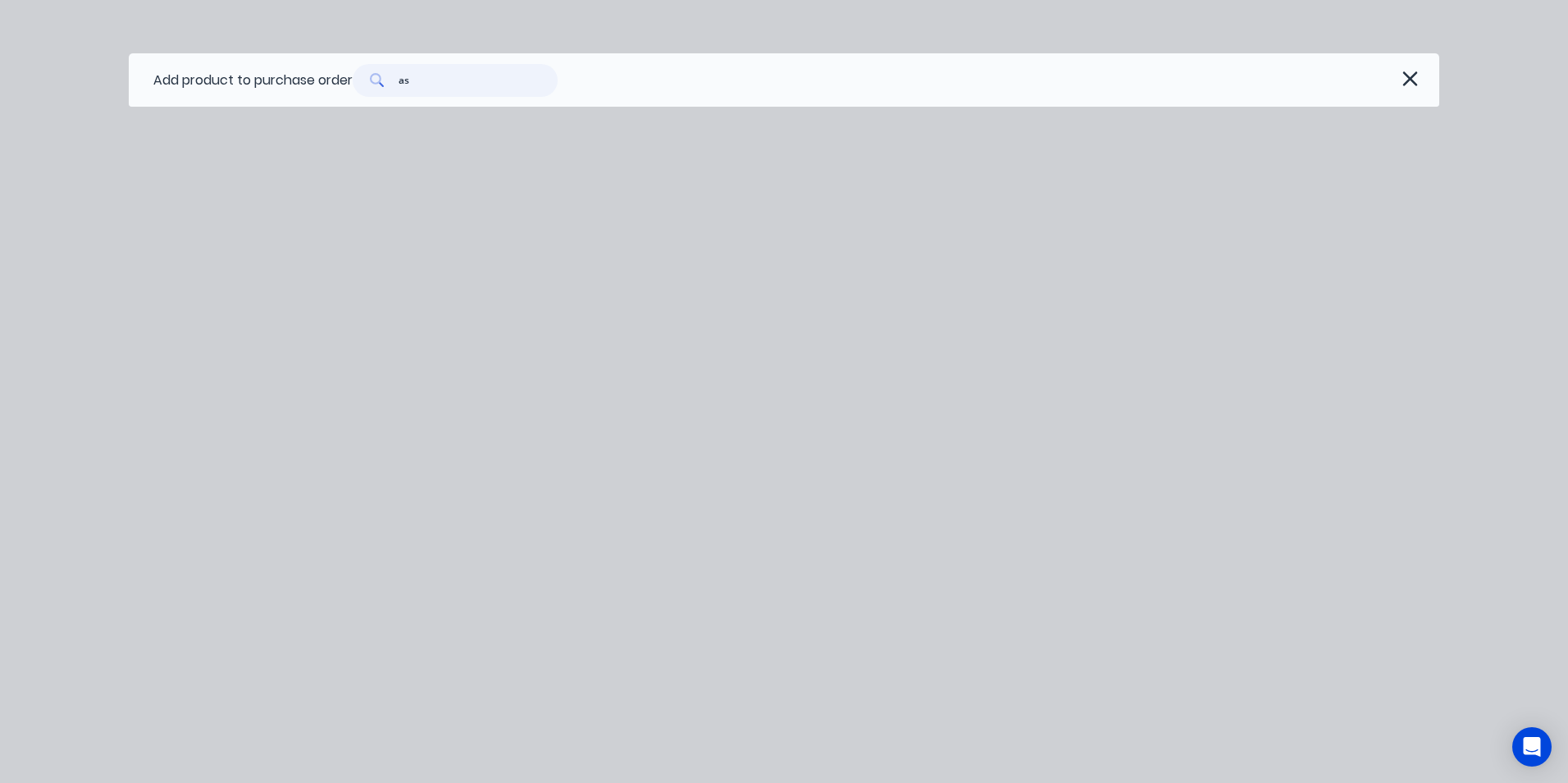
type input "a"
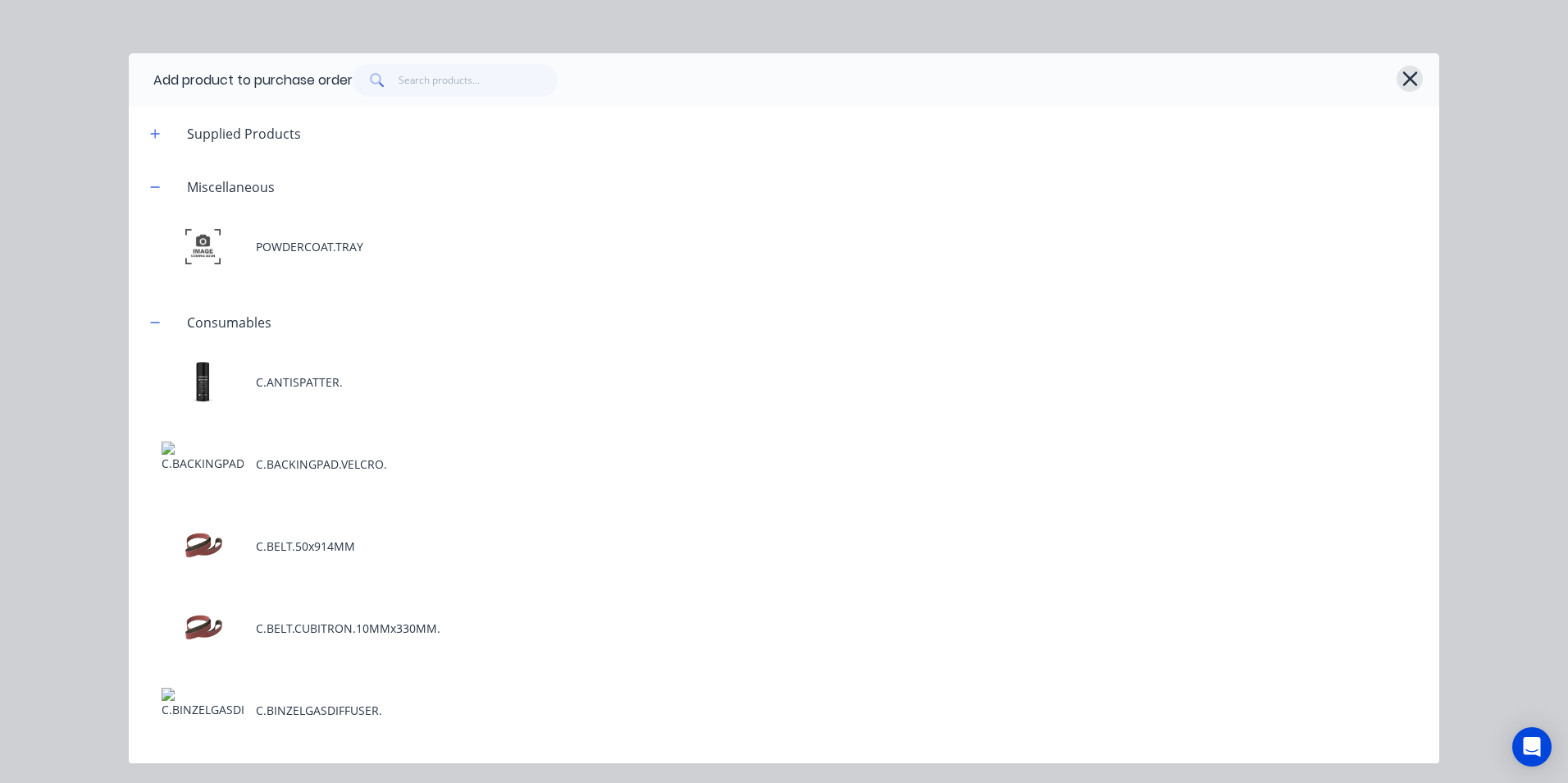
click at [1414, 80] on icon "button" at bounding box center [1410, 79] width 17 height 23
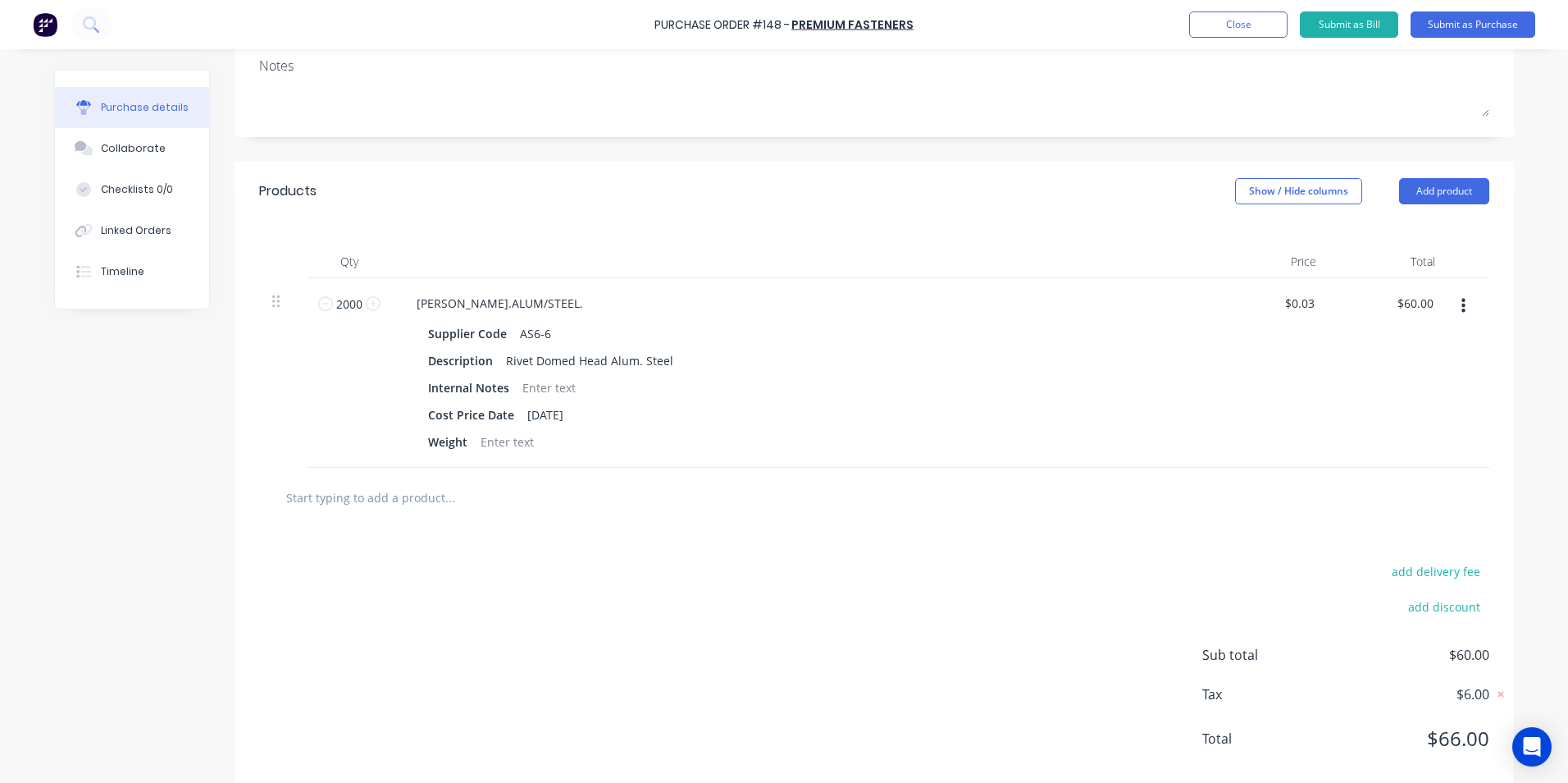
click at [367, 502] on input "text" at bounding box center [450, 496] width 328 height 32
type input "B"
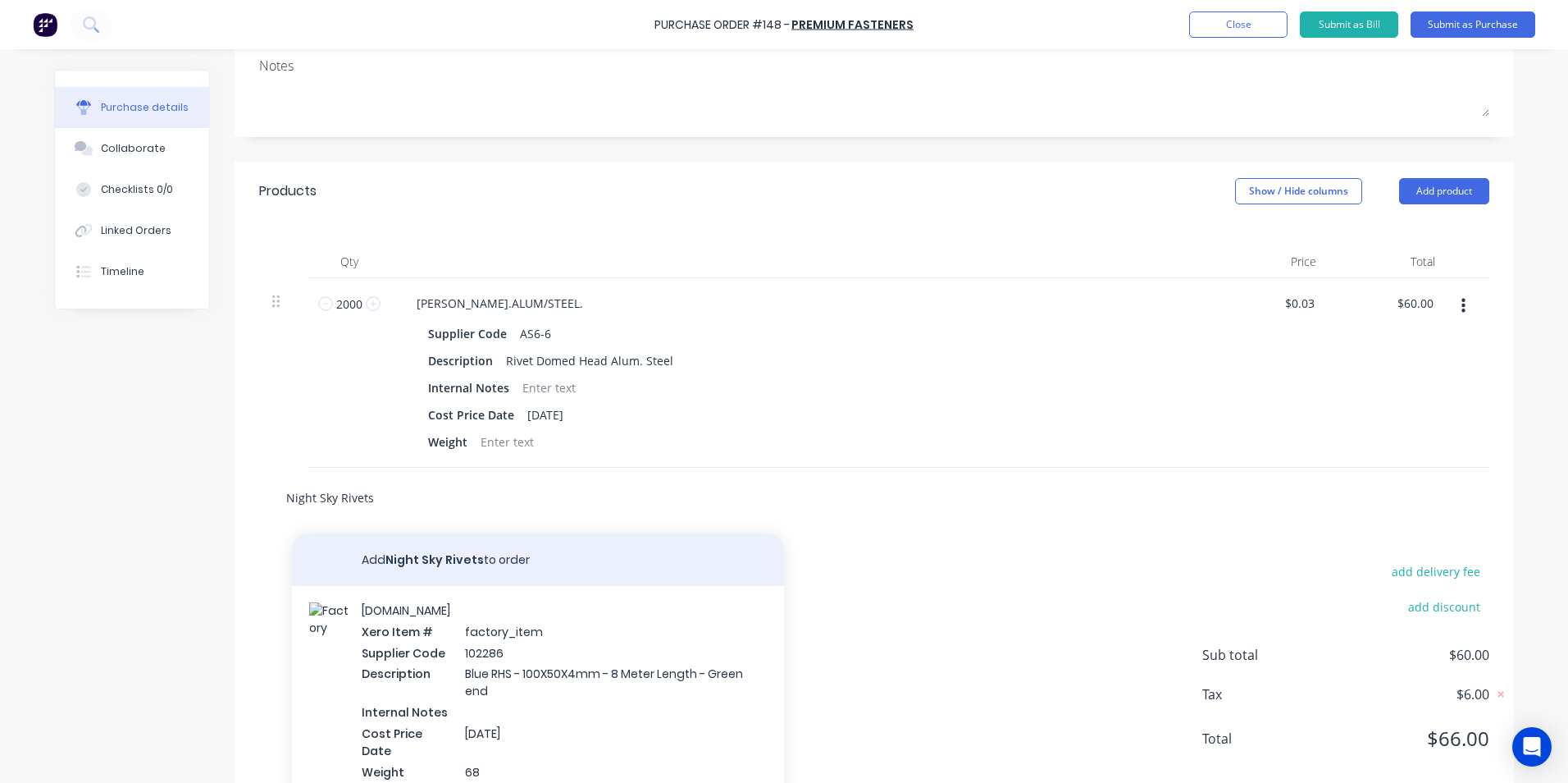
type input "Night Sky Rivets"
click at [452, 560] on button "Add Night Sky Rivets to order" at bounding box center [538, 559] width 492 height 52
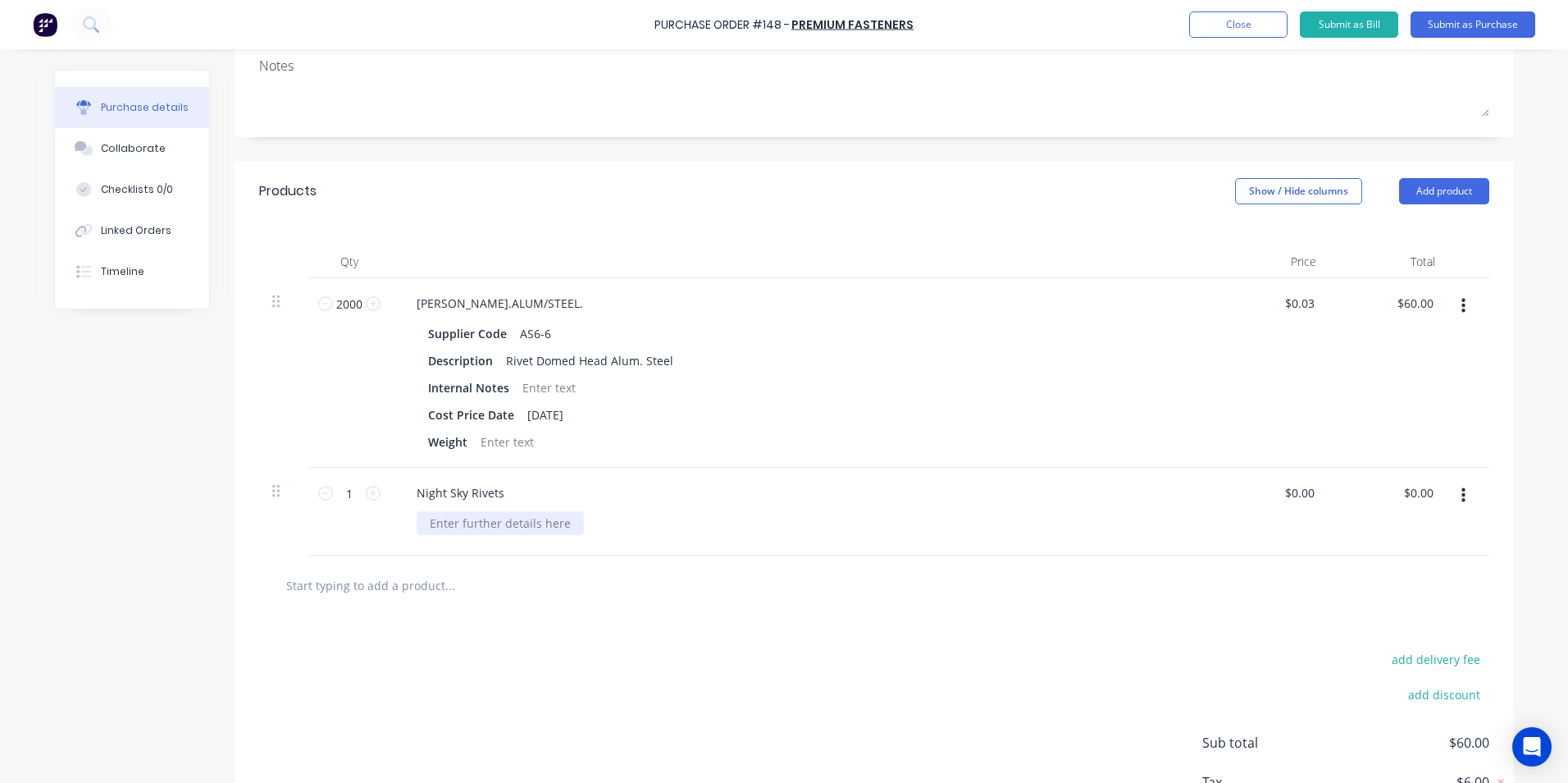
click at [442, 526] on div at bounding box center [500, 523] width 167 height 24
click at [348, 490] on input "1" at bounding box center [349, 493] width 32 height 25
type input "2000"
click at [714, 521] on div "AS6-6/NS" at bounding box center [807, 523] width 781 height 24
click at [372, 588] on input "text" at bounding box center [450, 585] width 328 height 32
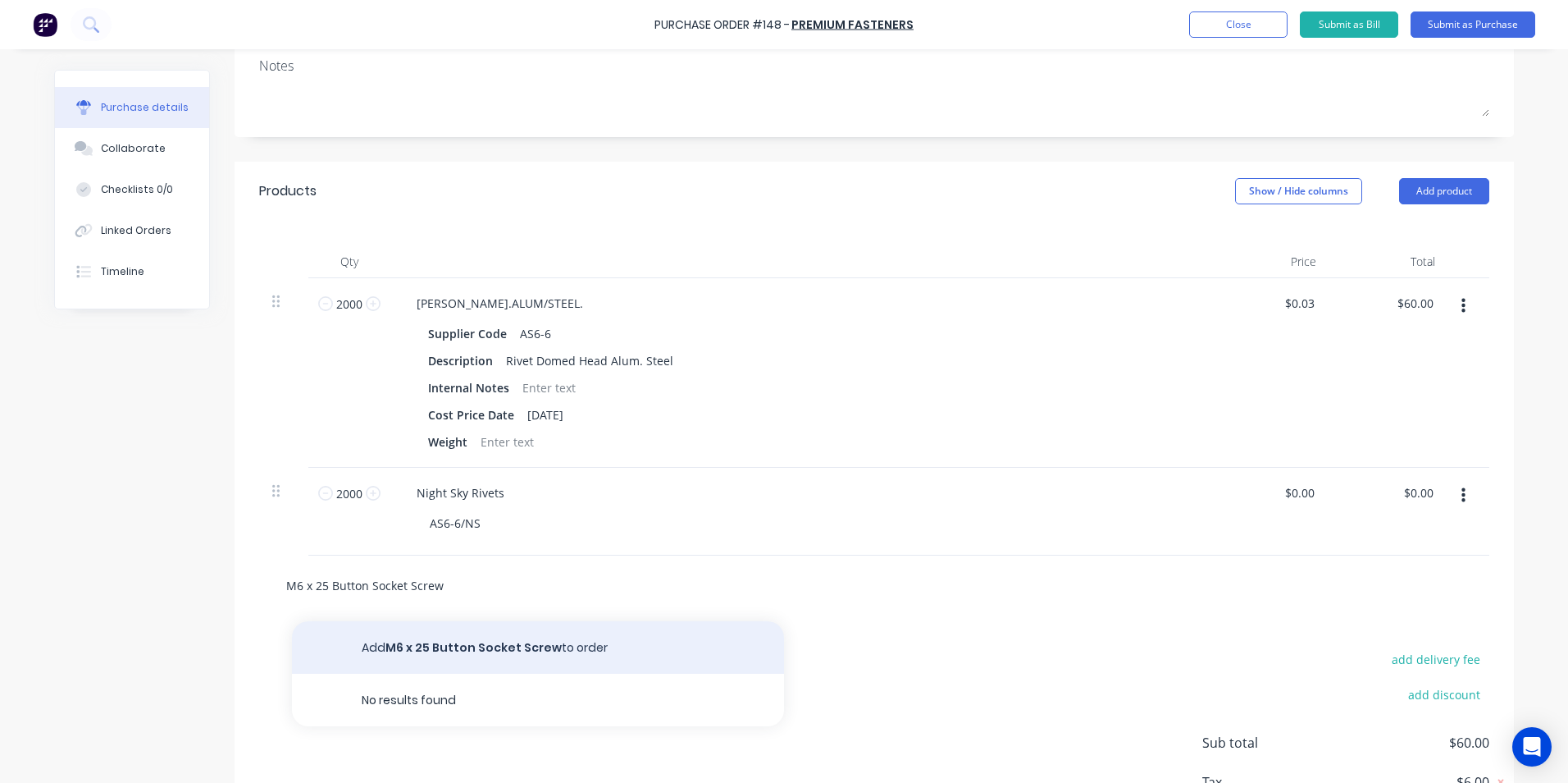
type input "M6 x 25 Button Socket Screw"
click at [457, 646] on button "Add M6 x 25 Button Socket Screw to order" at bounding box center [538, 647] width 492 height 52
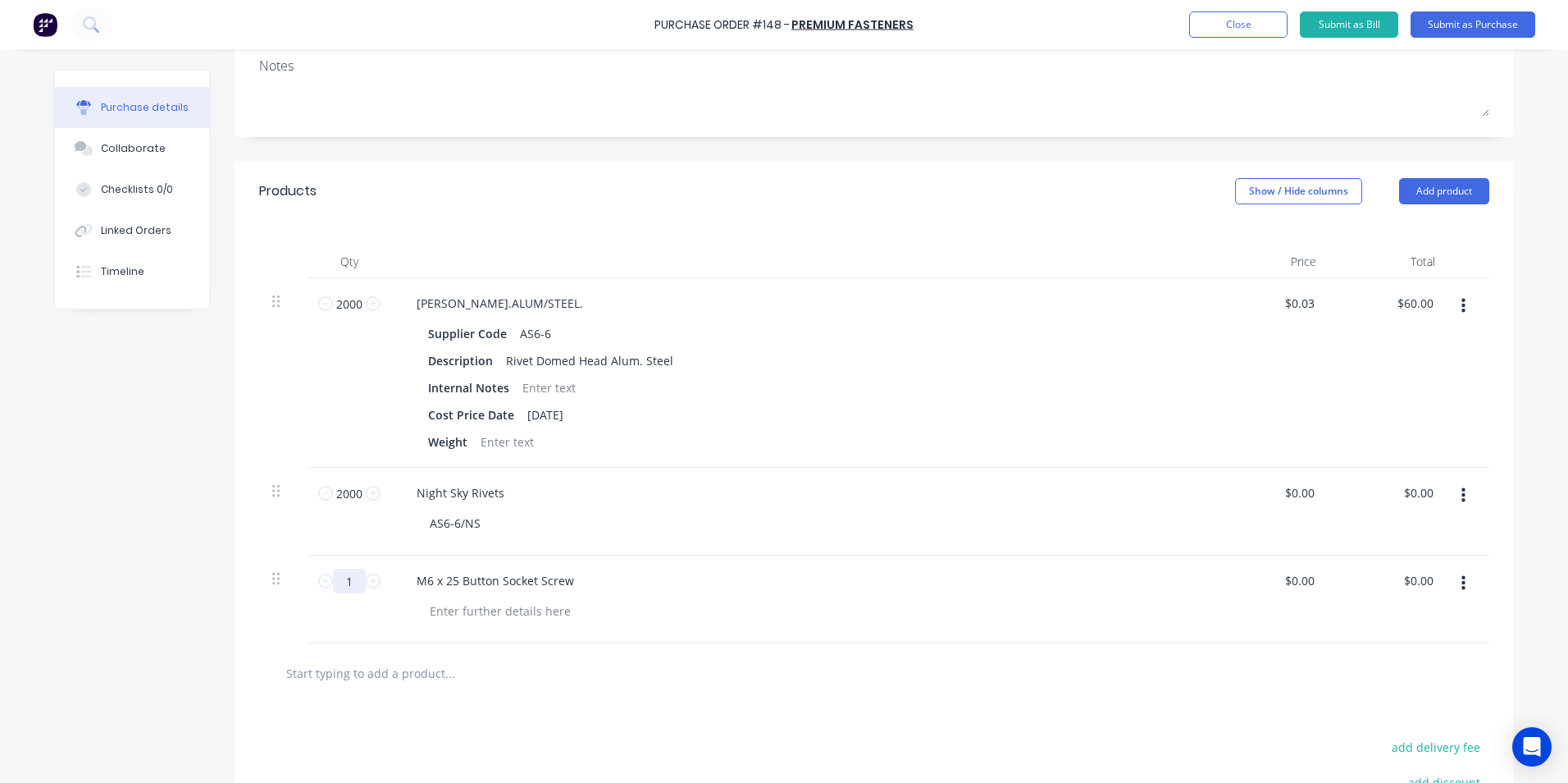
drag, startPoint x: 345, startPoint y: 581, endPoint x: 336, endPoint y: 578, distance: 9.5
click at [336, 578] on input "1" at bounding box center [349, 581] width 32 height 25
type input "100"
click at [728, 687] on div at bounding box center [518, 672] width 492 height 32
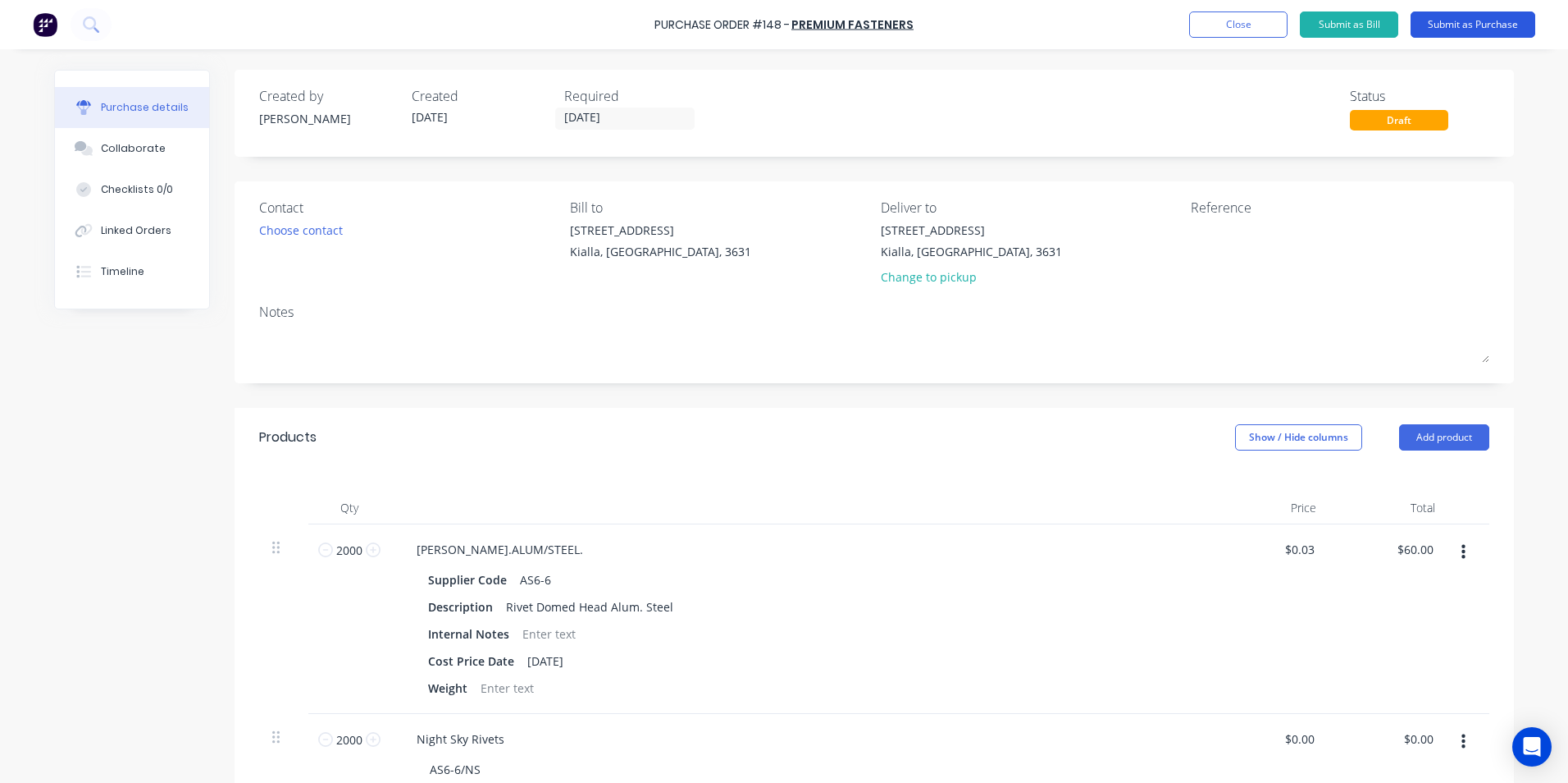
click at [1476, 25] on button "Submit as Purchase" at bounding box center [1473, 25] width 125 height 27
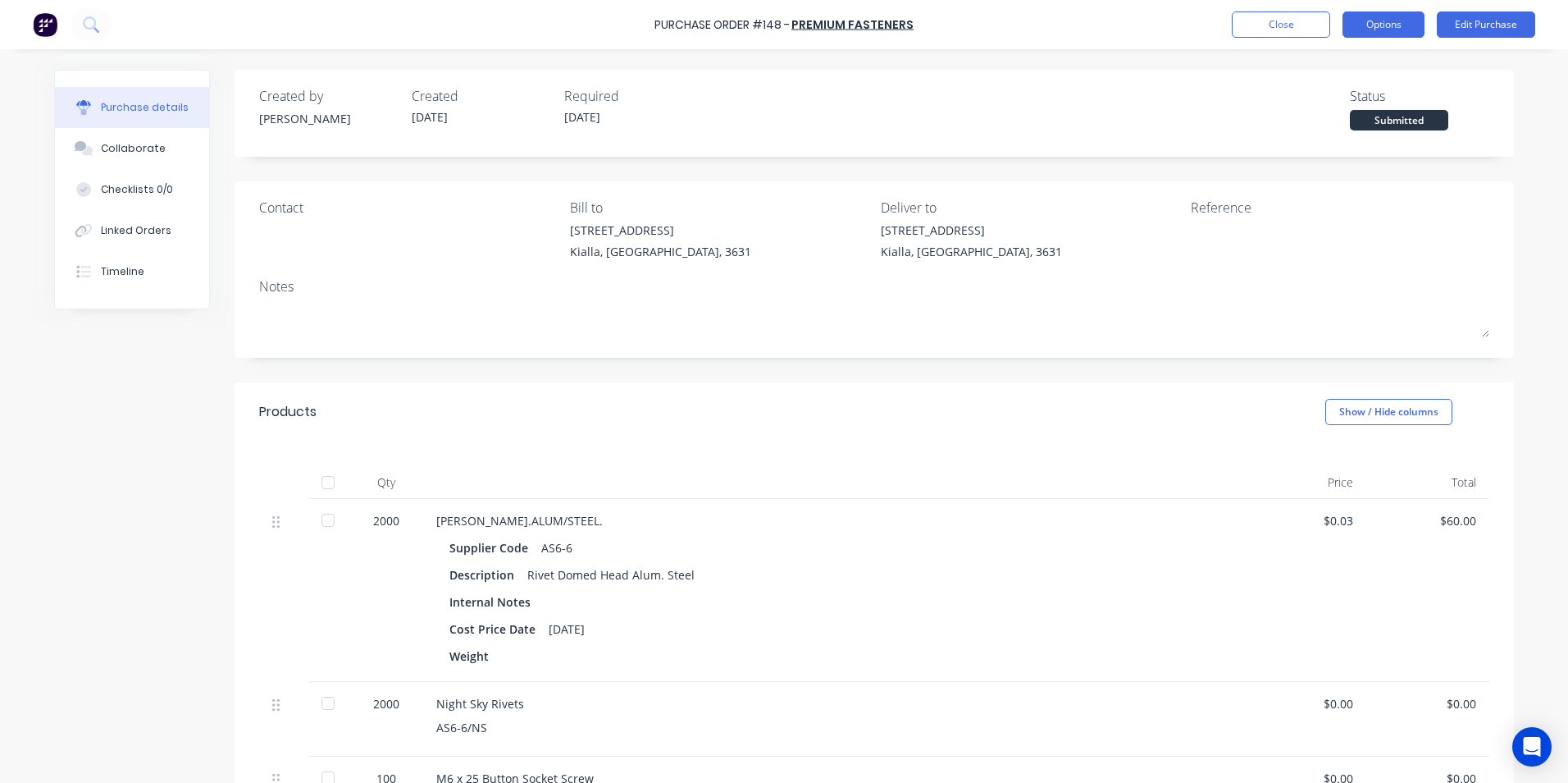
click at [1393, 28] on button "Options" at bounding box center [1384, 25] width 82 height 27
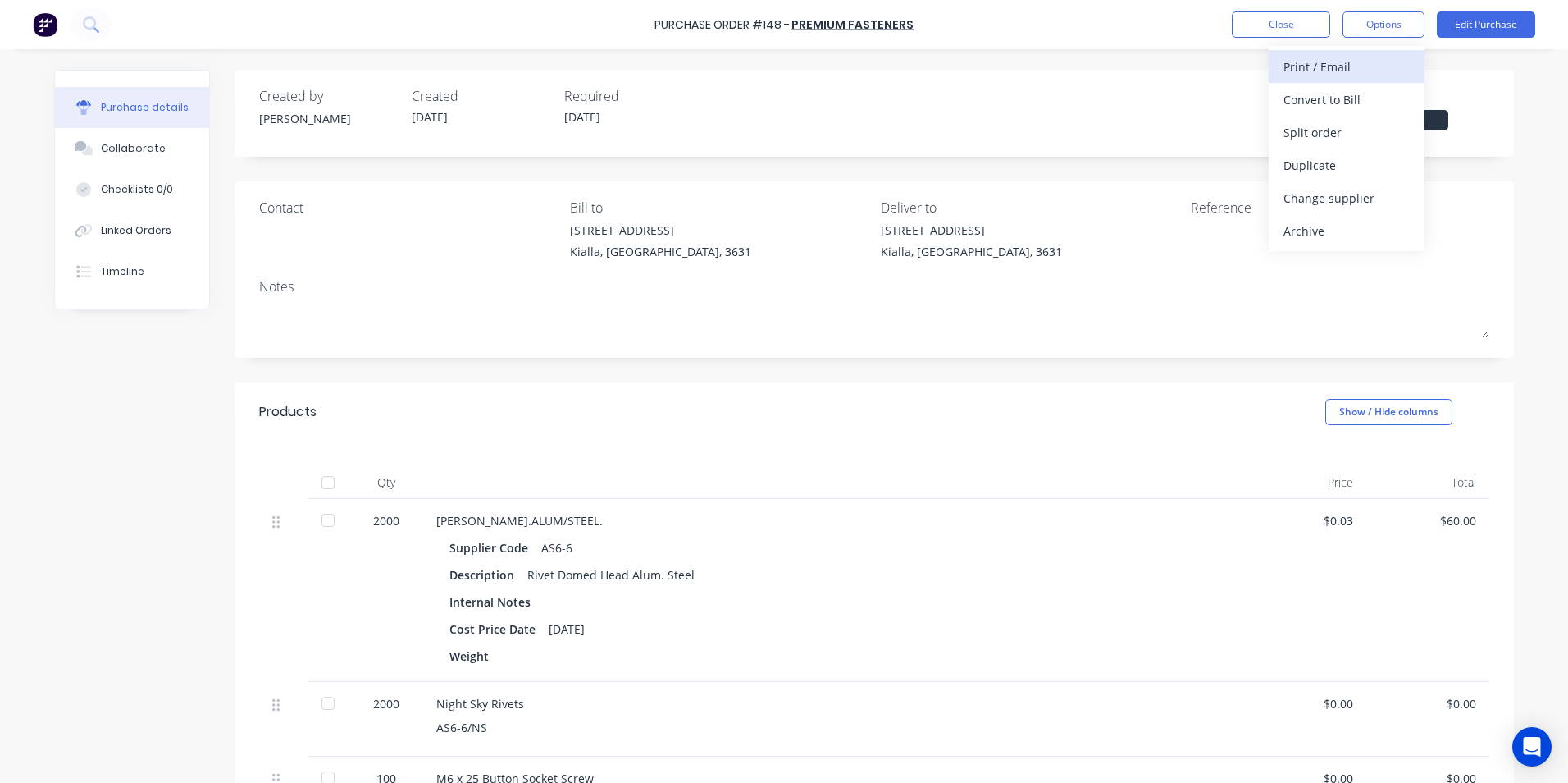
click at [1335, 71] on div "Print / Email" at bounding box center [1347, 67] width 127 height 24
click at [1336, 102] on div "With pricing" at bounding box center [1347, 99] width 127 height 24
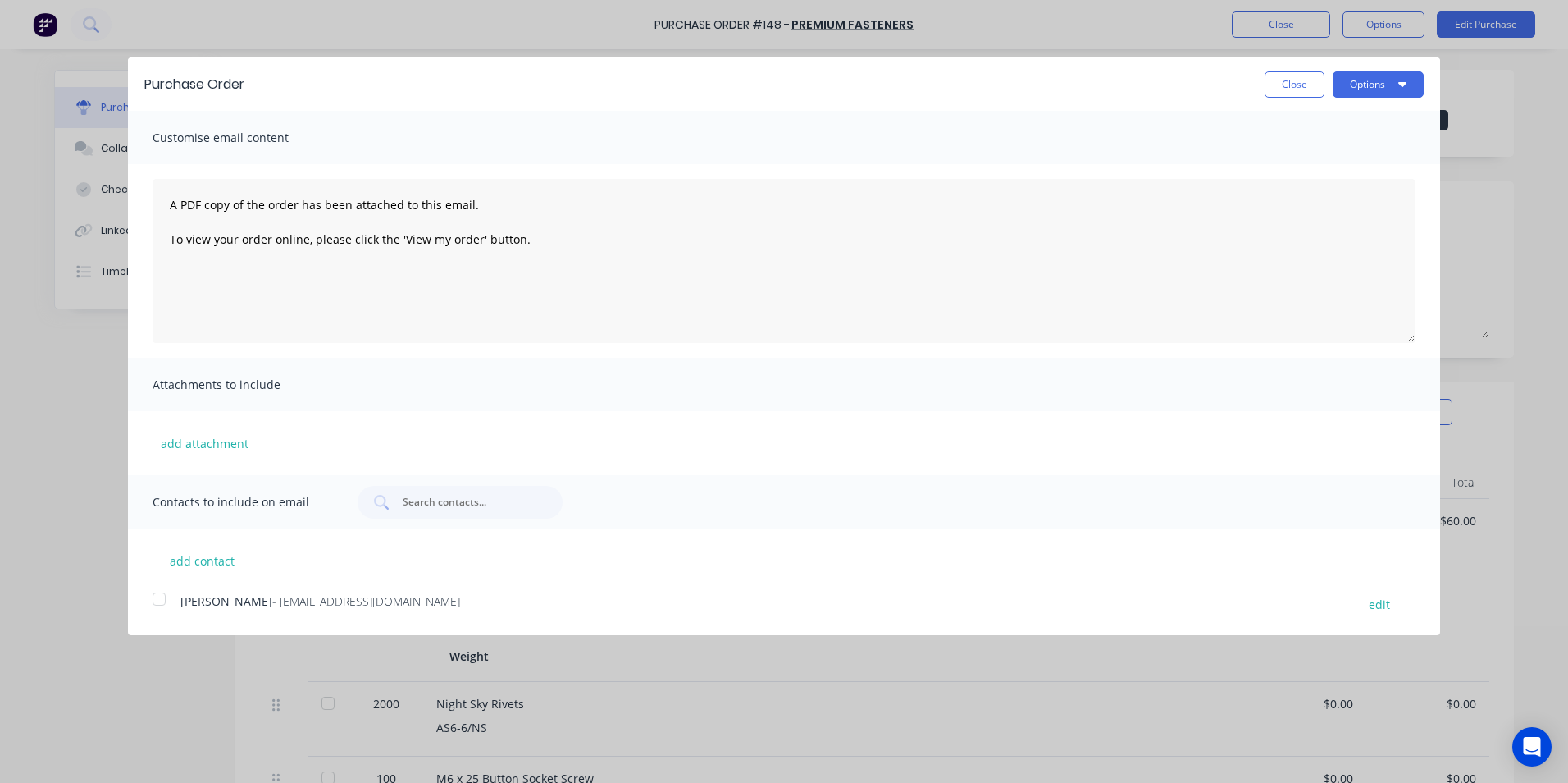
click at [159, 601] on div at bounding box center [158, 598] width 32 height 32
click at [1385, 86] on button "Options" at bounding box center [1378, 85] width 91 height 27
click at [1330, 161] on div "Email" at bounding box center [1346, 158] width 127 height 24
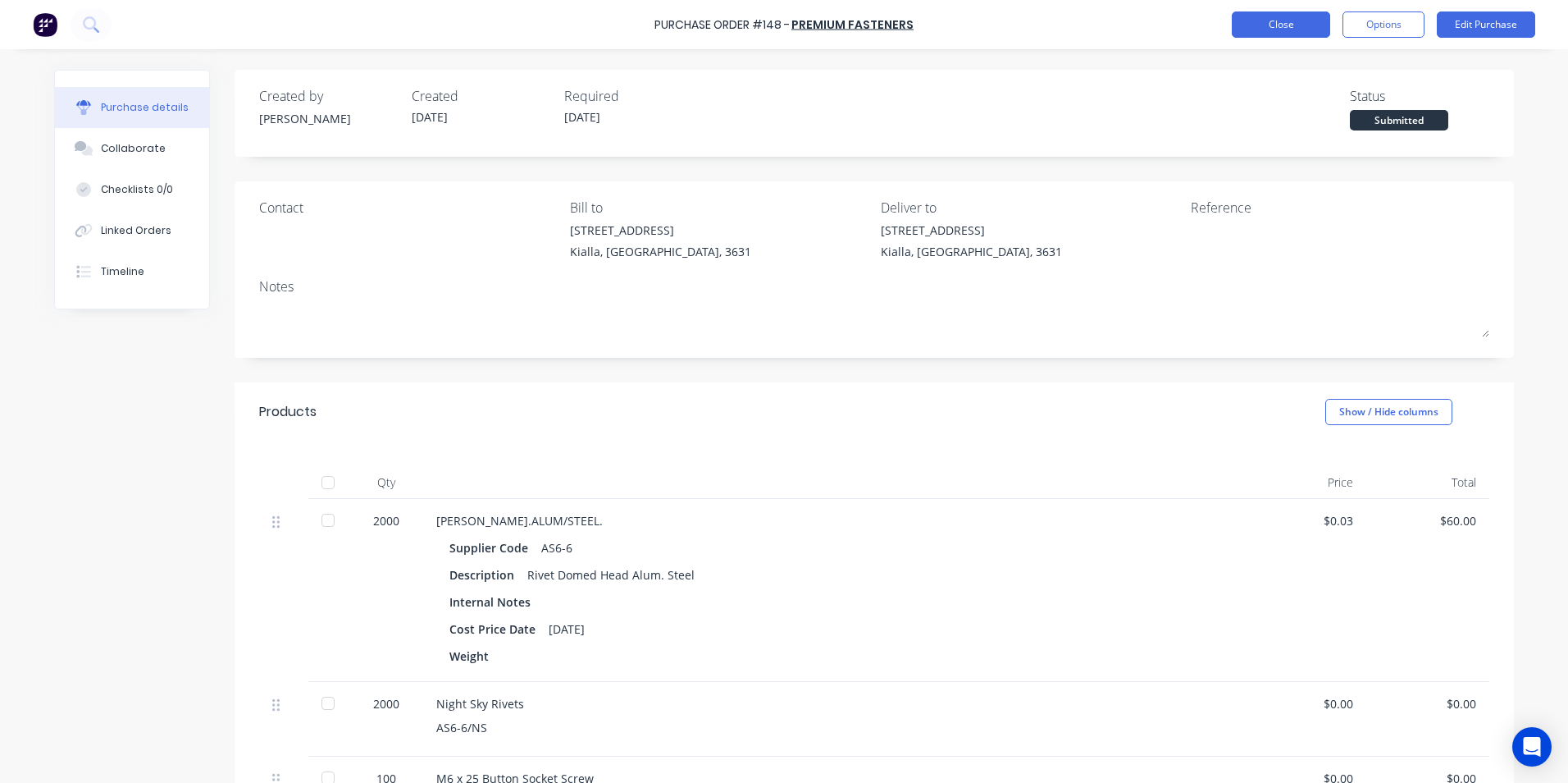
click at [1282, 22] on button "Close" at bounding box center [1282, 25] width 98 height 27
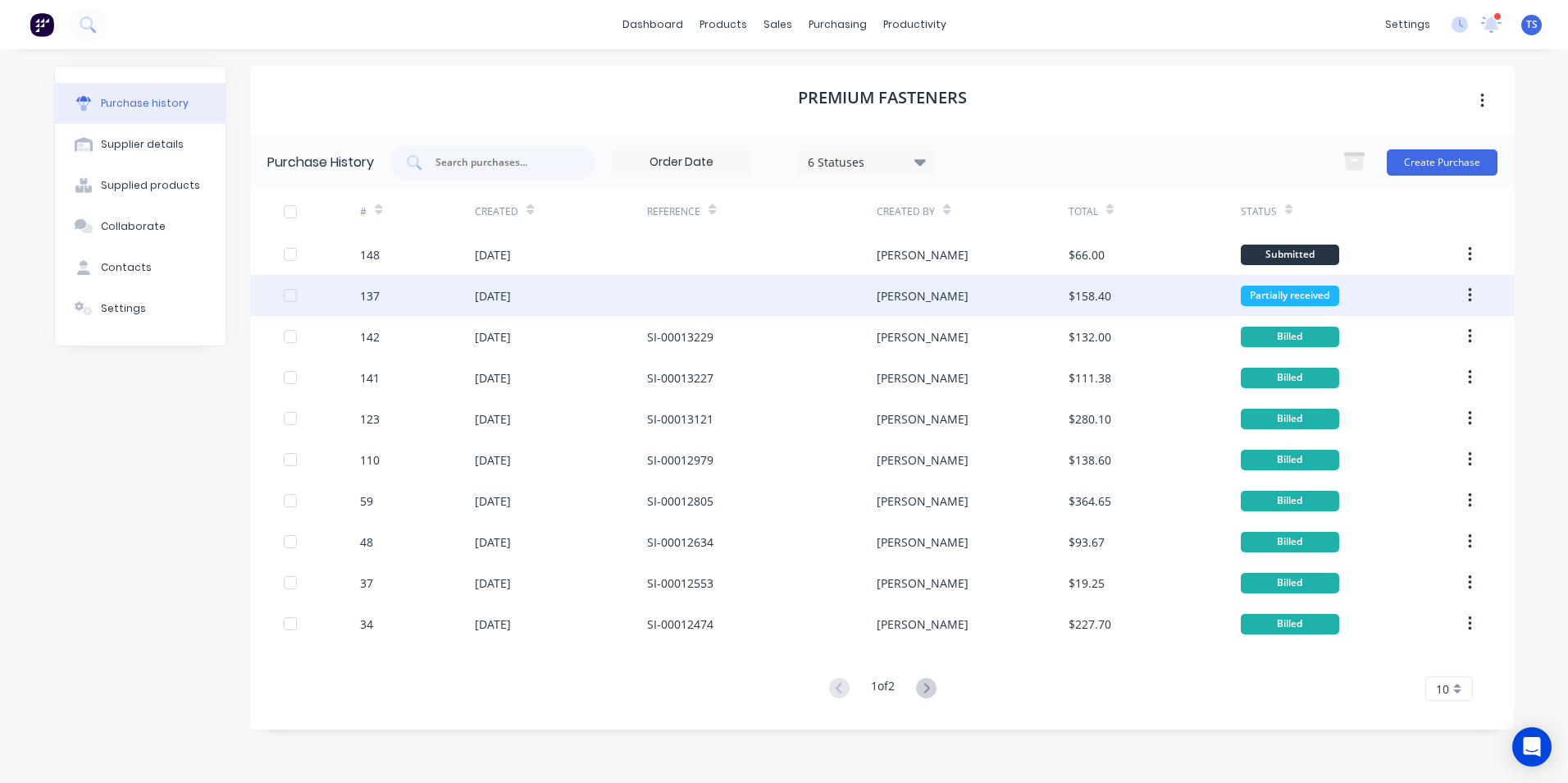
click at [371, 302] on div "137" at bounding box center [370, 296] width 20 height 17
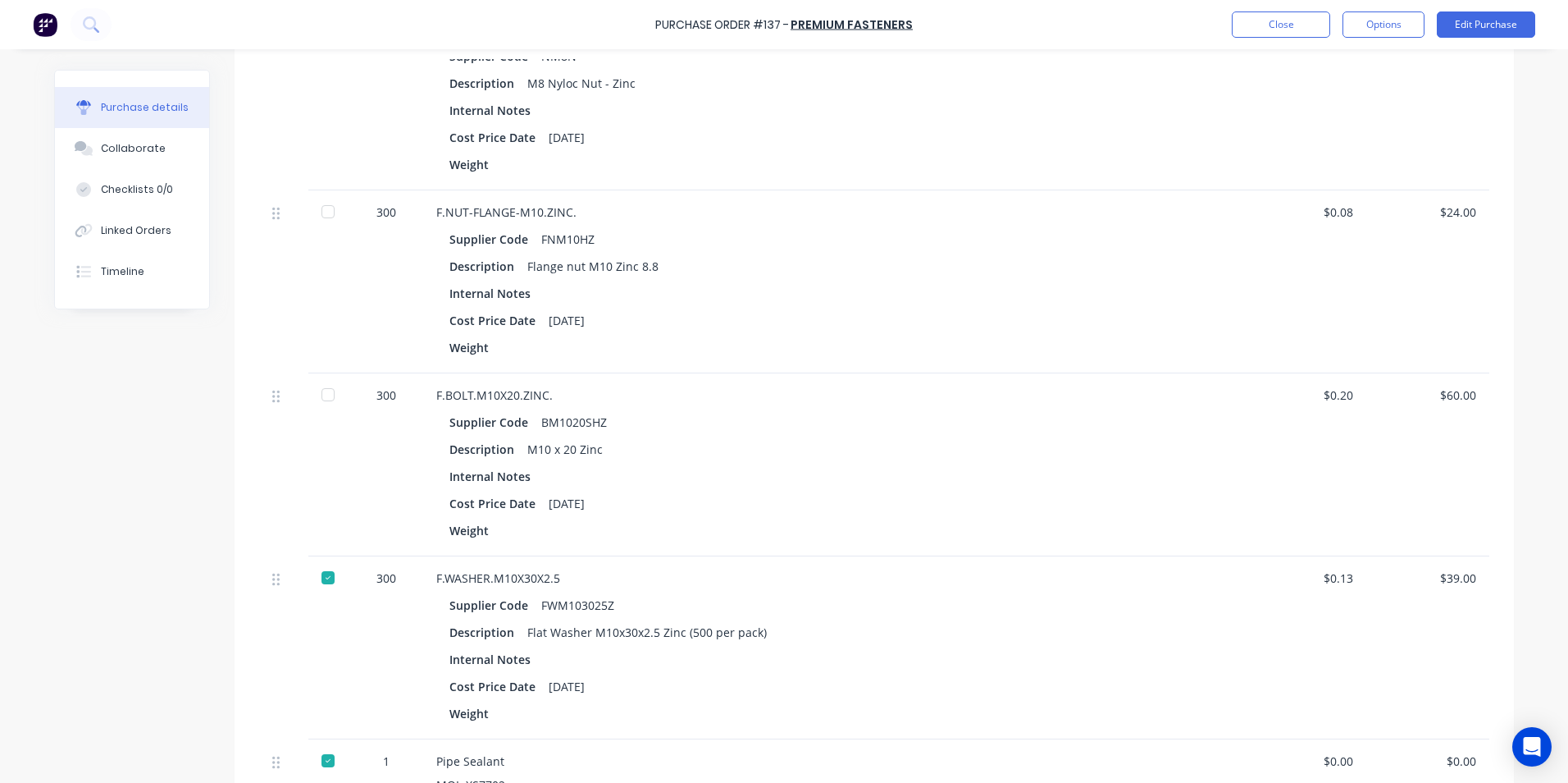
scroll to position [492, 0]
click at [319, 212] on div at bounding box center [327, 210] width 32 height 32
click at [320, 392] on div at bounding box center [327, 393] width 32 height 32
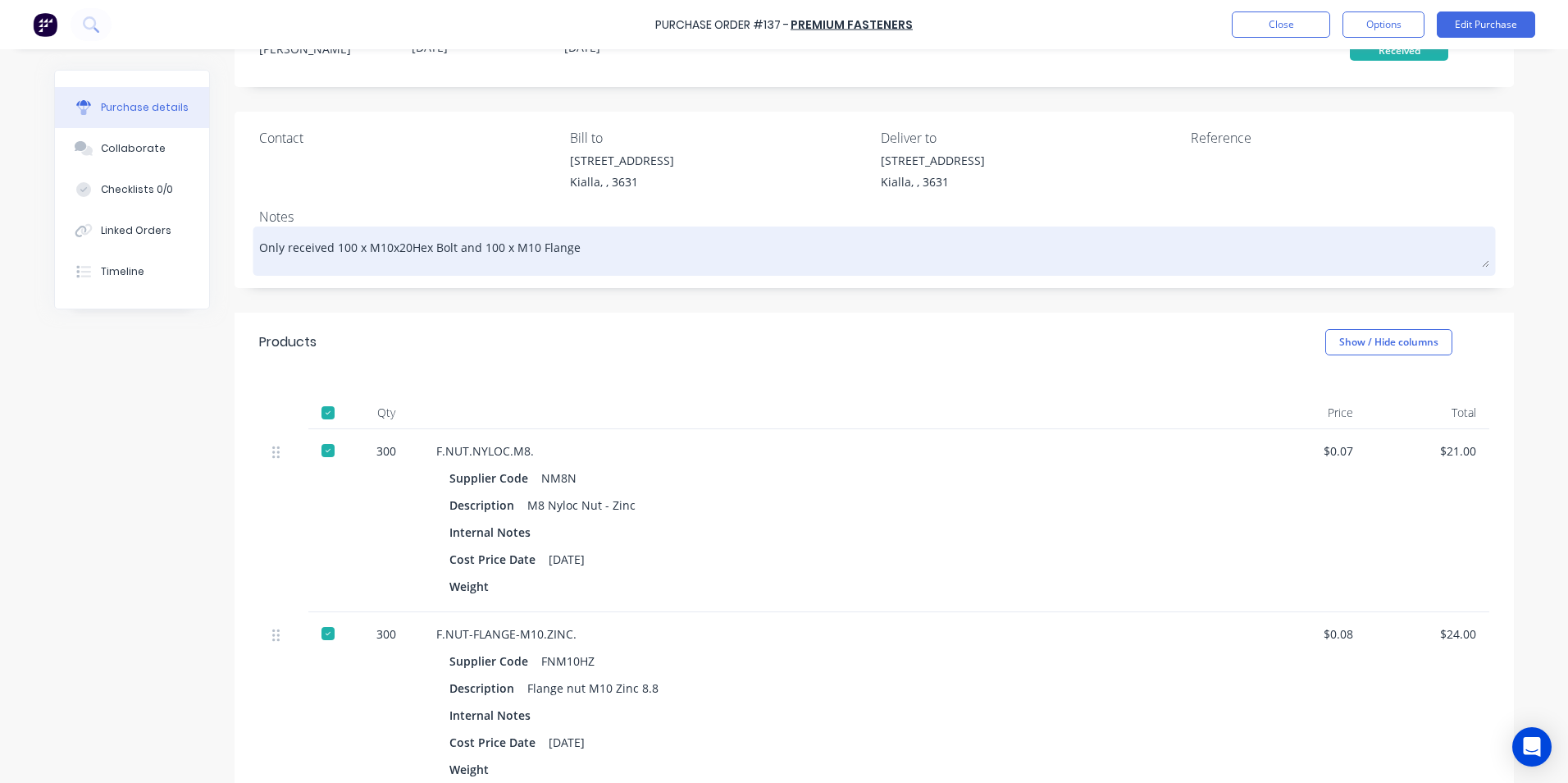
scroll to position [0, 0]
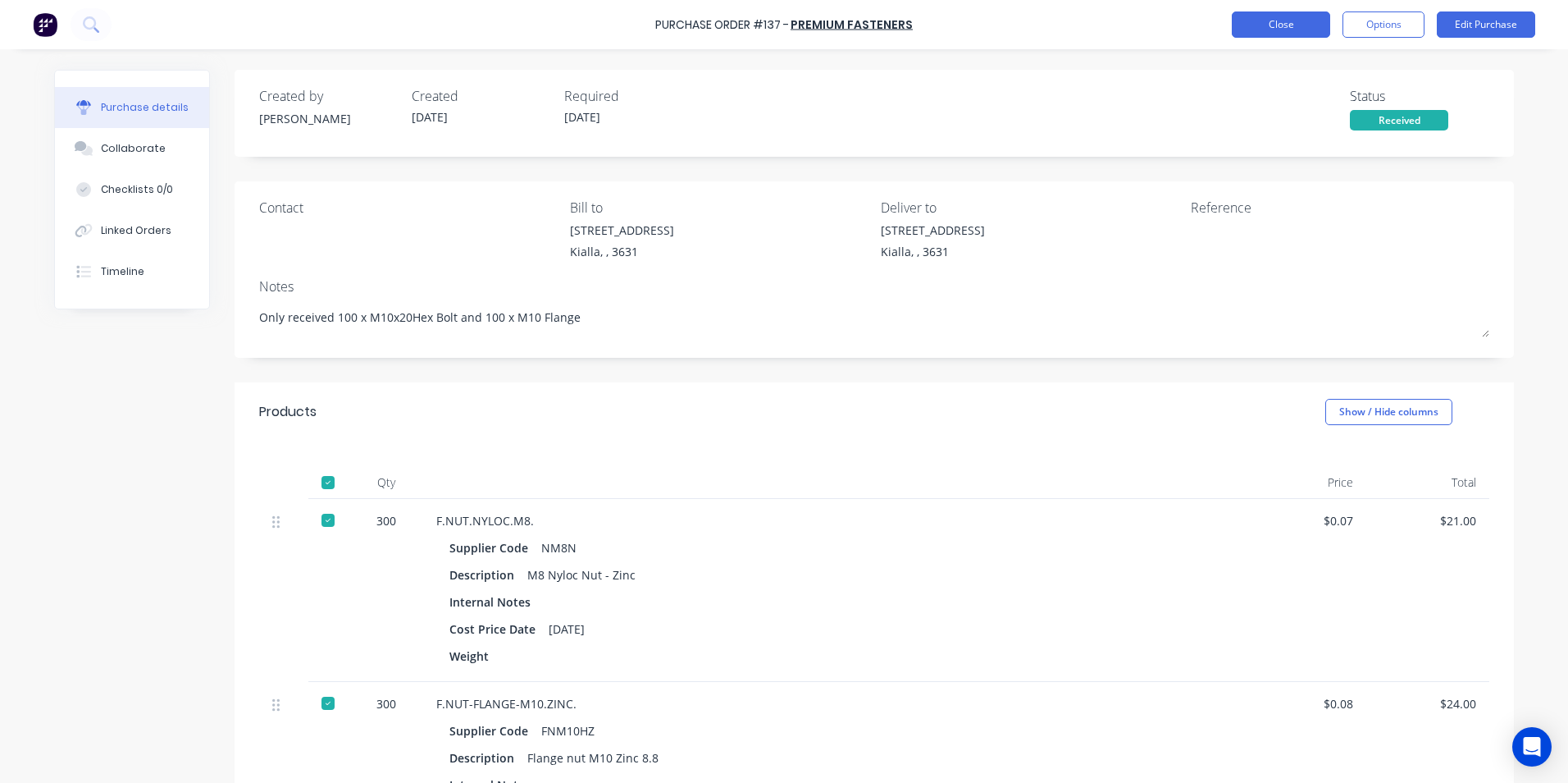
click at [1260, 27] on button "Close" at bounding box center [1282, 25] width 98 height 27
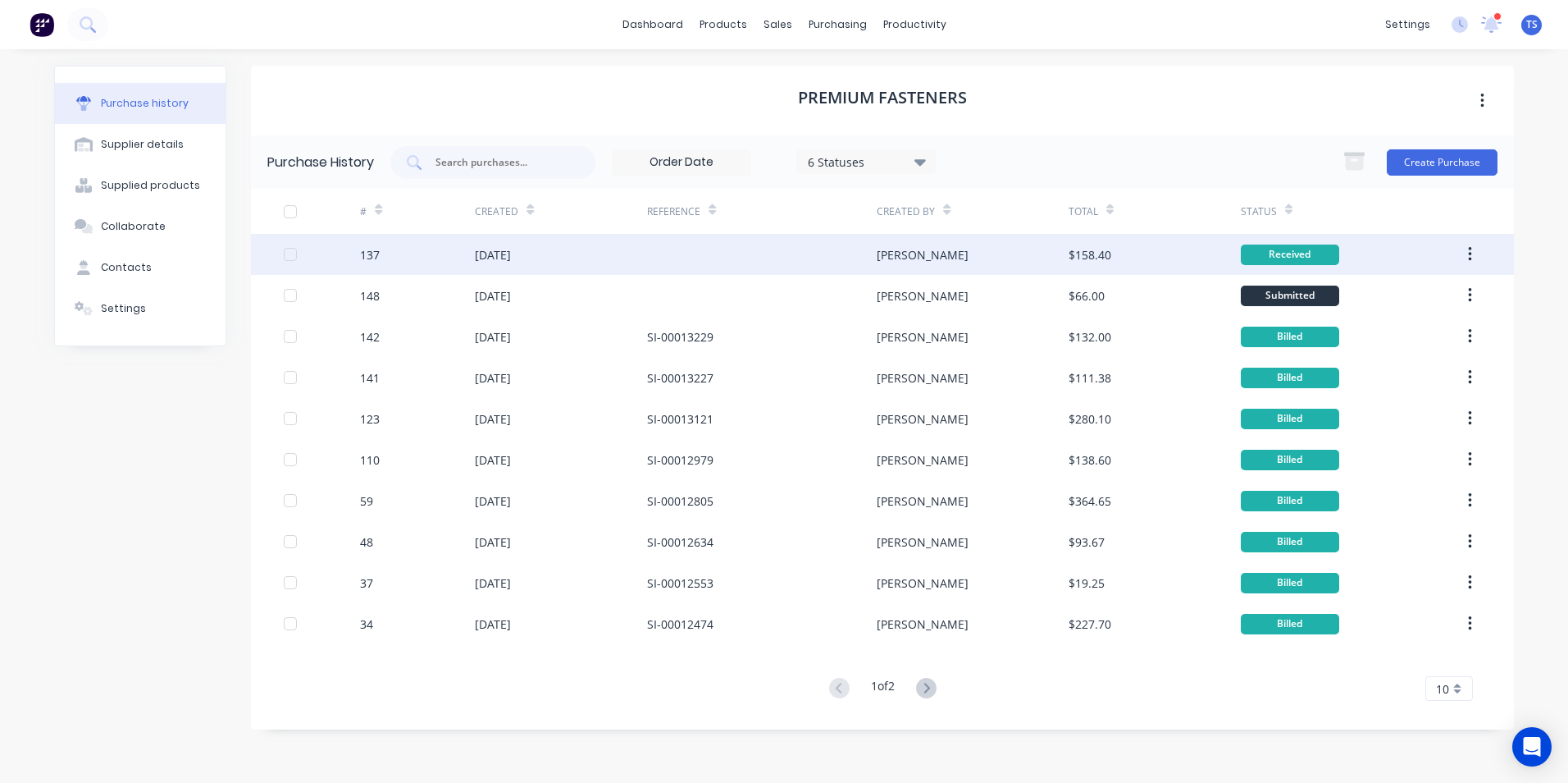
click at [495, 257] on div "[DATE]" at bounding box center [492, 255] width 36 height 17
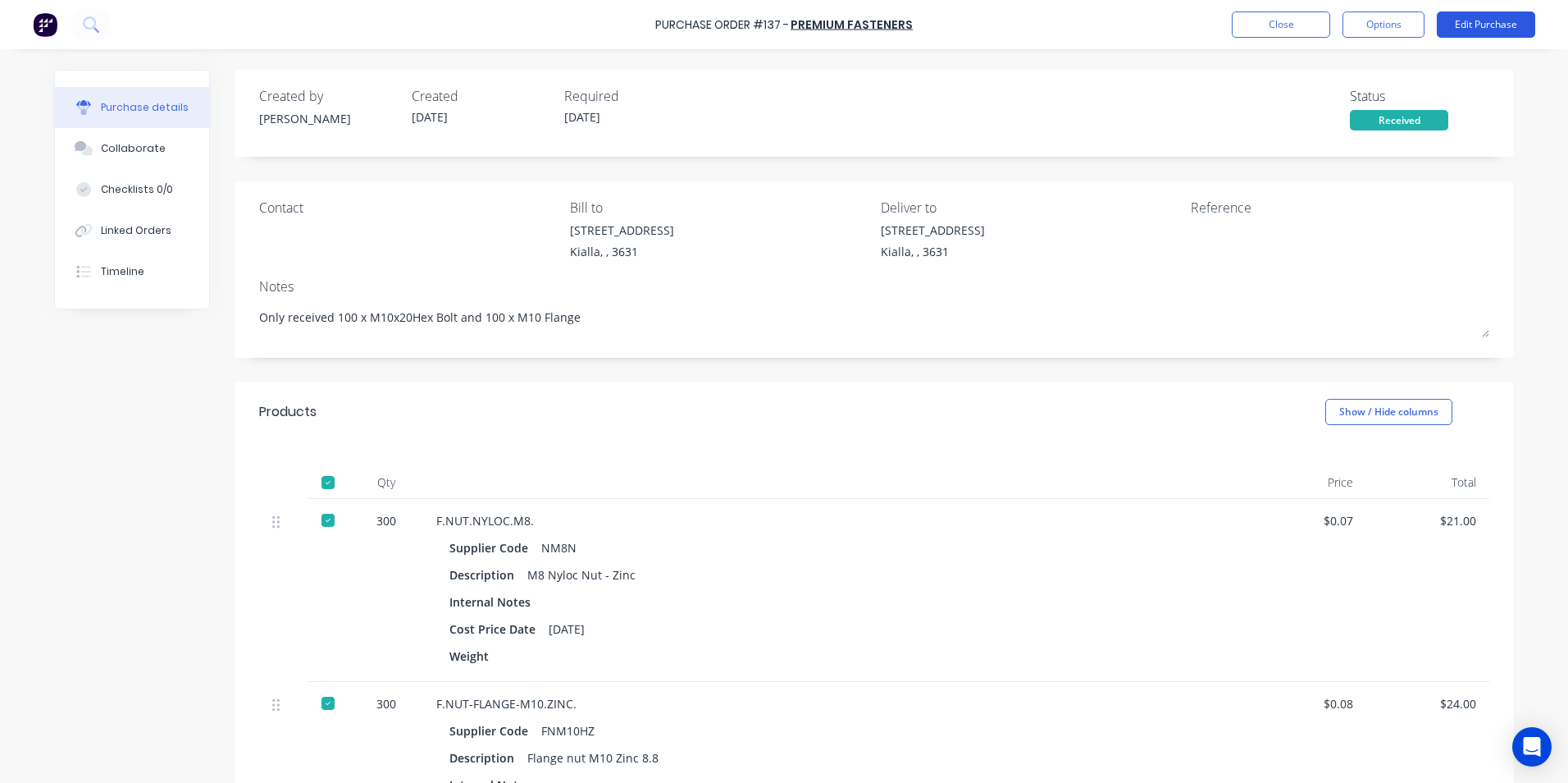
click at [1483, 27] on button "Edit Purchase" at bounding box center [1486, 25] width 98 height 27
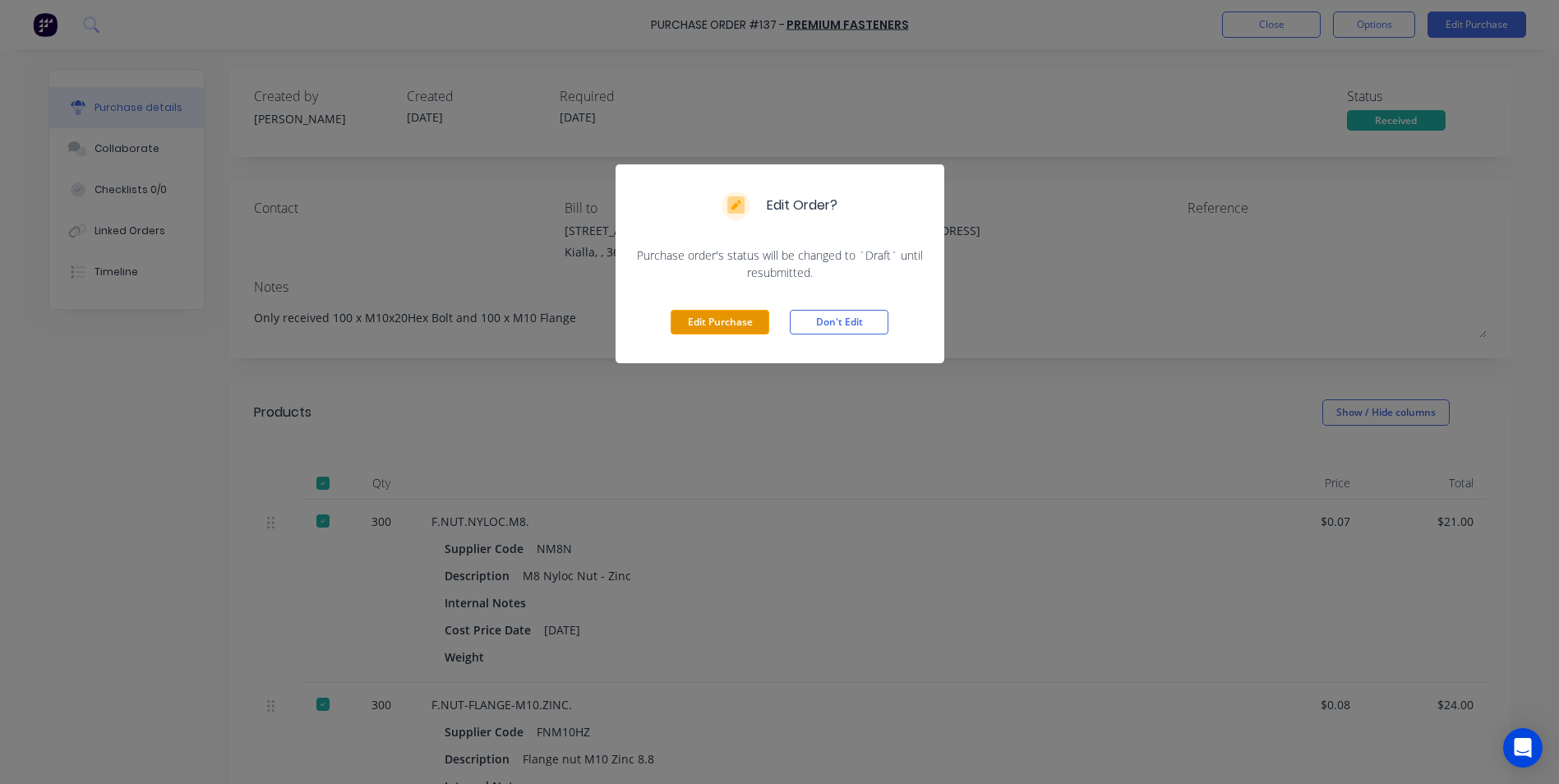
click at [690, 319] on button "Edit Purchase" at bounding box center [720, 322] width 98 height 25
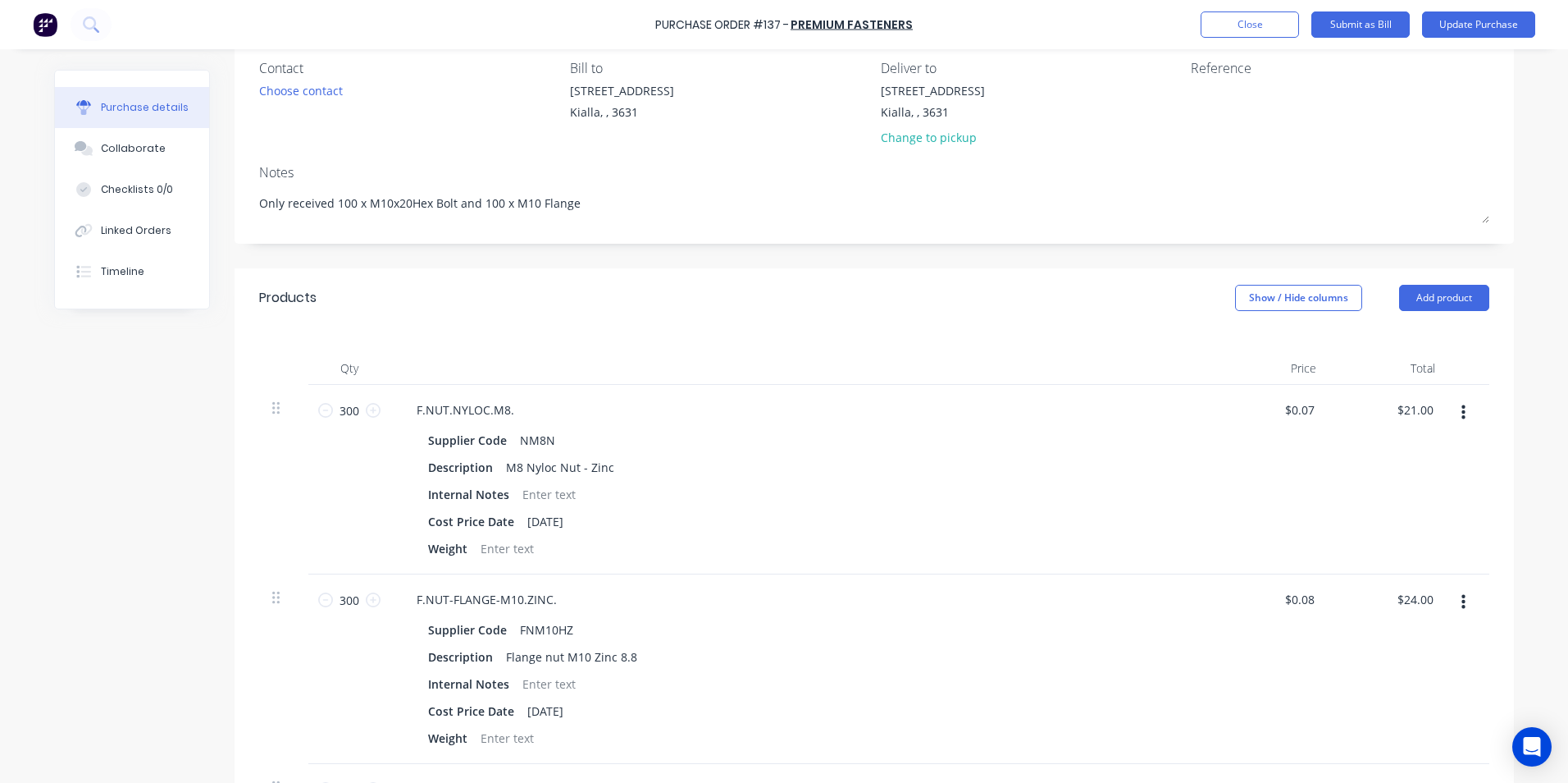
scroll to position [247, 0]
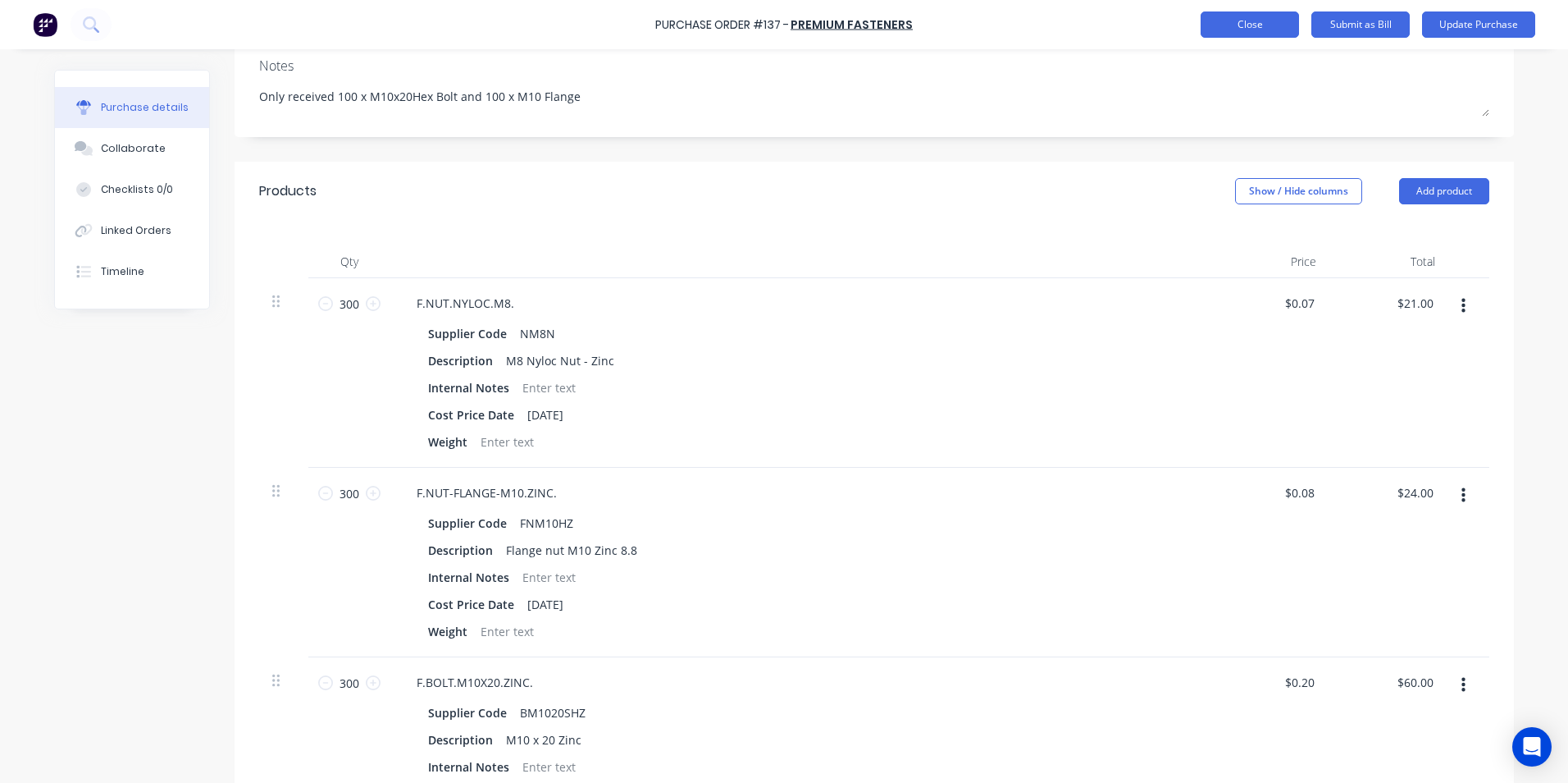
type textarea "x"
click at [1223, 25] on button "Close" at bounding box center [1250, 25] width 98 height 27
